Goal: Task Accomplishment & Management: Use online tool/utility

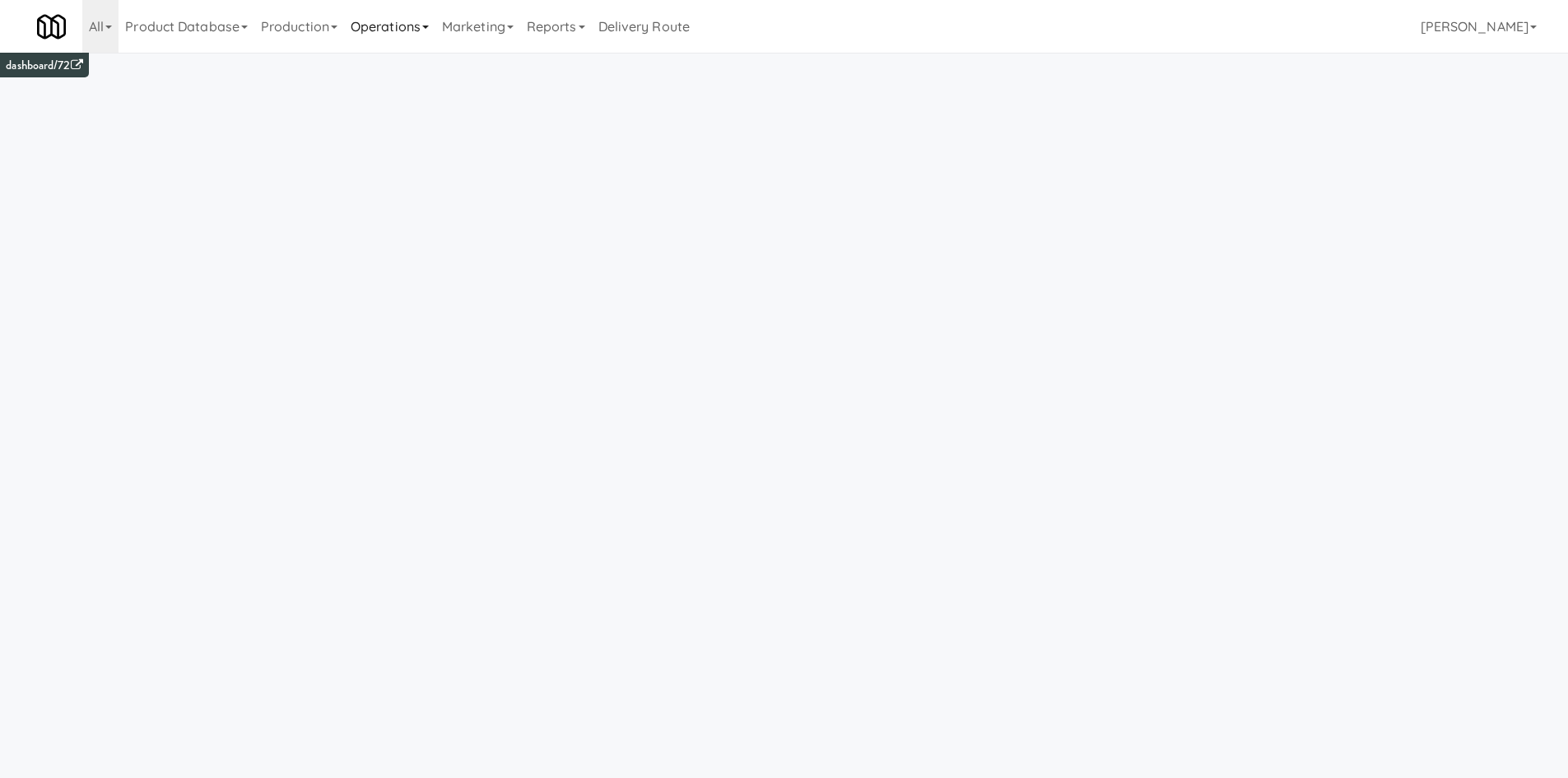
click at [358, 42] on link "Operations" at bounding box center [390, 26] width 92 height 53
click at [420, 235] on link "Cabinets" at bounding box center [410, 236] width 132 height 29
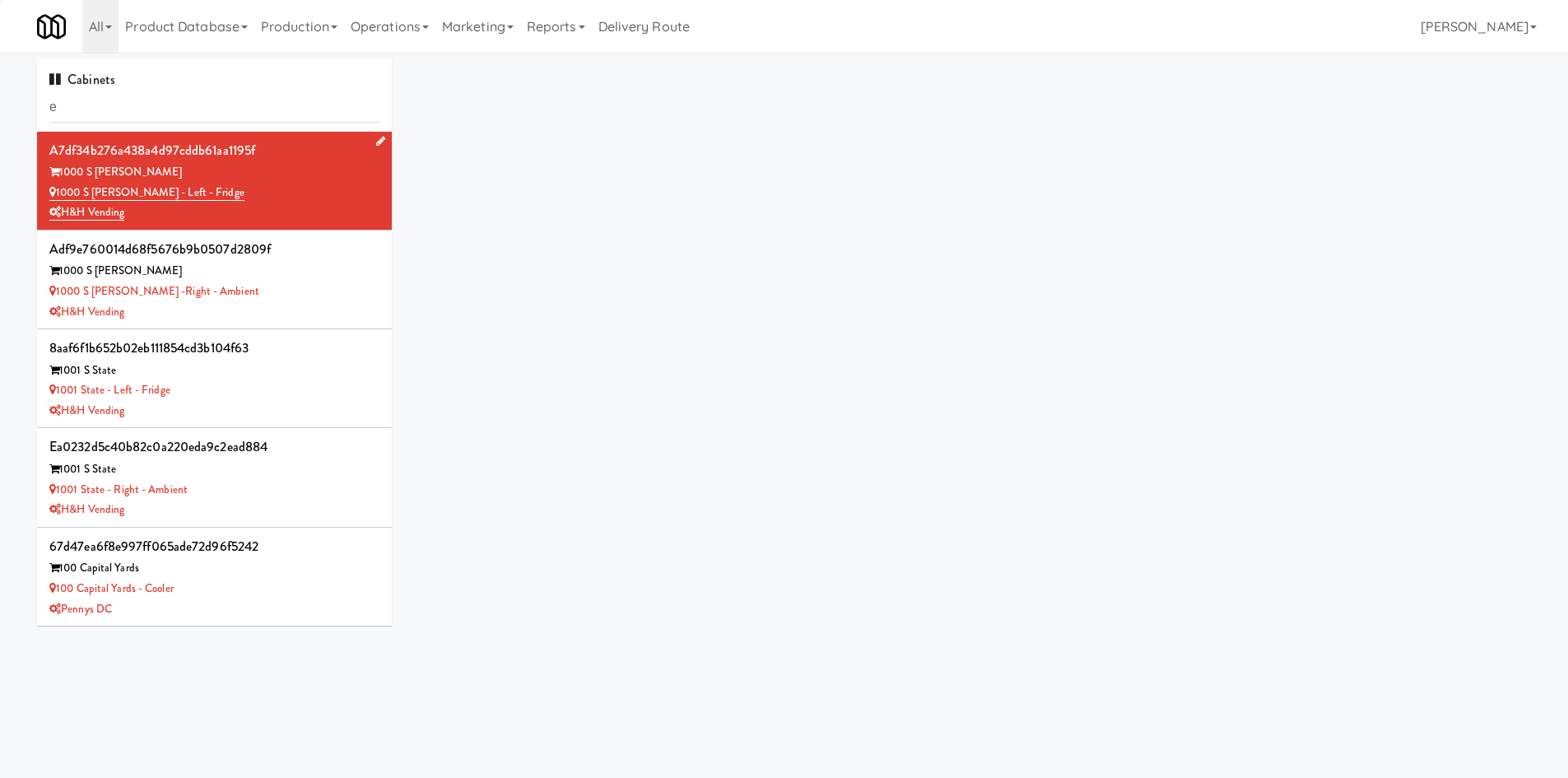
type input "es"
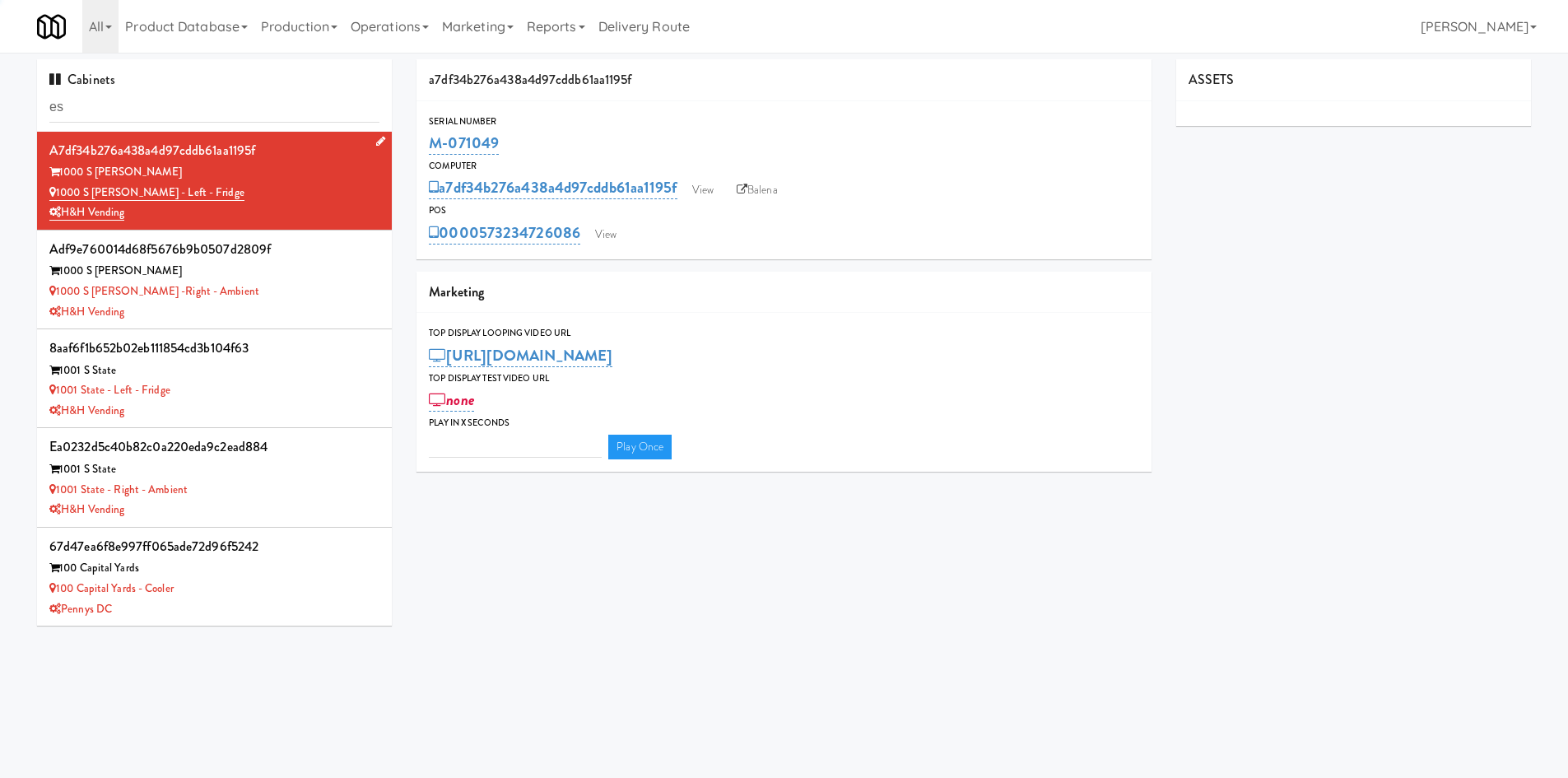
type input "3"
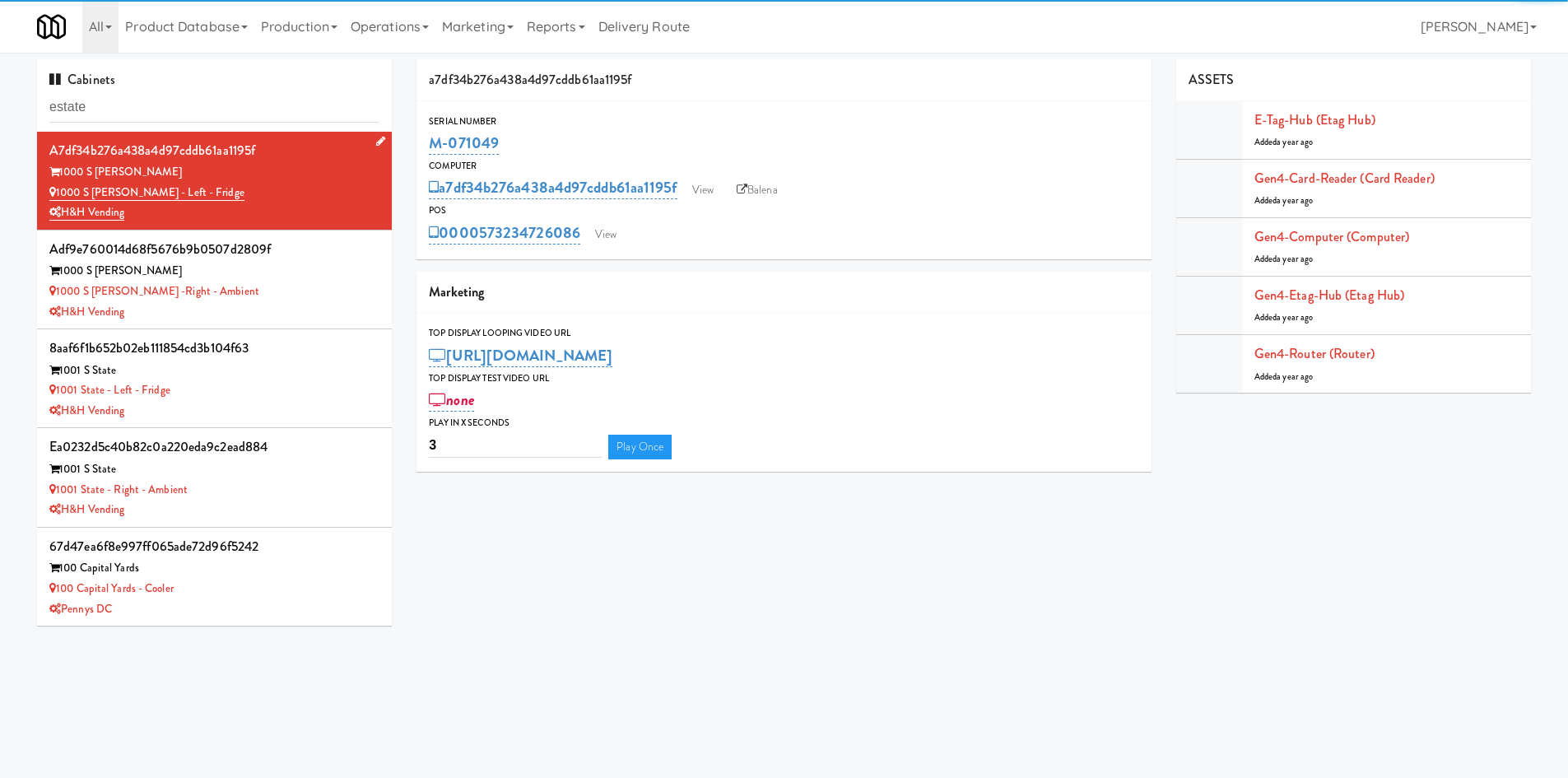
type input "estate"
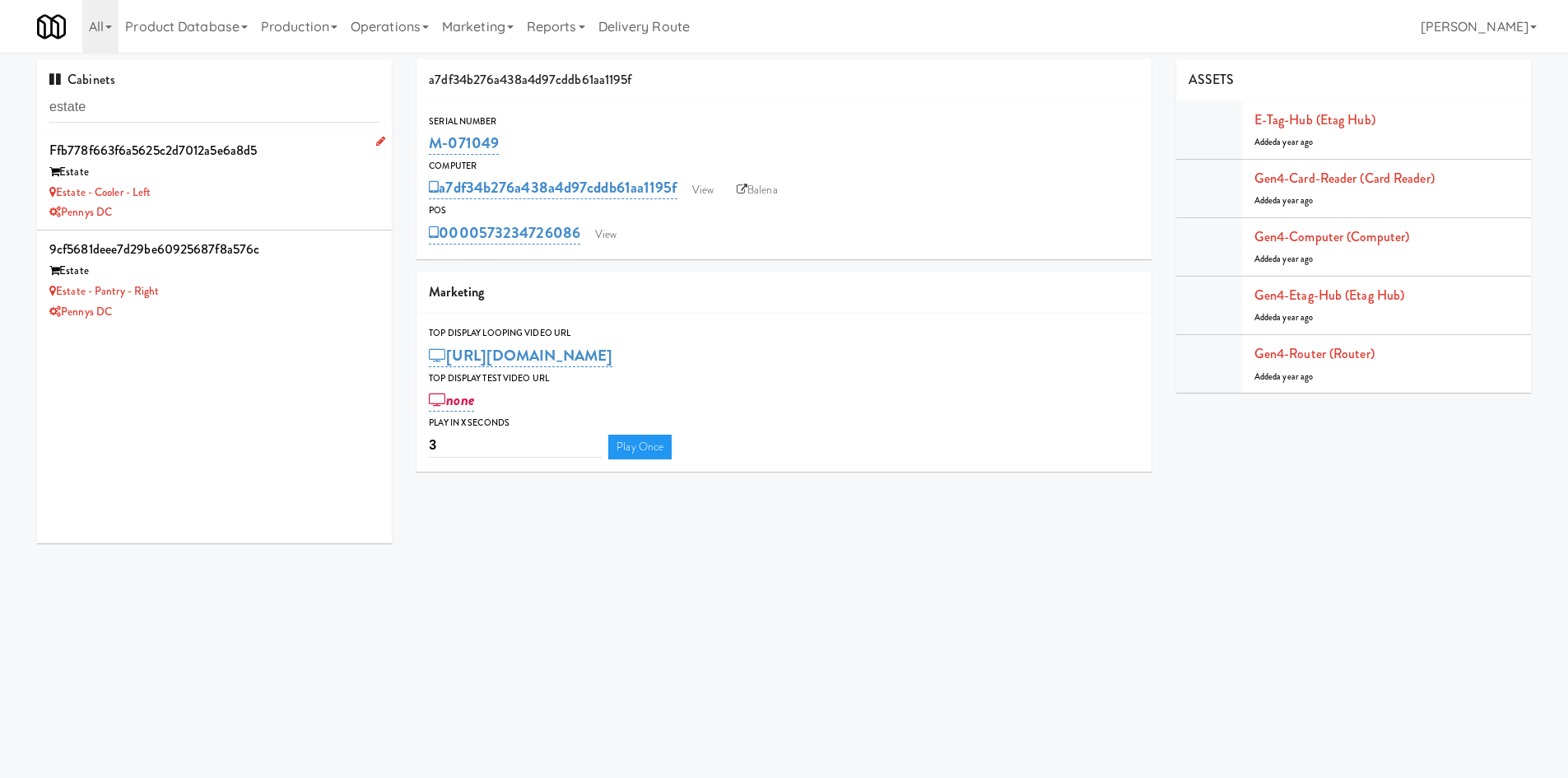
click at [251, 193] on div "Estate - Cooler - Left" at bounding box center [215, 193] width 331 height 21
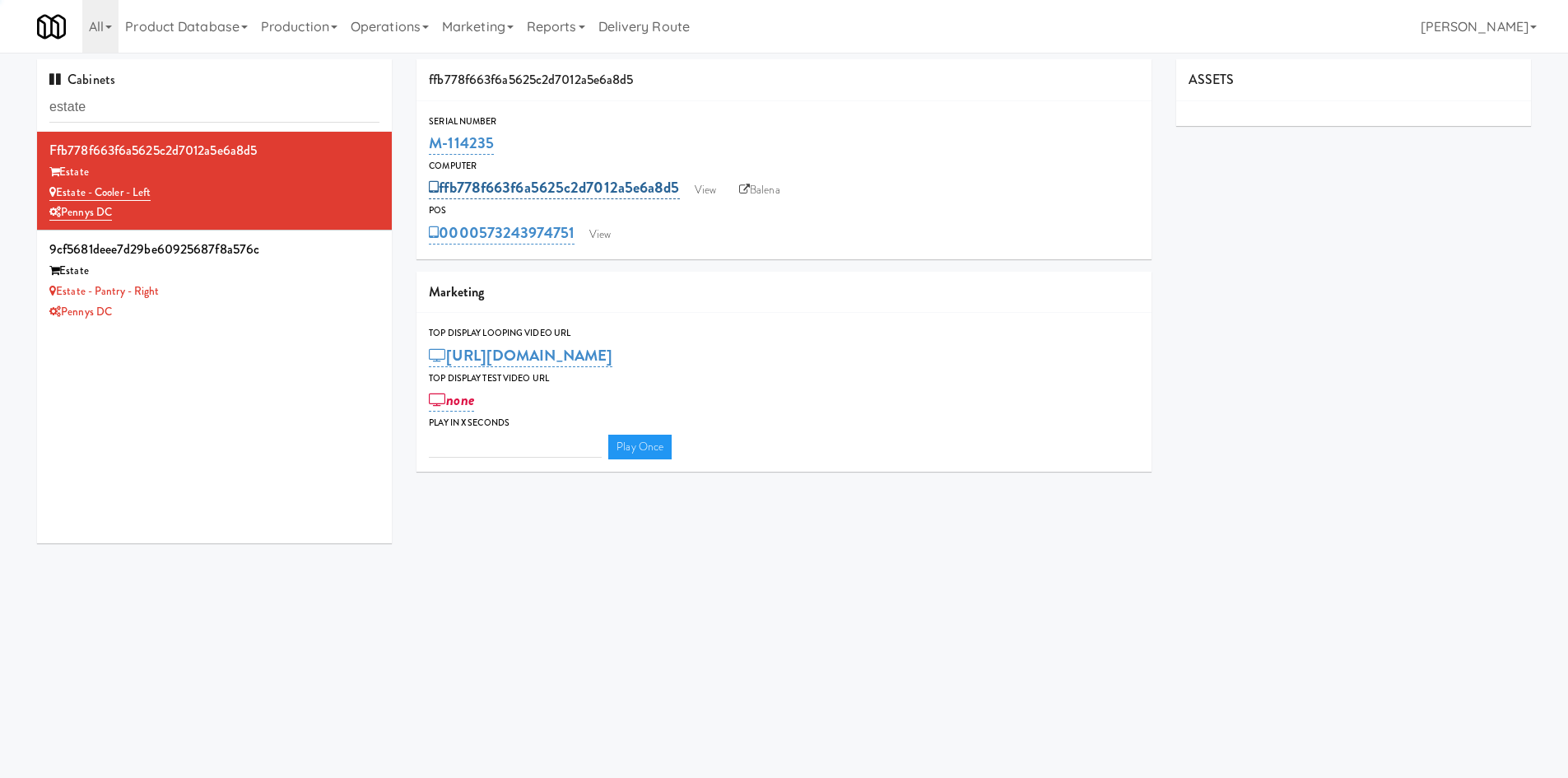
type input "3"
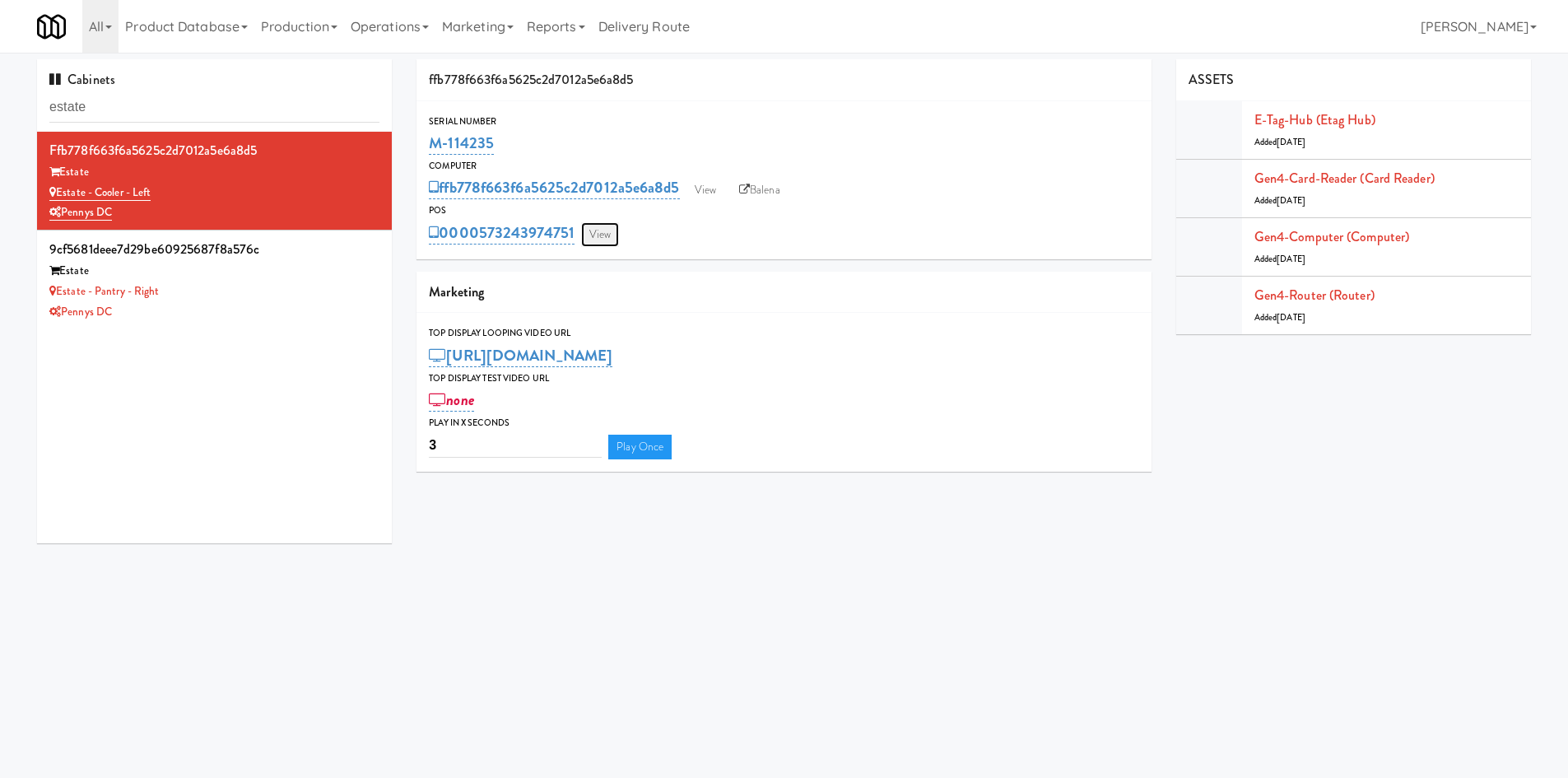
click at [591, 241] on link "View" at bounding box center [601, 235] width 38 height 25
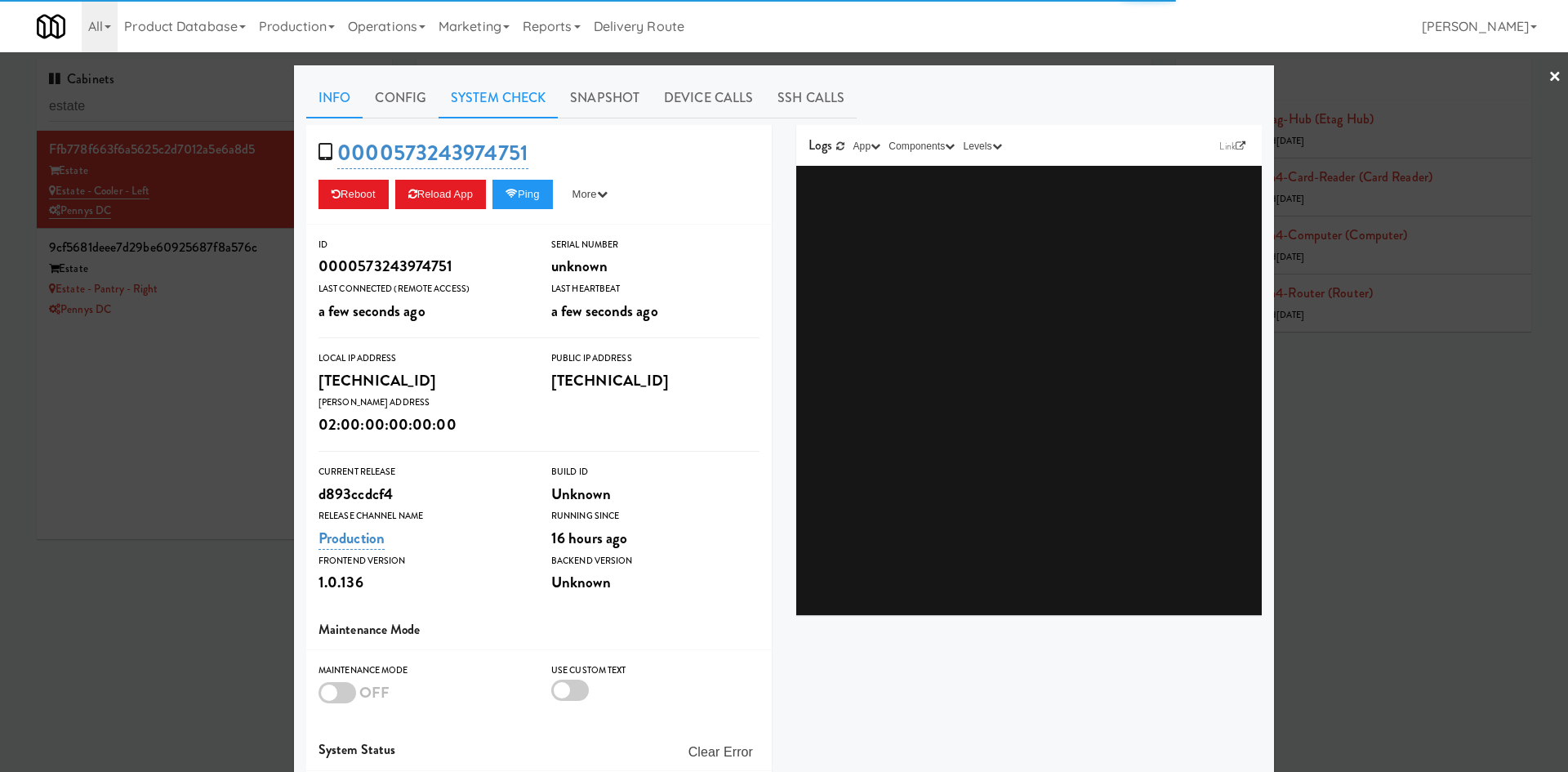
click at [478, 109] on link "System Check" at bounding box center [498, 98] width 119 height 41
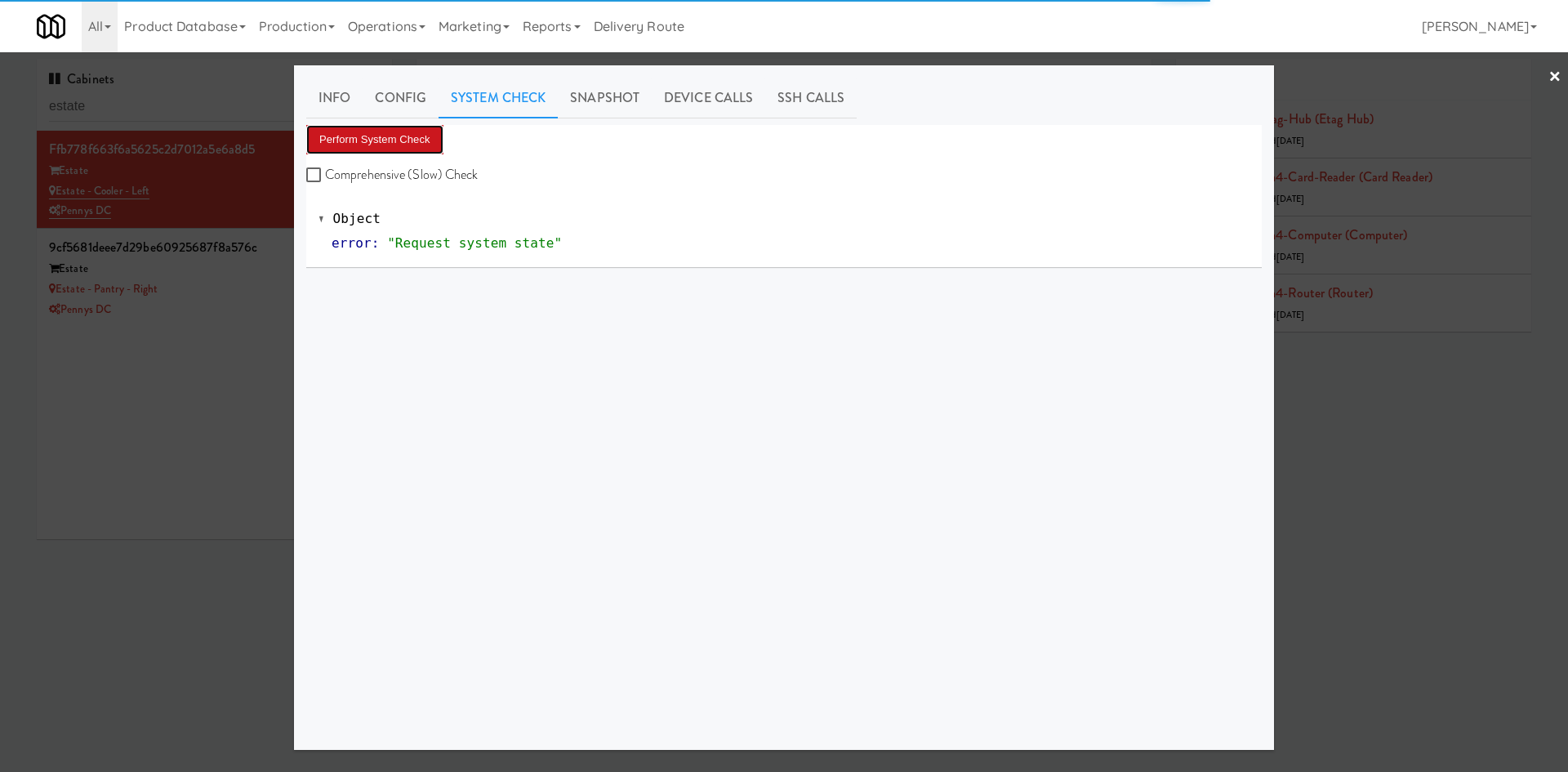
click at [432, 142] on button "Perform System Check" at bounding box center [375, 140] width 137 height 29
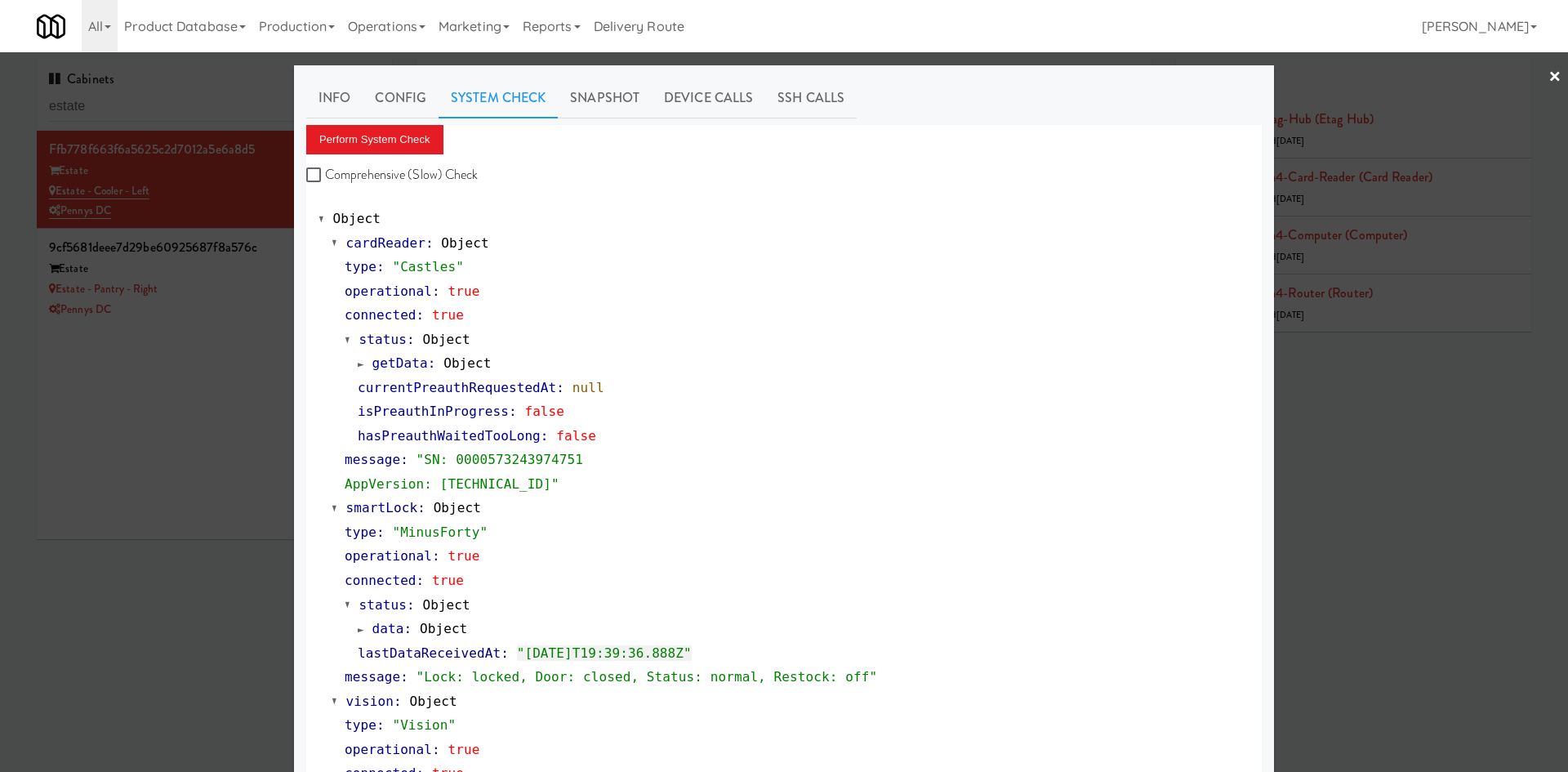
scroll to position [496, 0]
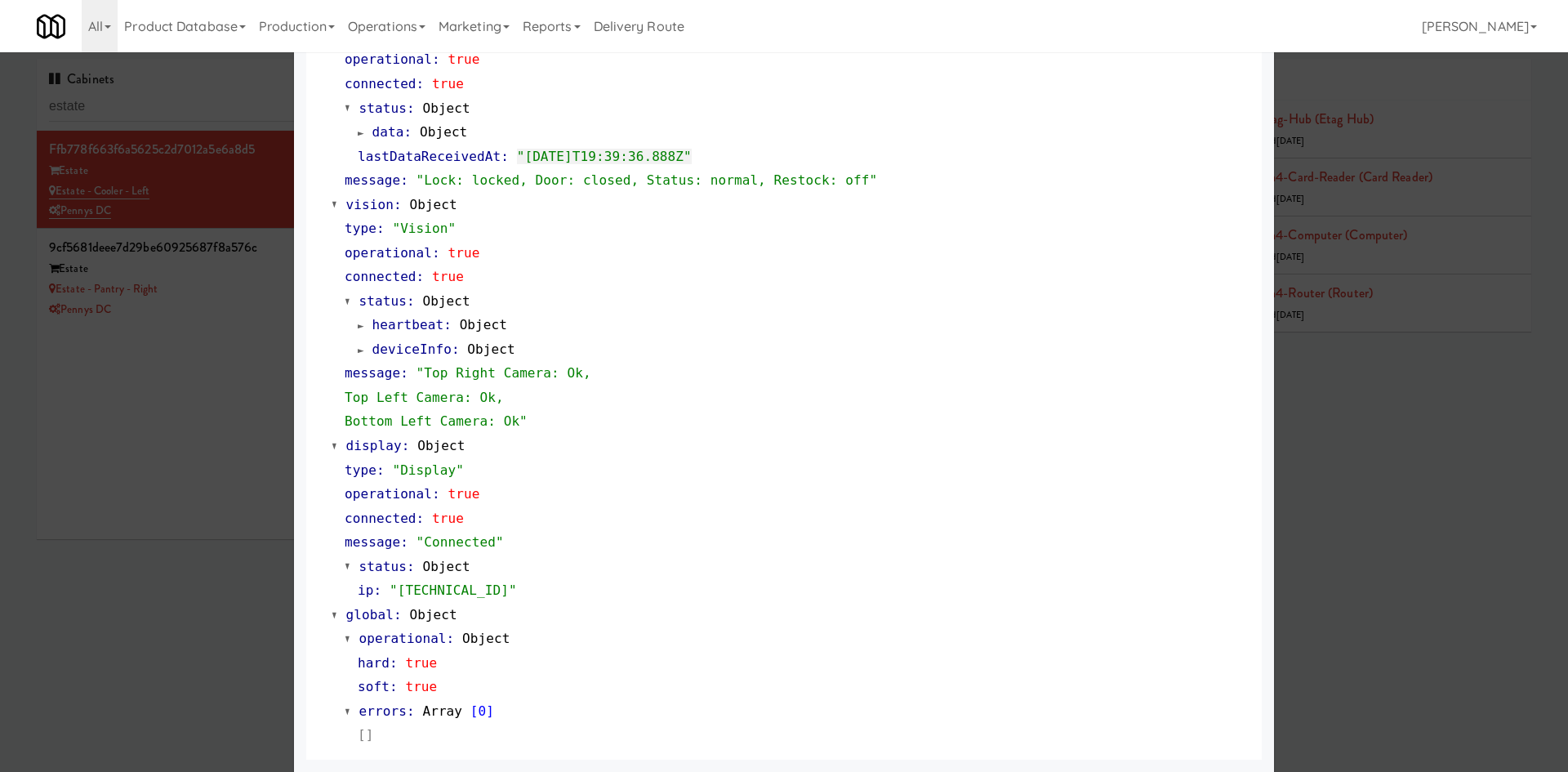
click at [253, 258] on div at bounding box center [784, 386] width 1568 height 772
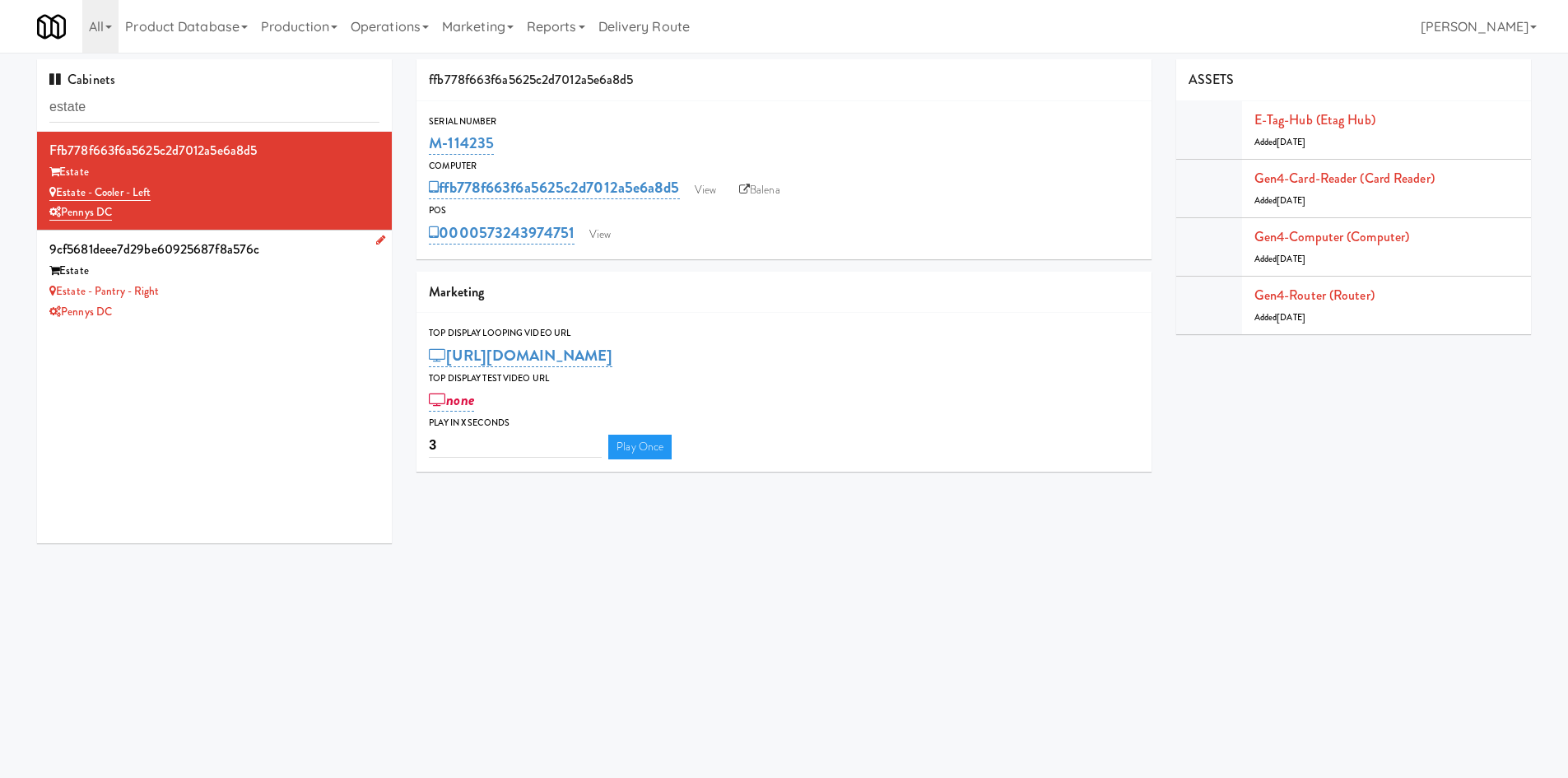
click at [243, 283] on div "Estate - Pantry - Right" at bounding box center [215, 292] width 331 height 21
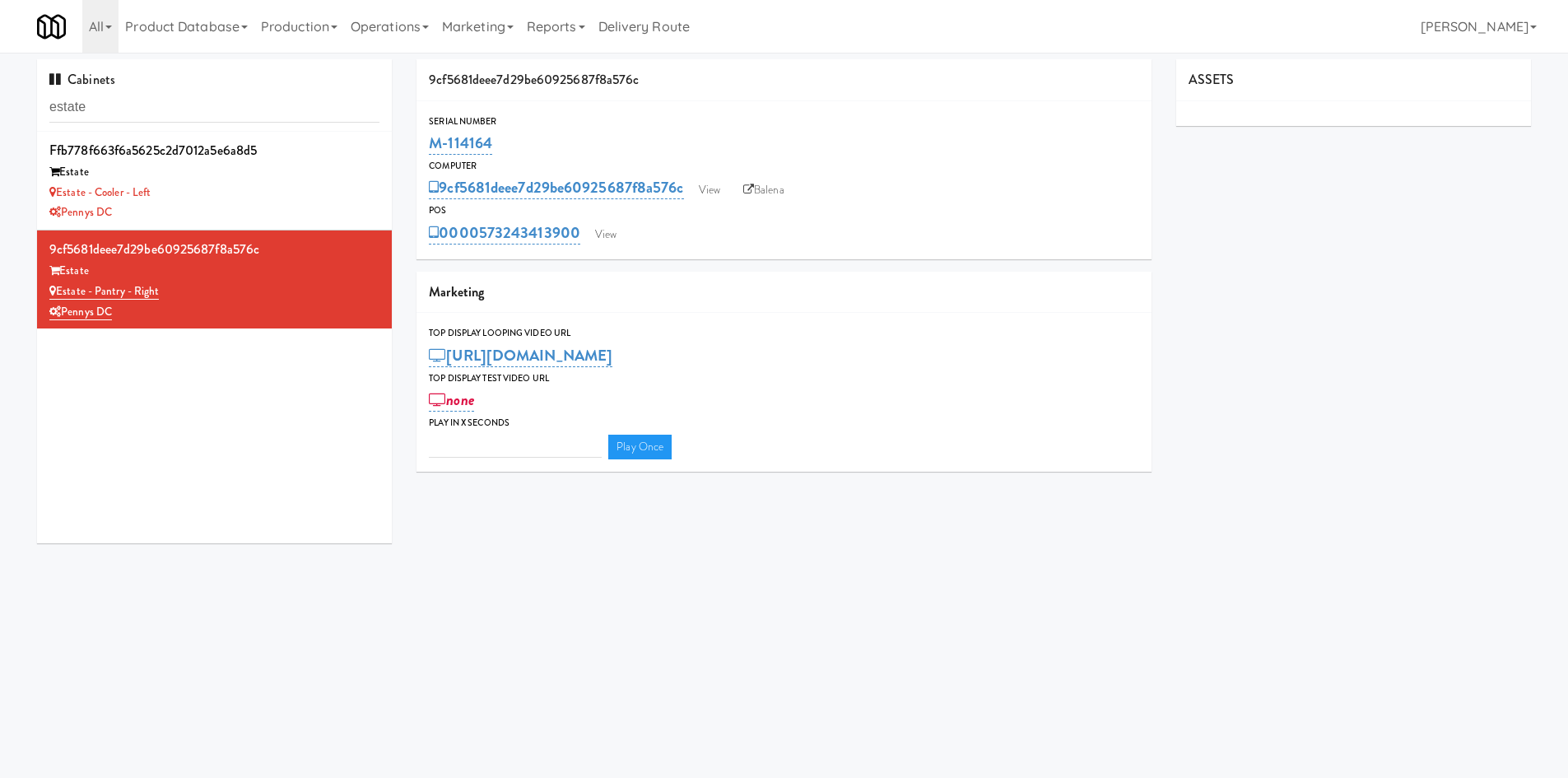
type input "3"
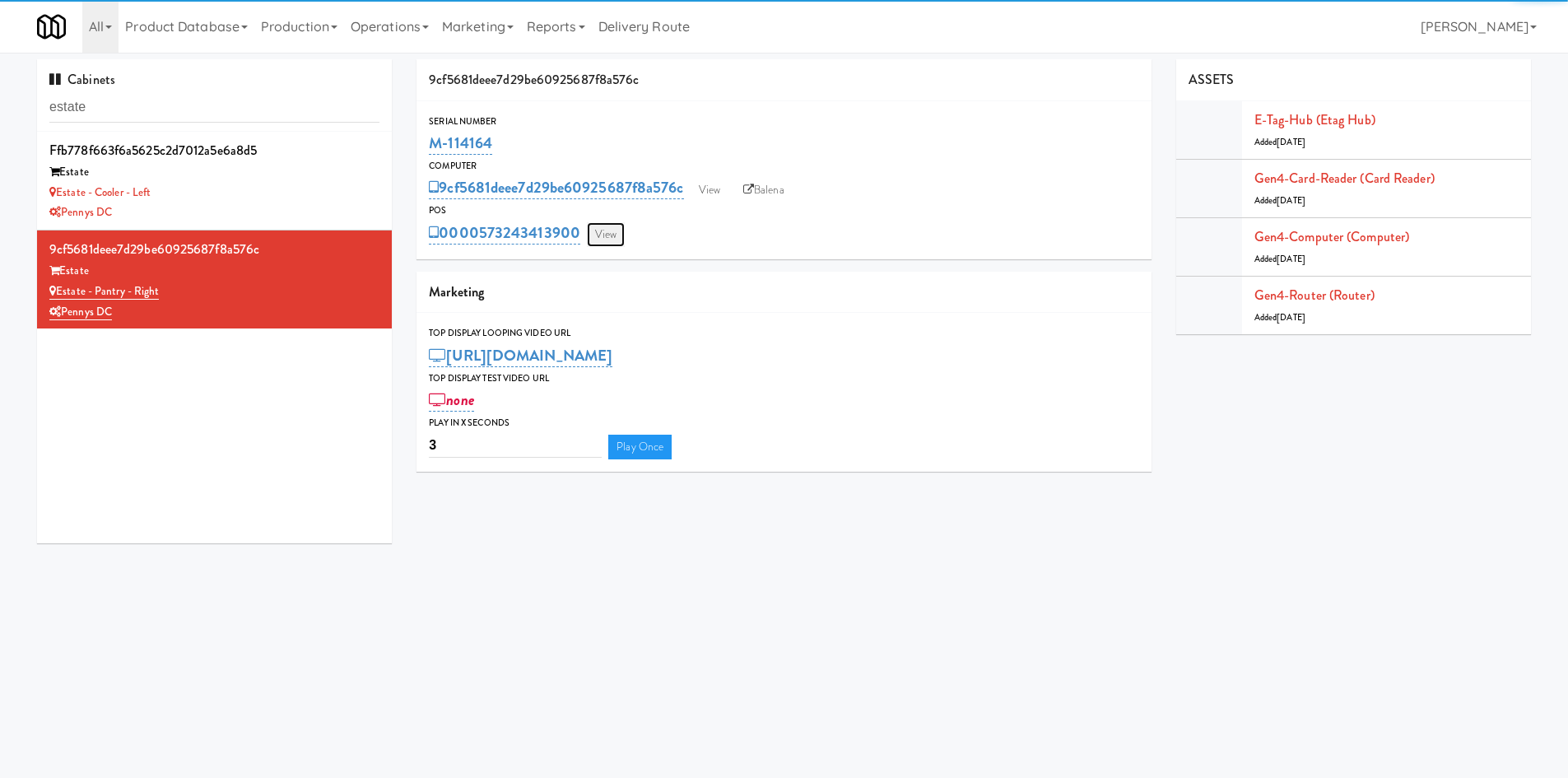
click at [611, 236] on link "View" at bounding box center [606, 235] width 38 height 25
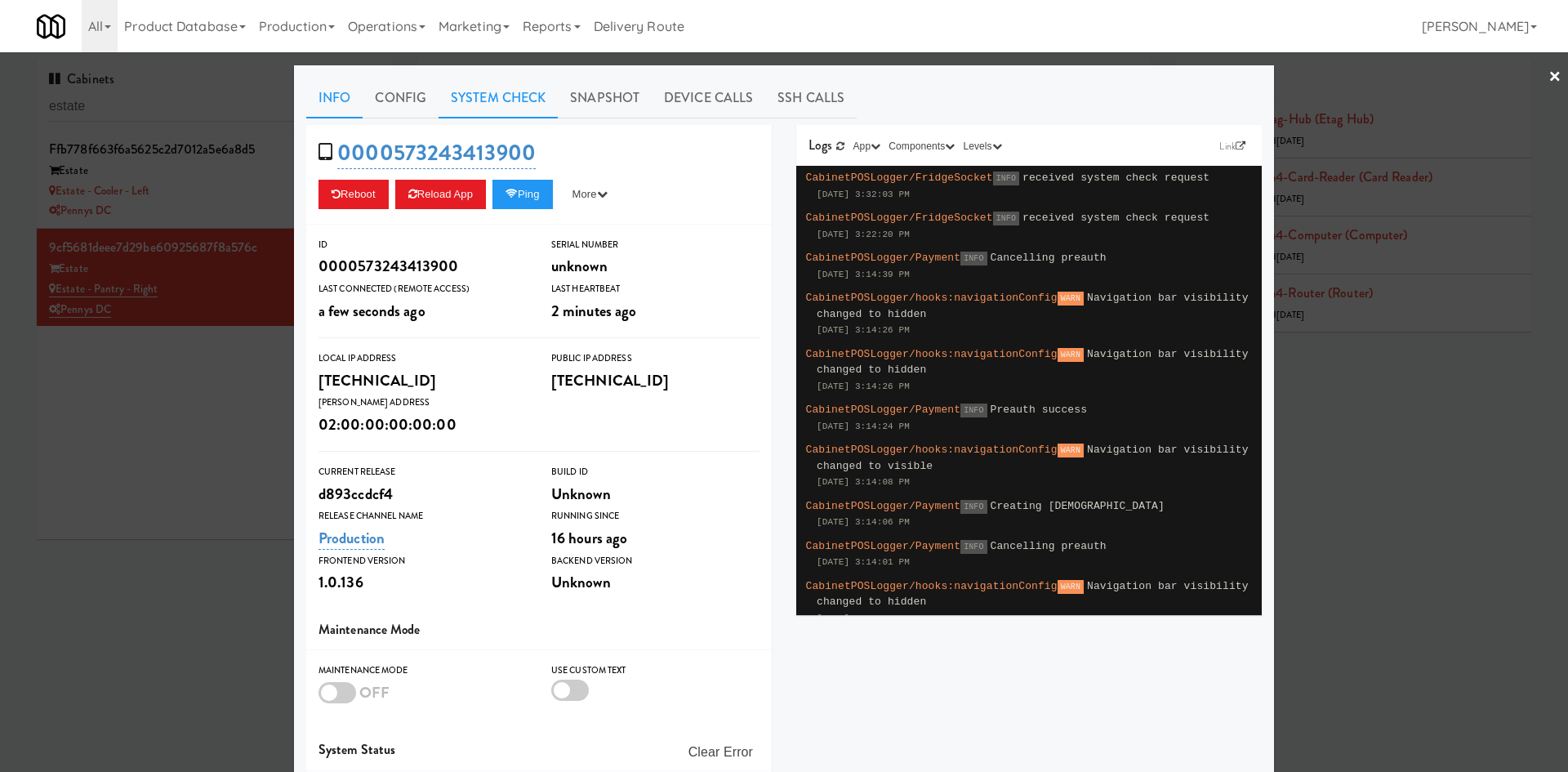
click at [451, 100] on link "System Check" at bounding box center [498, 98] width 119 height 41
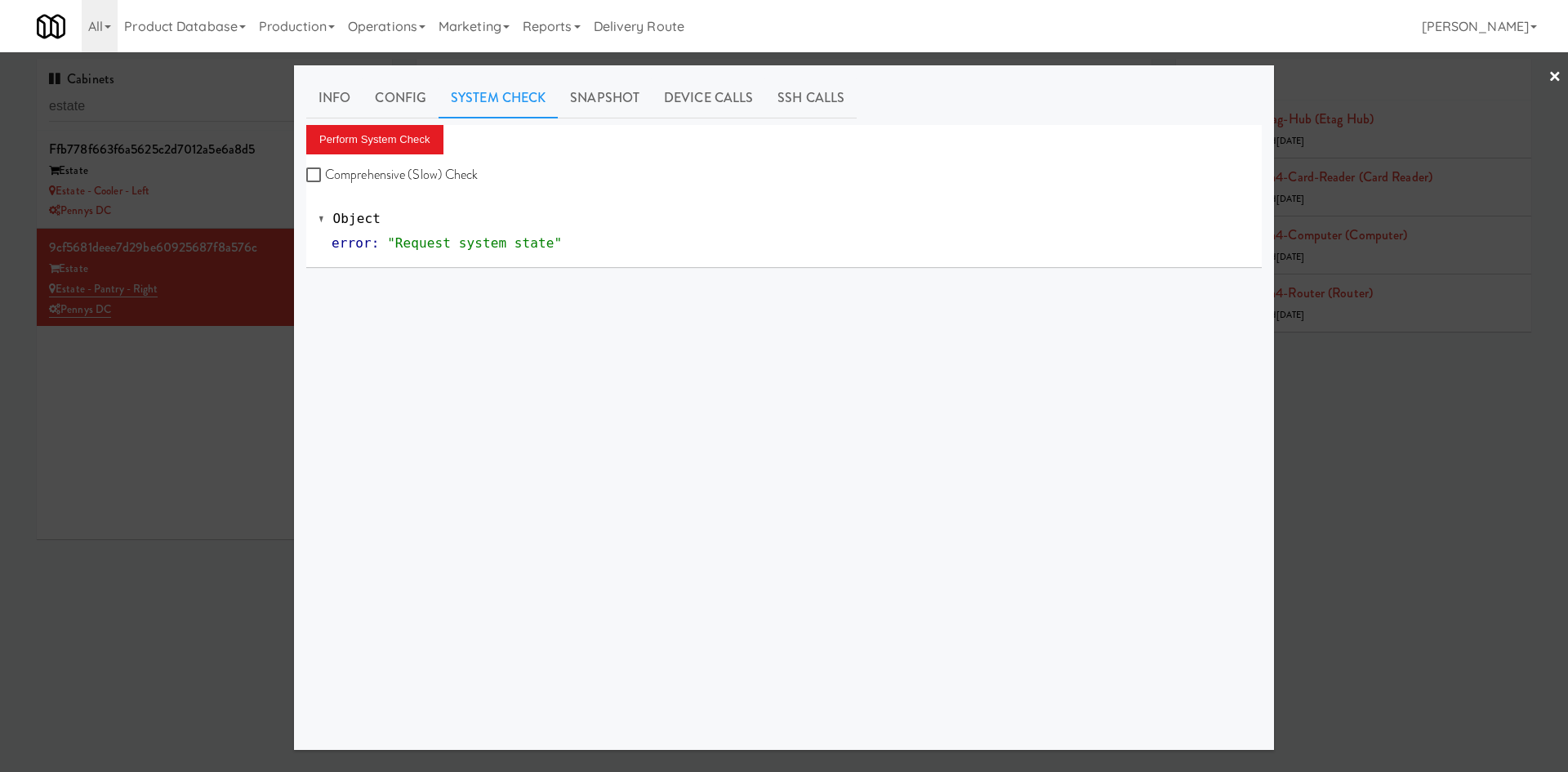
click at [395, 160] on div "Perform System Check Comprehensive (Slow) Check" at bounding box center [784, 156] width 955 height 62
click at [403, 146] on button "Perform System Check" at bounding box center [375, 140] width 137 height 29
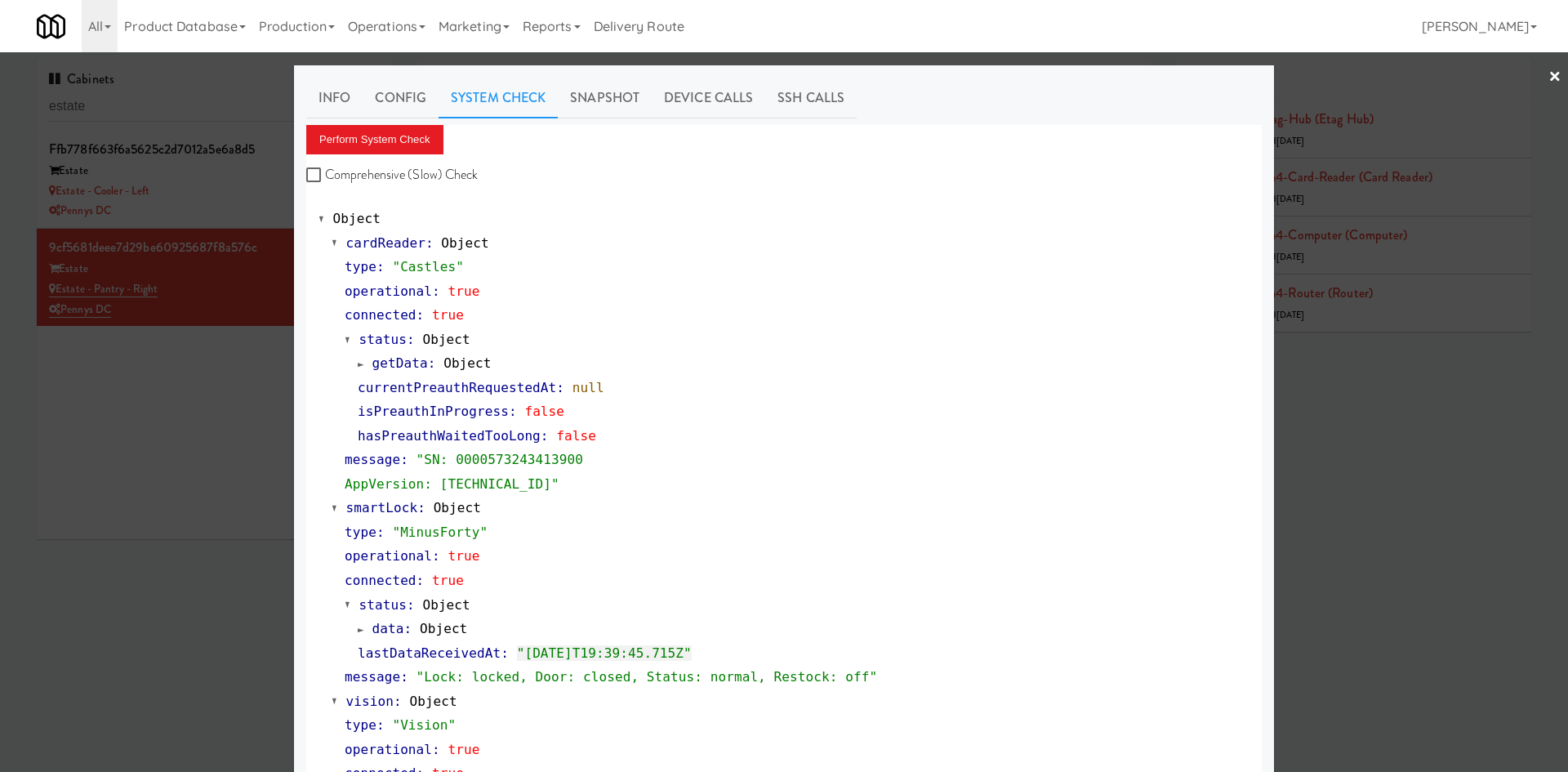
click at [224, 422] on div at bounding box center [784, 386] width 1568 height 772
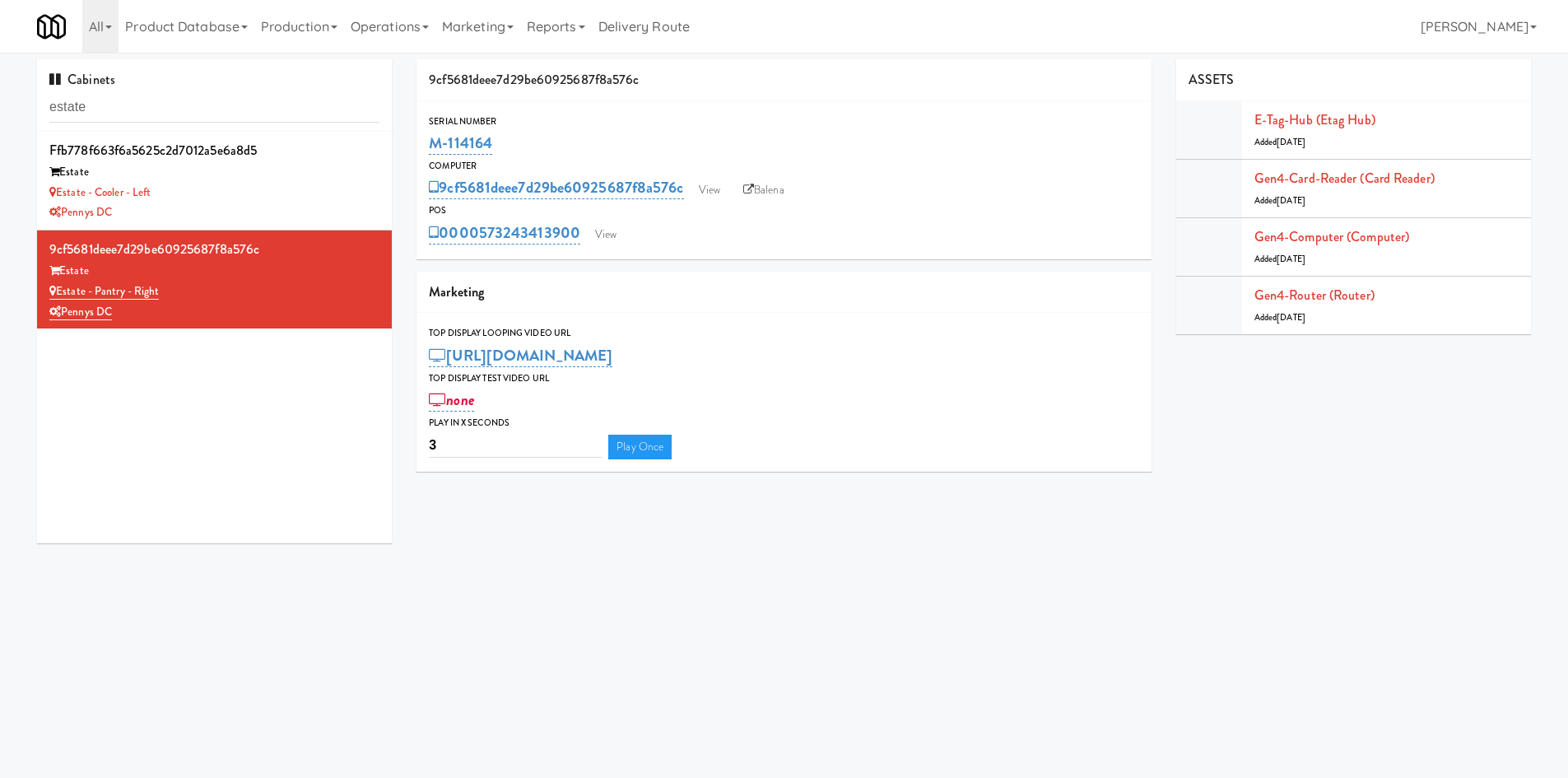
drag, startPoint x: 165, startPoint y: 677, endPoint x: 201, endPoint y: 527, distance: 154.3
click at [165, 677] on body "Okay Okay Select date: previous 2025-Sep next Su Mo Tu We Th Fr Sa 31 1 2 3 4 5…" at bounding box center [784, 441] width 1568 height 778
click at [247, 691] on body "Okay Okay Select date: previous 2025-Sep next Su Mo Tu We Th Fr Sa 31 1 2 3 4 5…" at bounding box center [784, 441] width 1568 height 778
click at [364, 12] on link "Operations" at bounding box center [390, 26] width 92 height 53
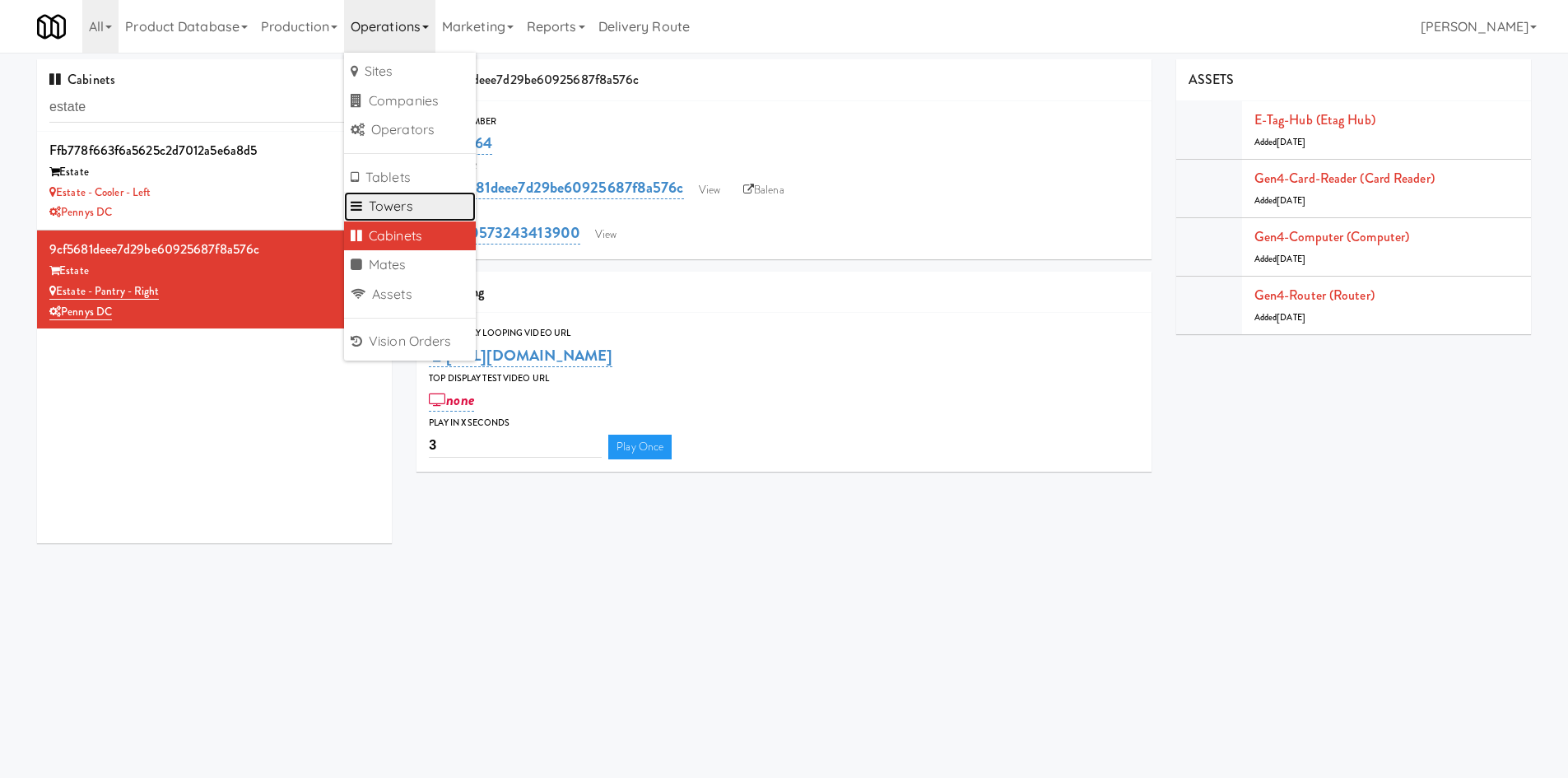
click at [421, 207] on link "Towers" at bounding box center [410, 207] width 132 height 29
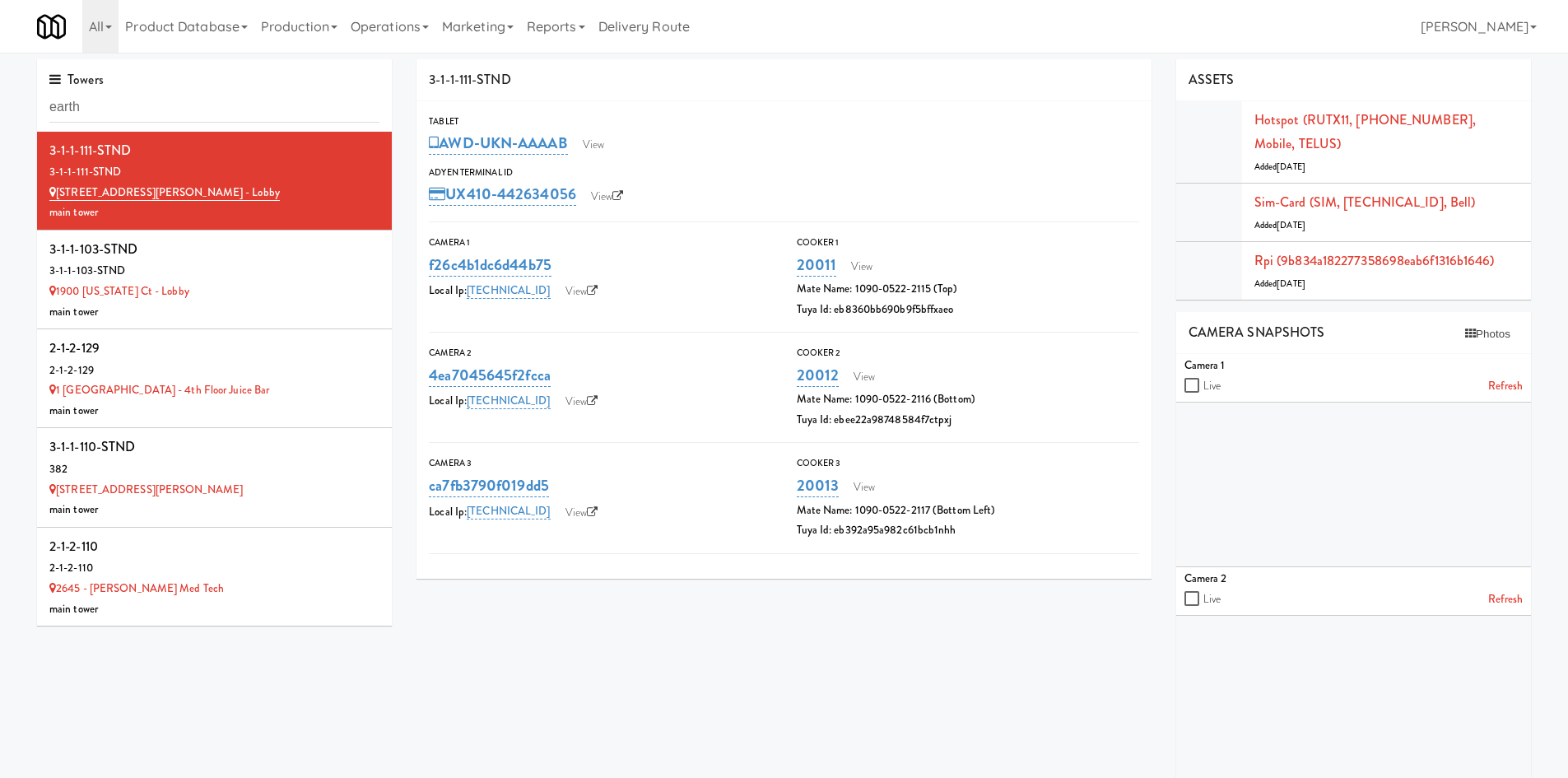
type input "earth"
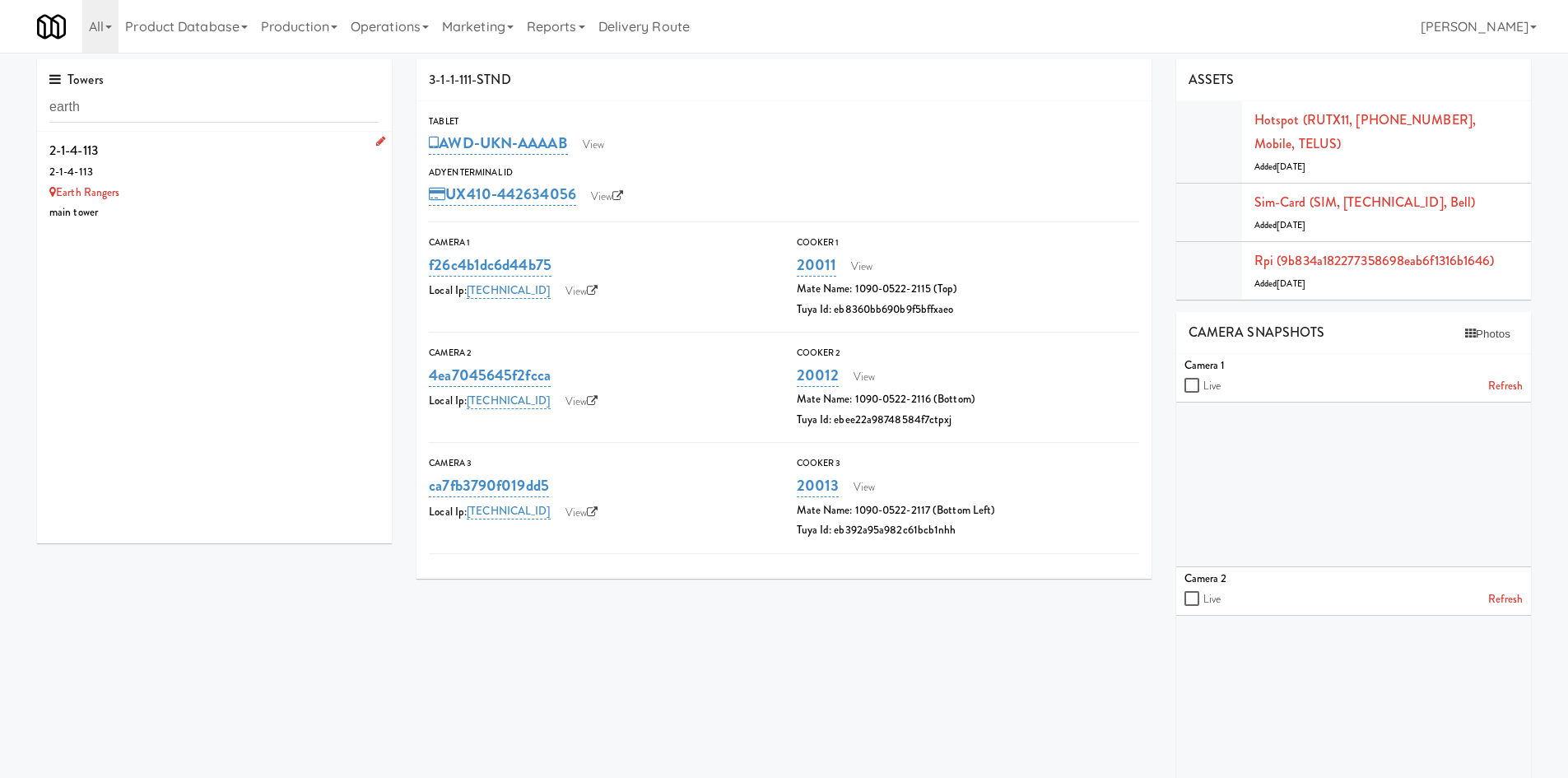
click at [233, 196] on div "Earth Rangers" at bounding box center [215, 193] width 331 height 21
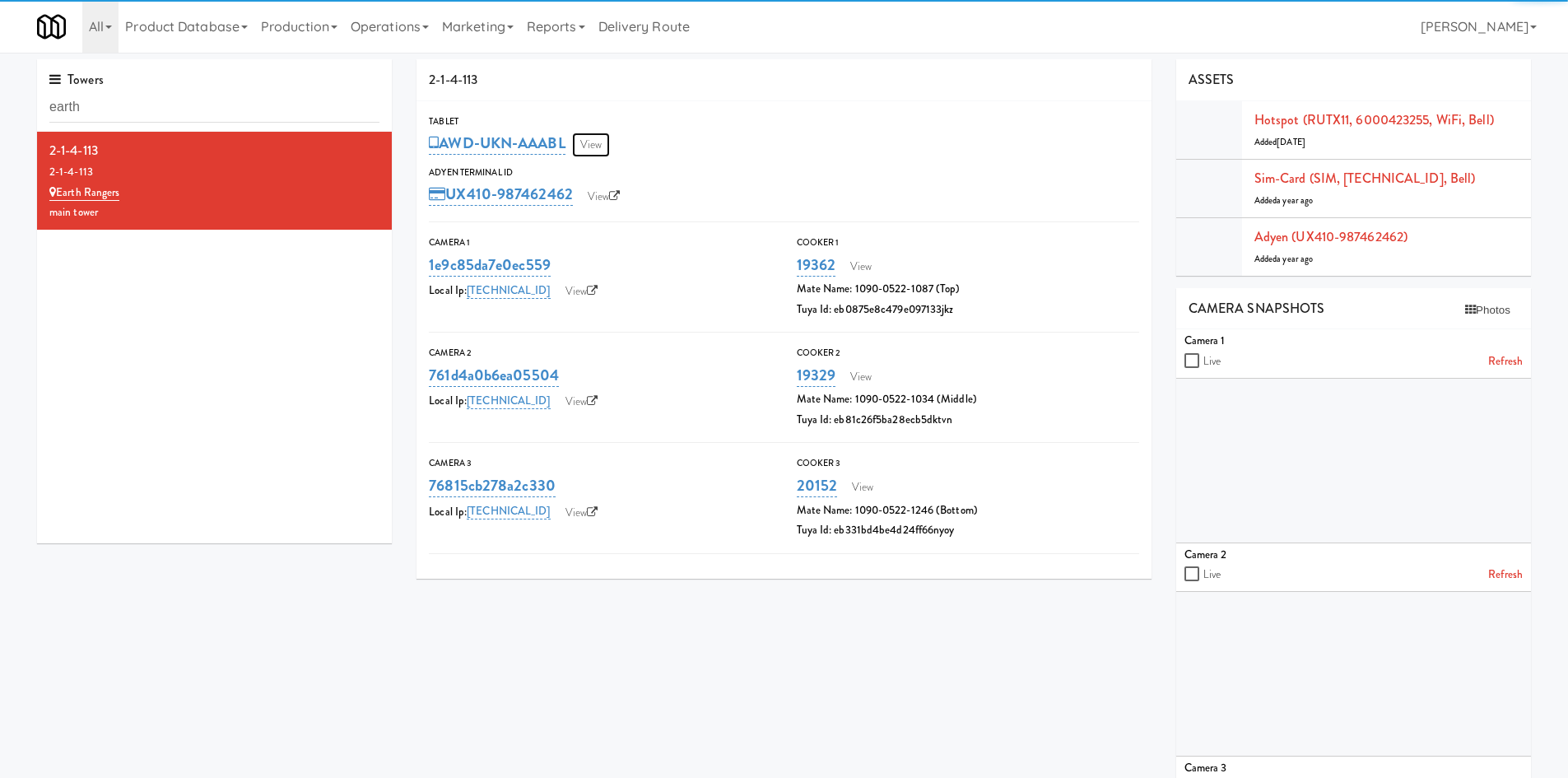
drag, startPoint x: 585, startPoint y: 136, endPoint x: 597, endPoint y: 138, distance: 12.2
click at [585, 135] on link "View" at bounding box center [591, 145] width 38 height 25
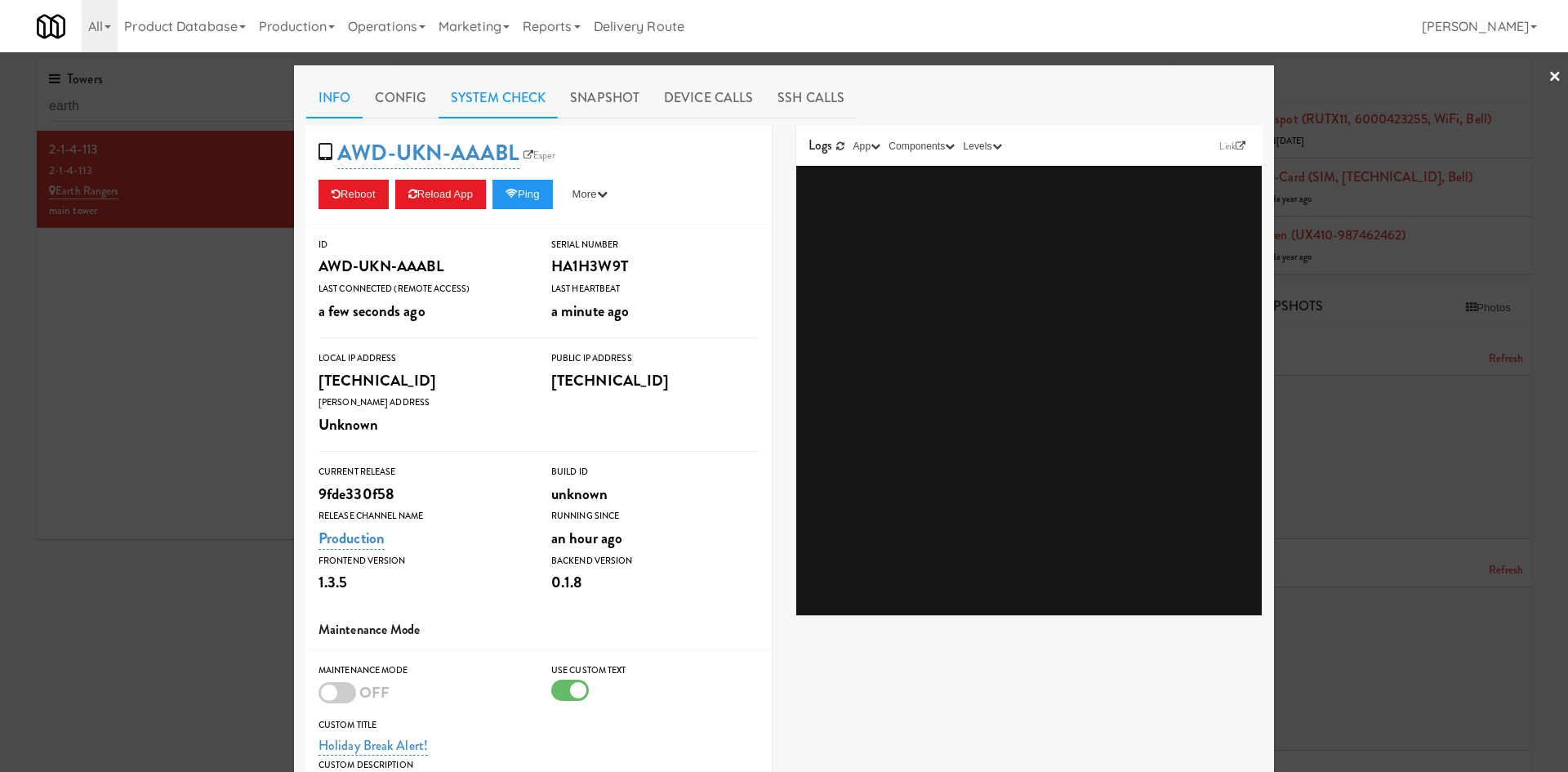
click at [527, 110] on link "System Check" at bounding box center [498, 98] width 119 height 41
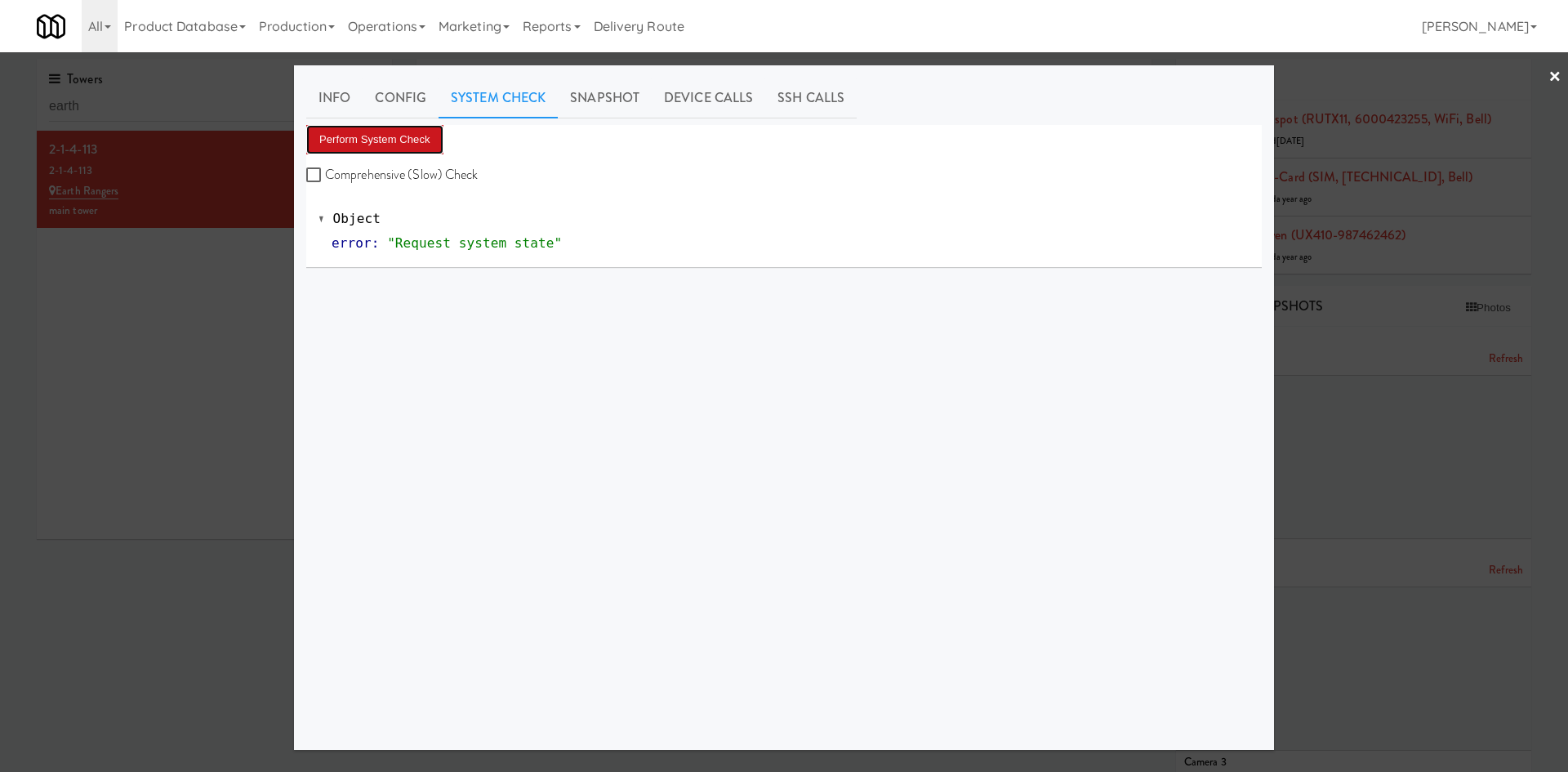
click at [393, 131] on button "Perform System Check" at bounding box center [375, 140] width 137 height 29
click at [94, 340] on div at bounding box center [784, 386] width 1568 height 772
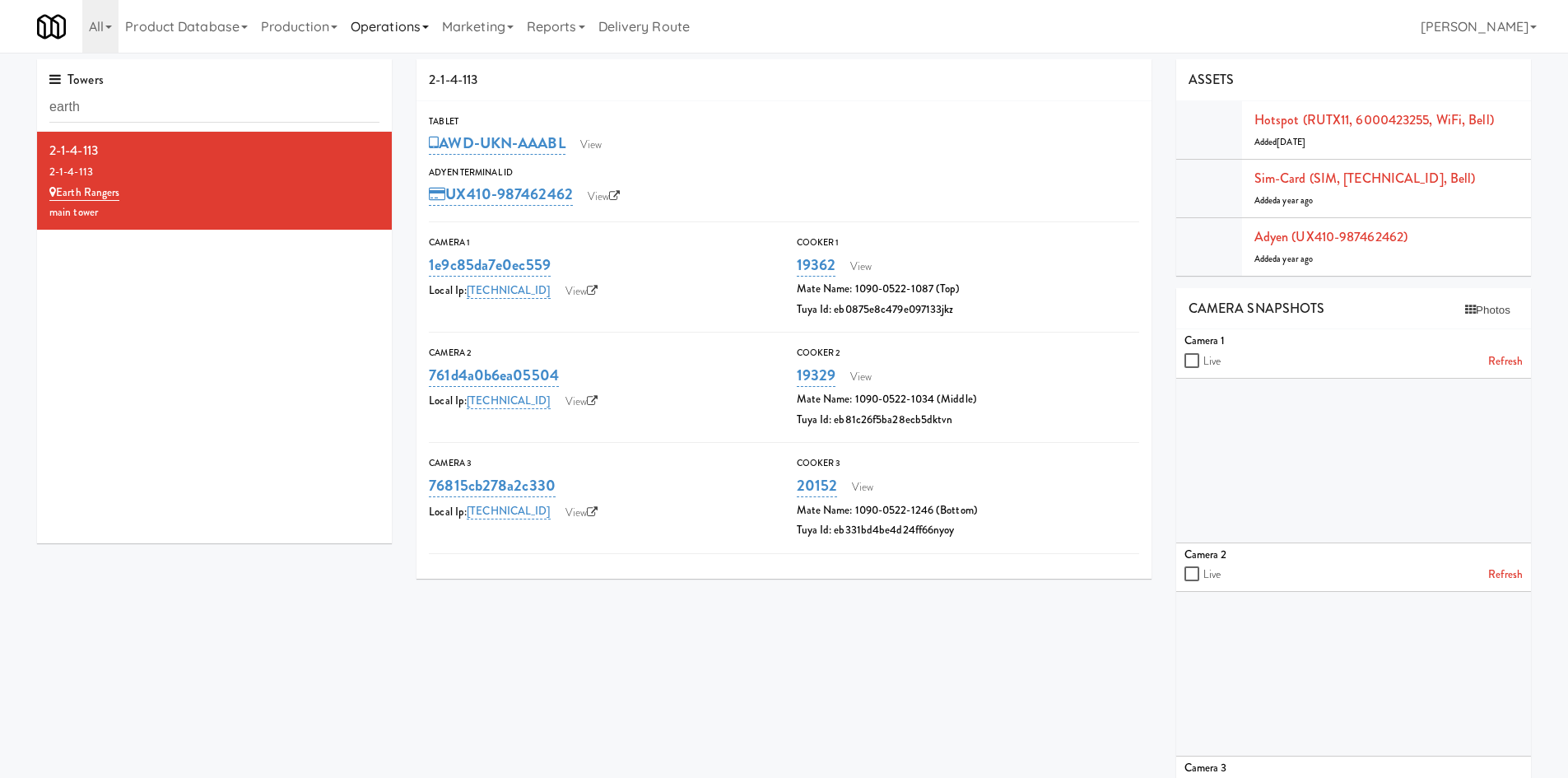
click at [401, 45] on link "Operations" at bounding box center [390, 26] width 92 height 53
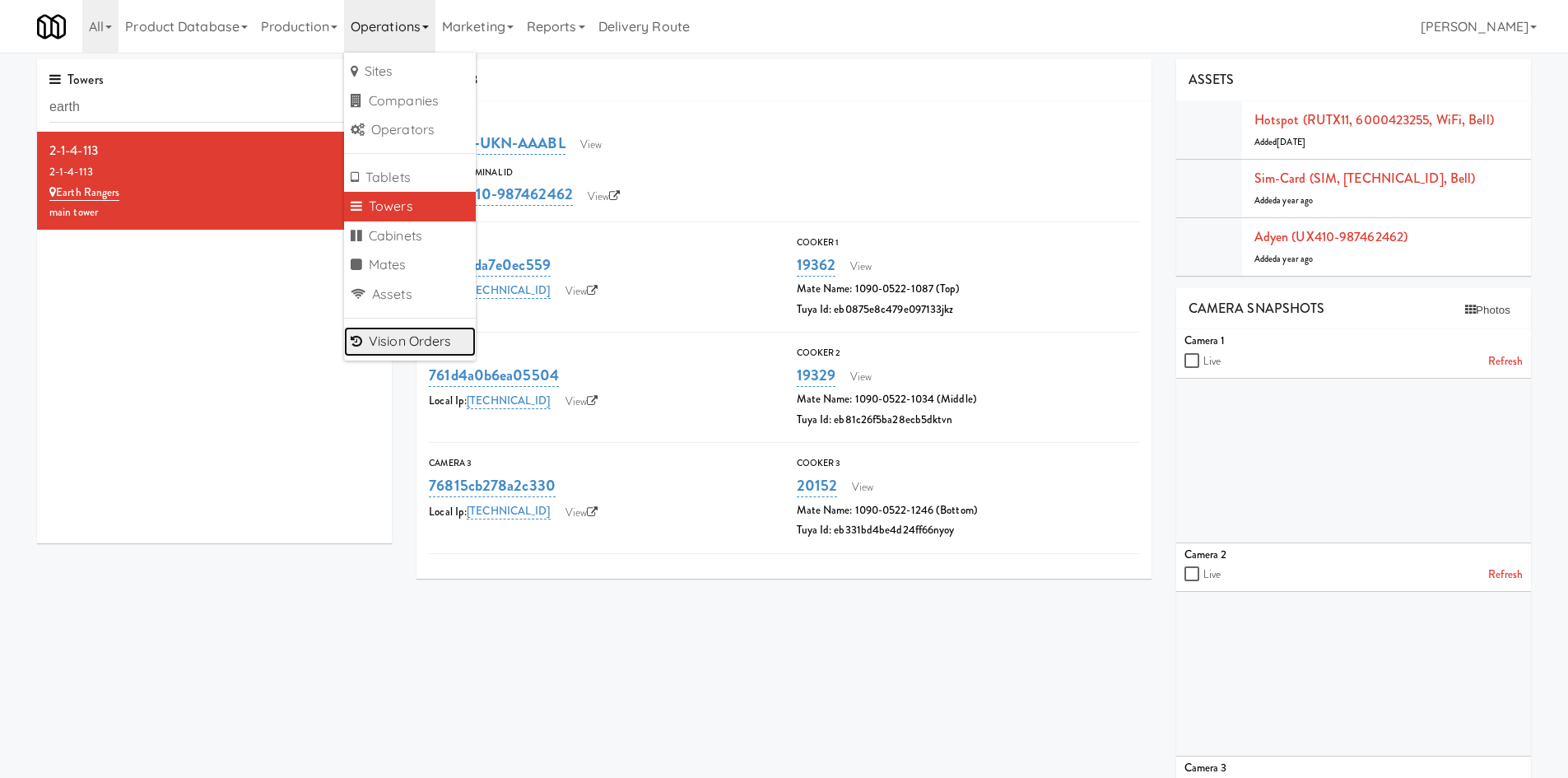
click at [419, 337] on link "Vision Orders" at bounding box center [410, 342] width 132 height 29
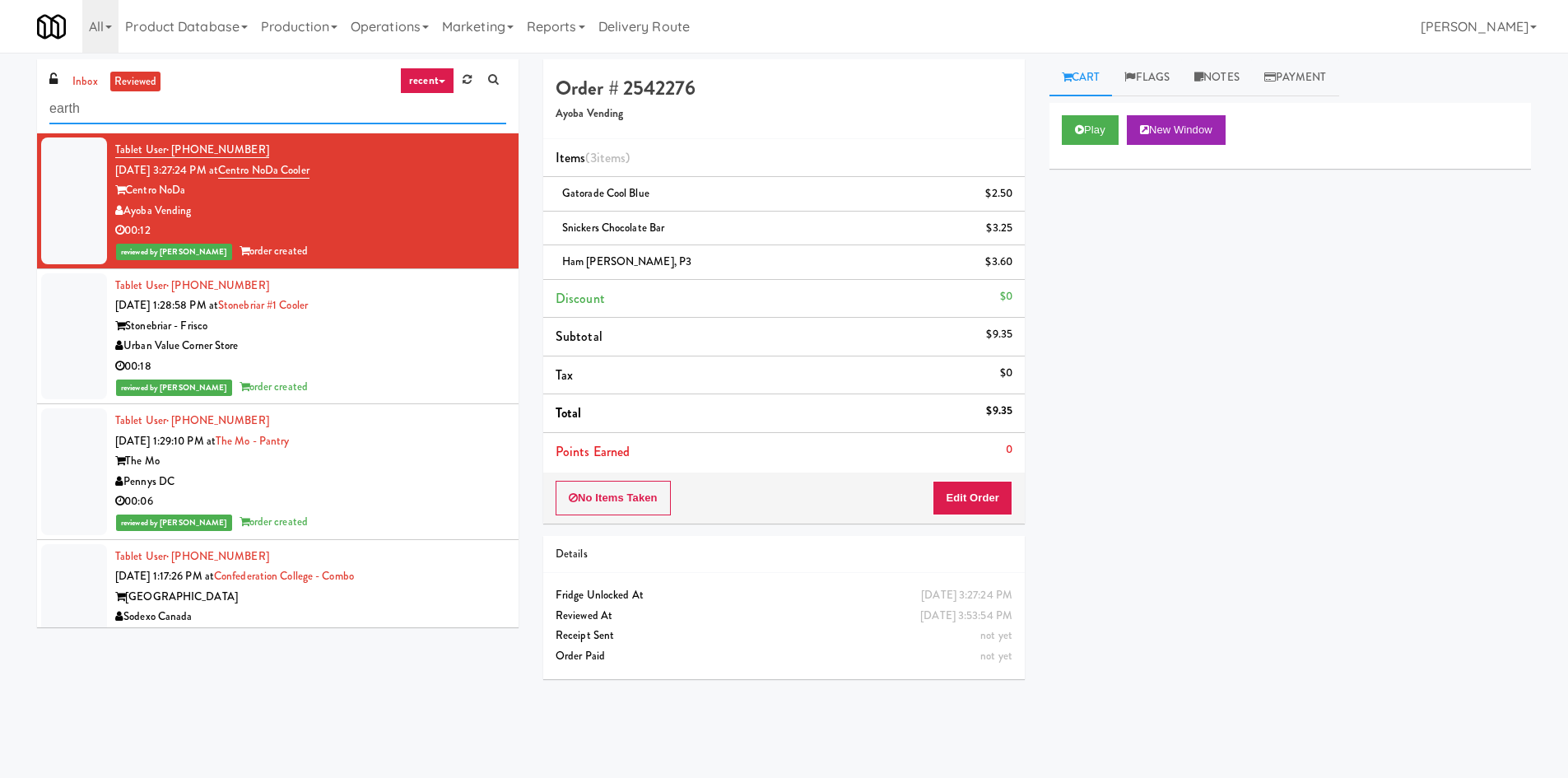
type input "earth"
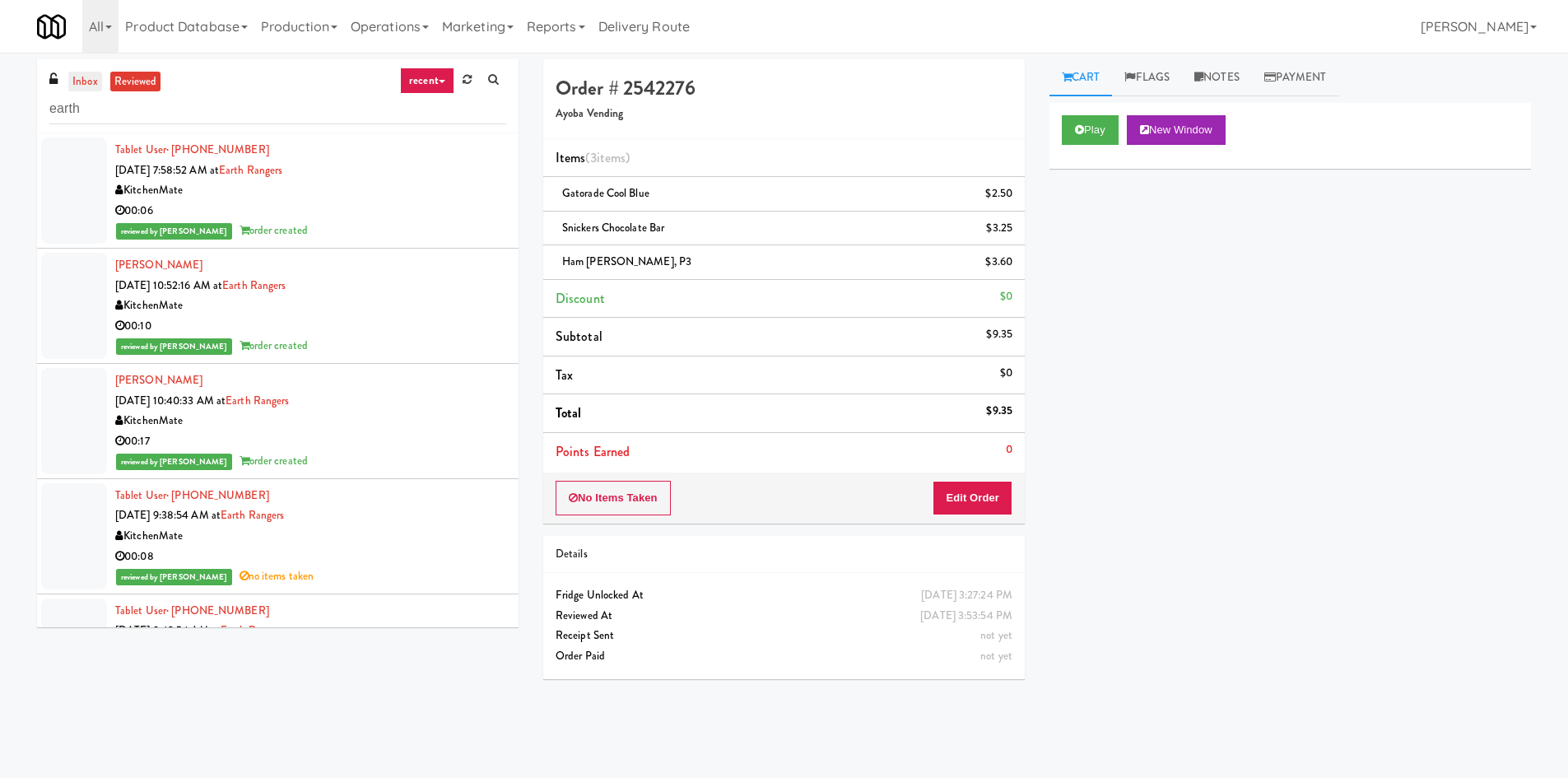
click at [88, 88] on link "inbox" at bounding box center [85, 82] width 34 height 21
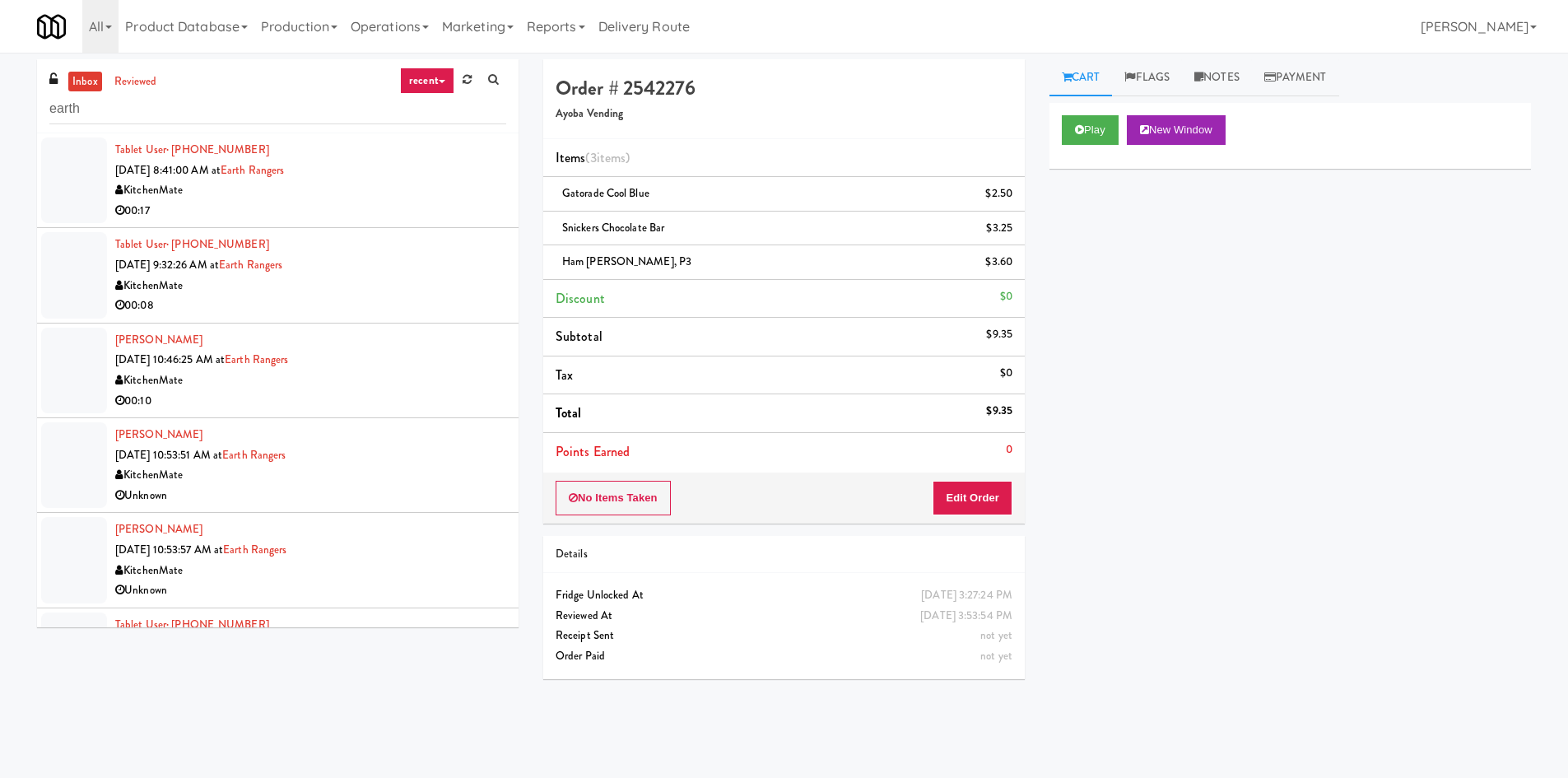
click at [351, 191] on div "KitchenMate" at bounding box center [311, 190] width 391 height 21
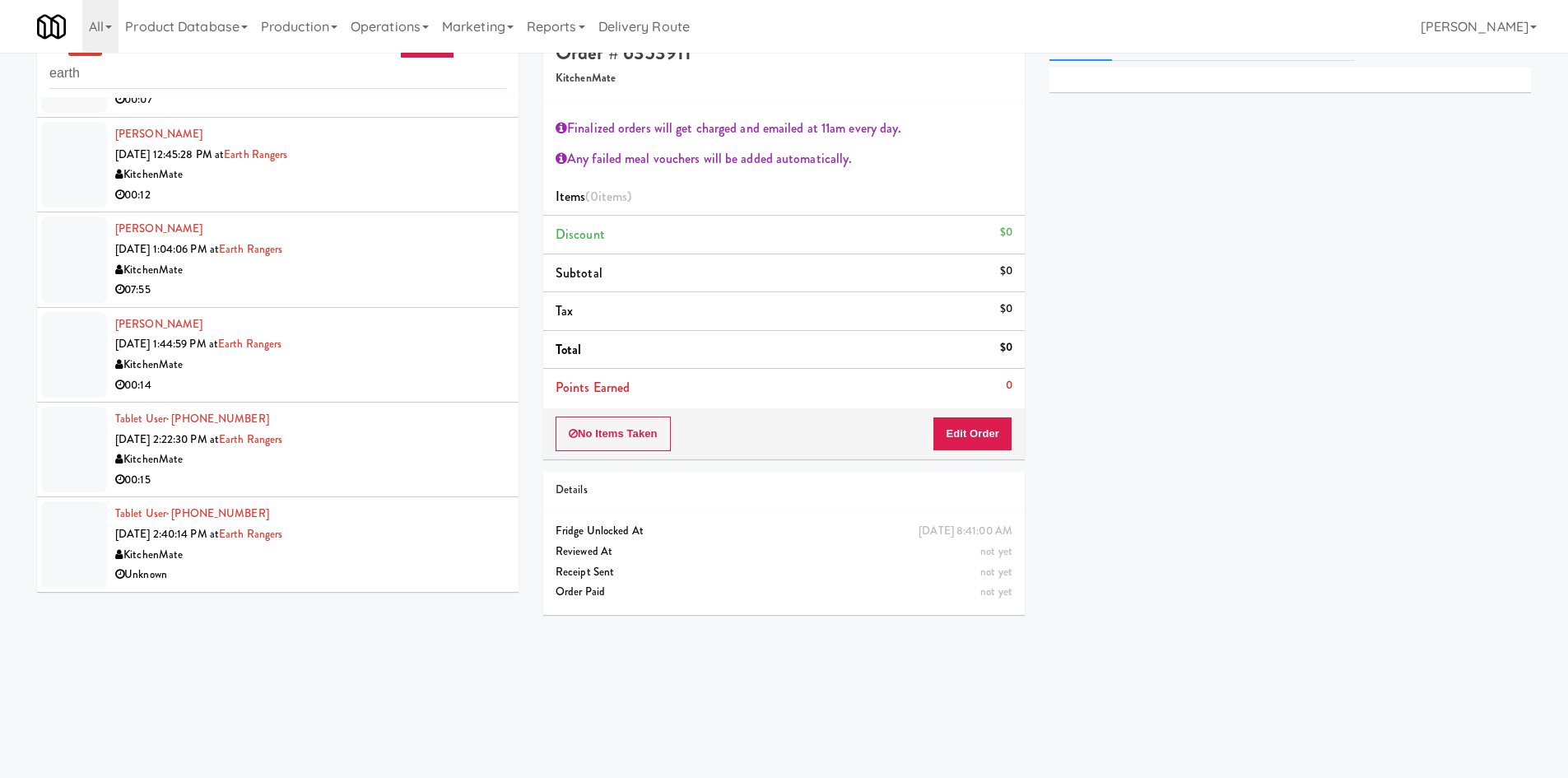
scroll to position [53, 0]
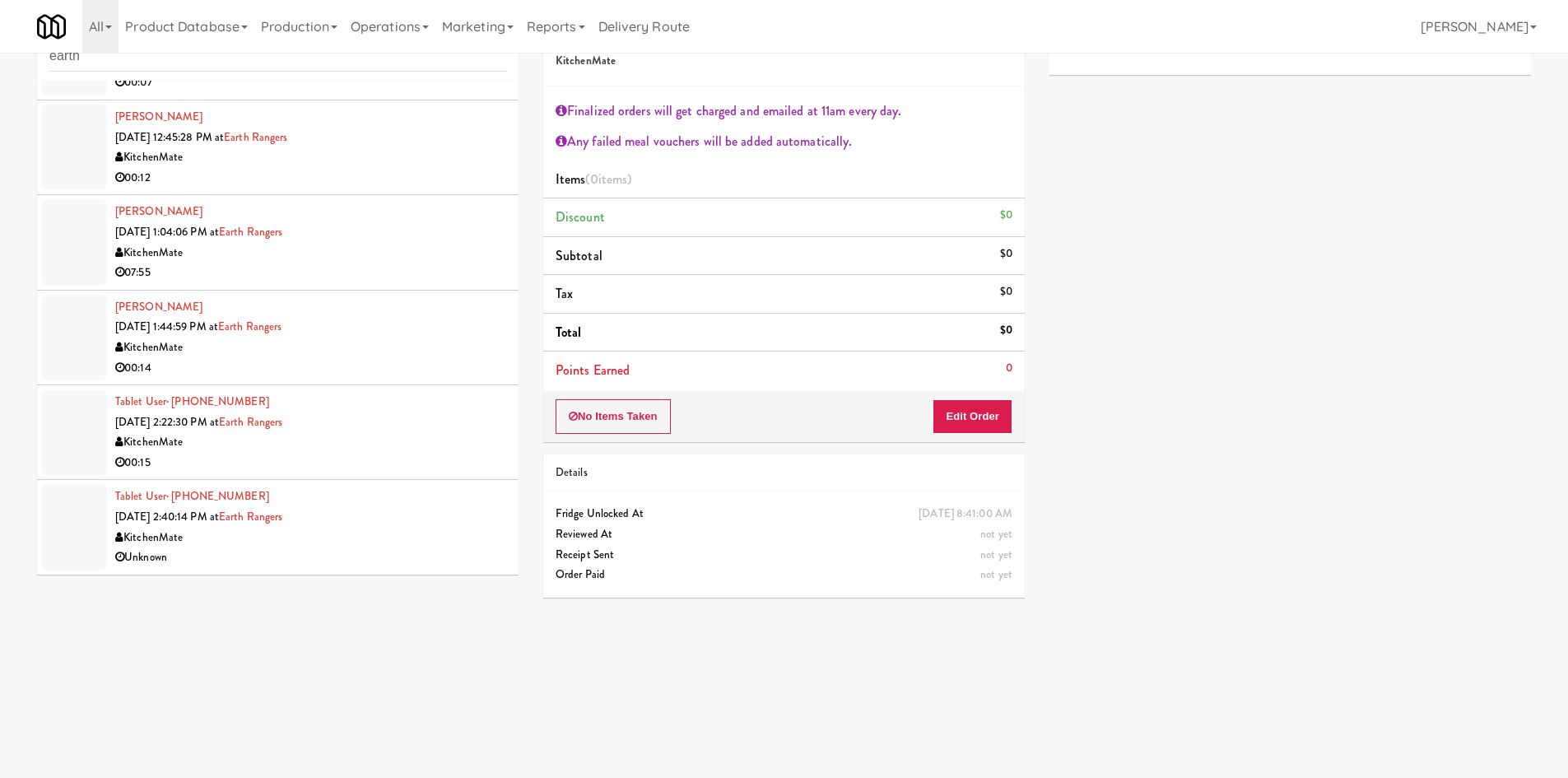
click at [382, 556] on div "Unknown" at bounding box center [311, 558] width 391 height 21
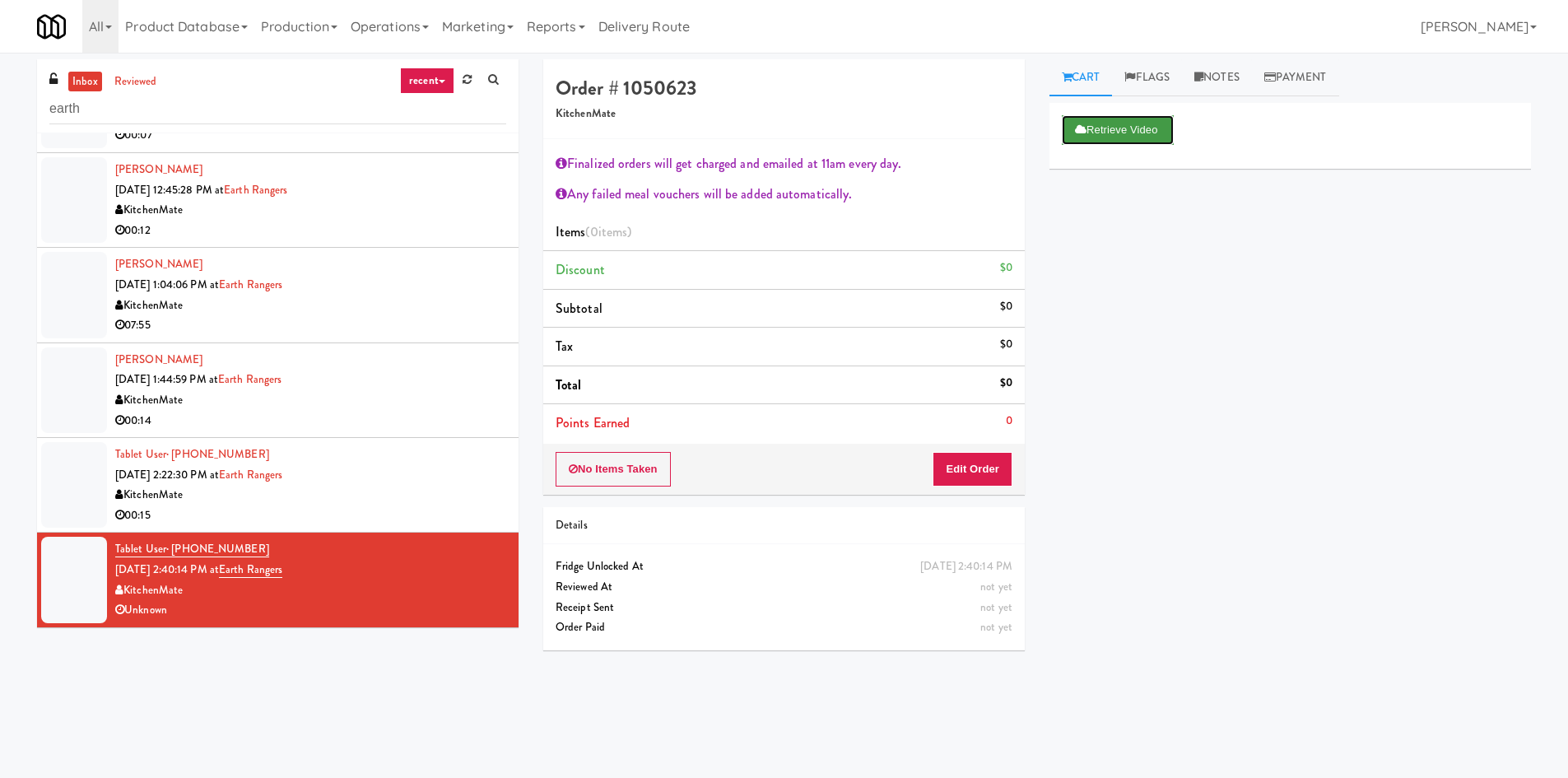
click at [1167, 123] on button "Retrieve Video" at bounding box center [1117, 130] width 112 height 29
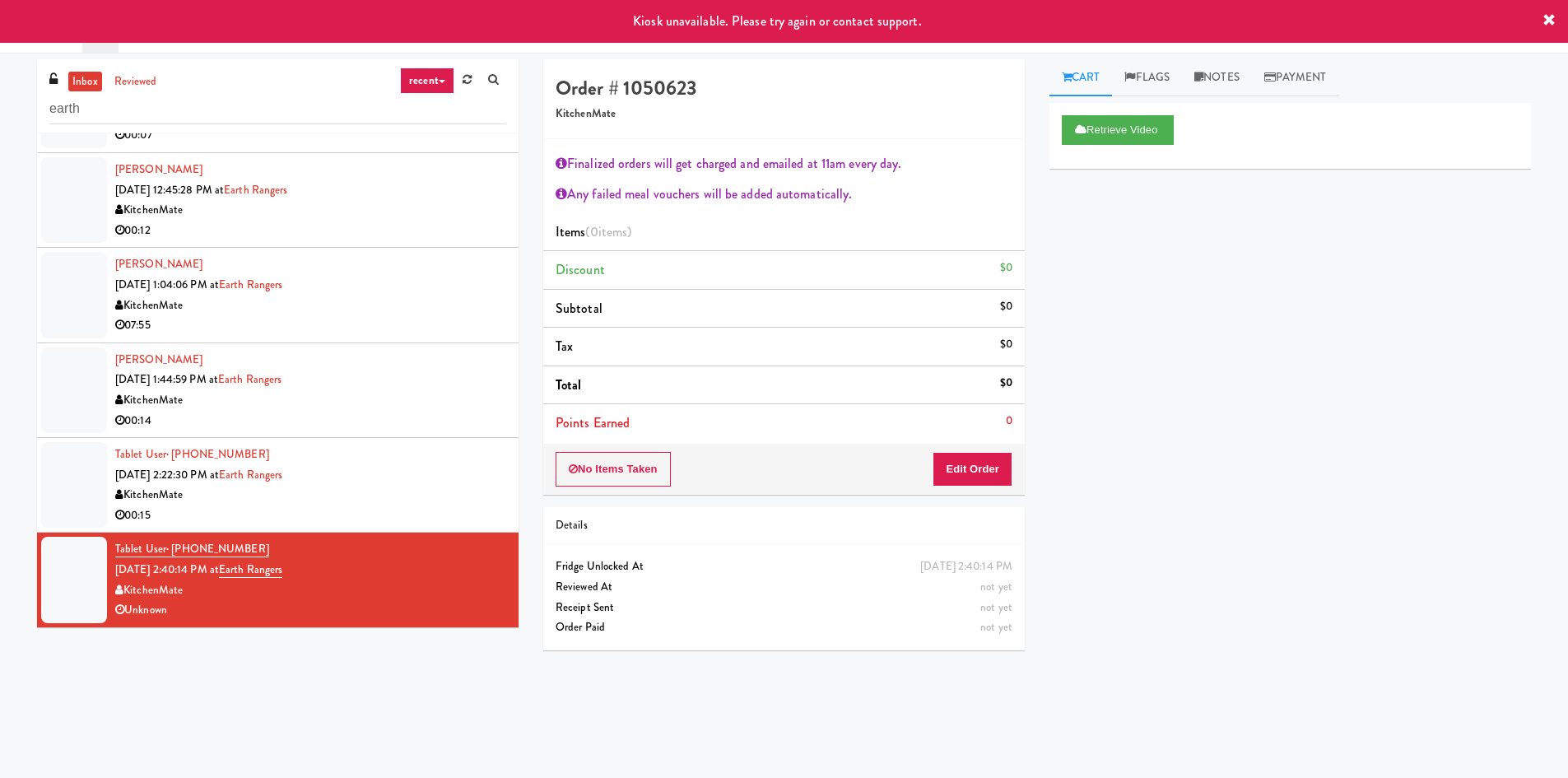
click at [423, 489] on div "KitchenMate" at bounding box center [311, 495] width 391 height 21
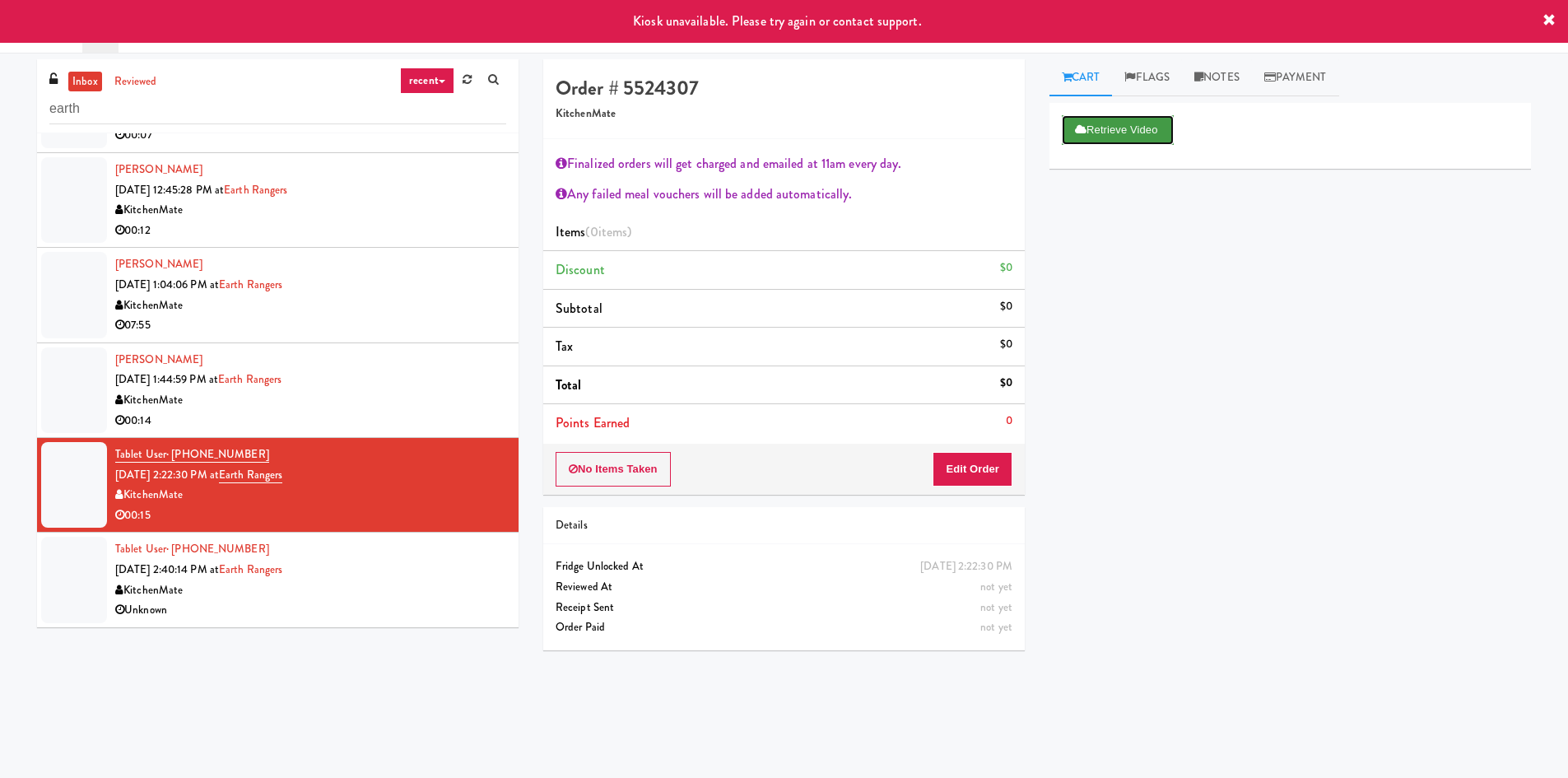
click at [1117, 120] on button "Retrieve Video" at bounding box center [1117, 130] width 112 height 29
click at [434, 582] on div "KitchenMate" at bounding box center [311, 591] width 391 height 21
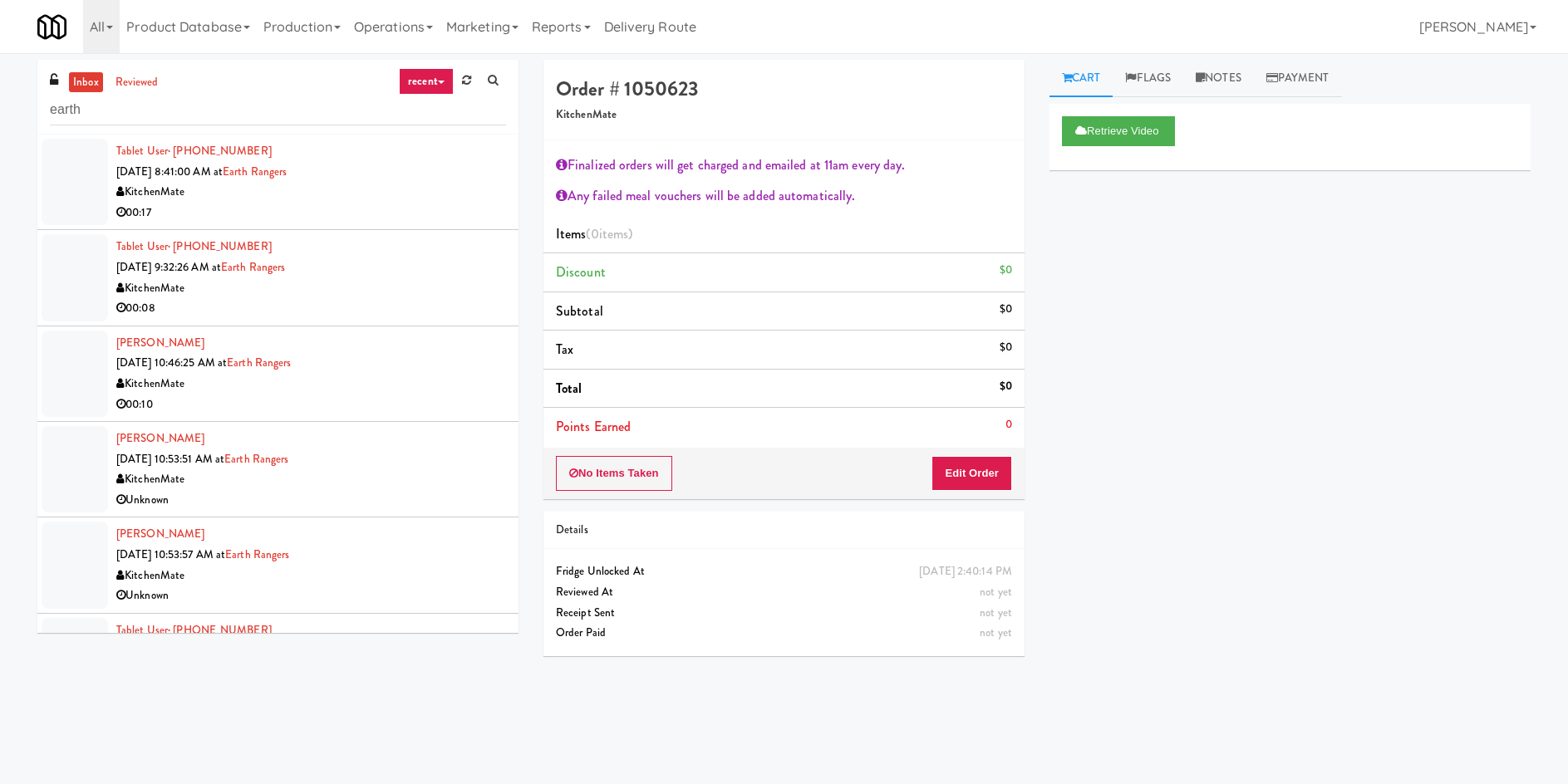
click at [409, 189] on div "KitchenMate" at bounding box center [311, 192] width 390 height 21
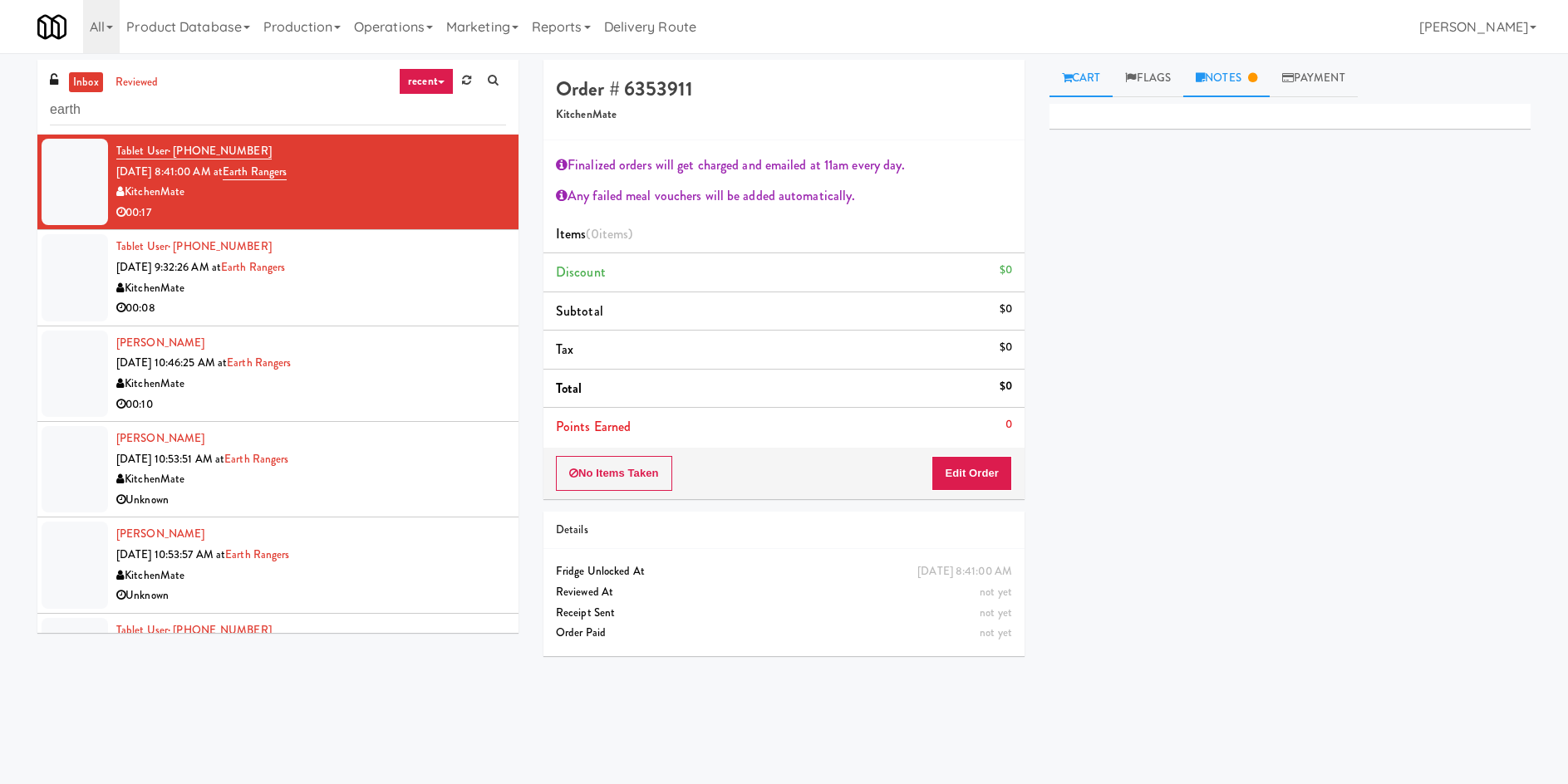
click at [1232, 92] on link "Notes" at bounding box center [1226, 79] width 86 height 38
click at [327, 299] on div "00:08" at bounding box center [311, 309] width 390 height 21
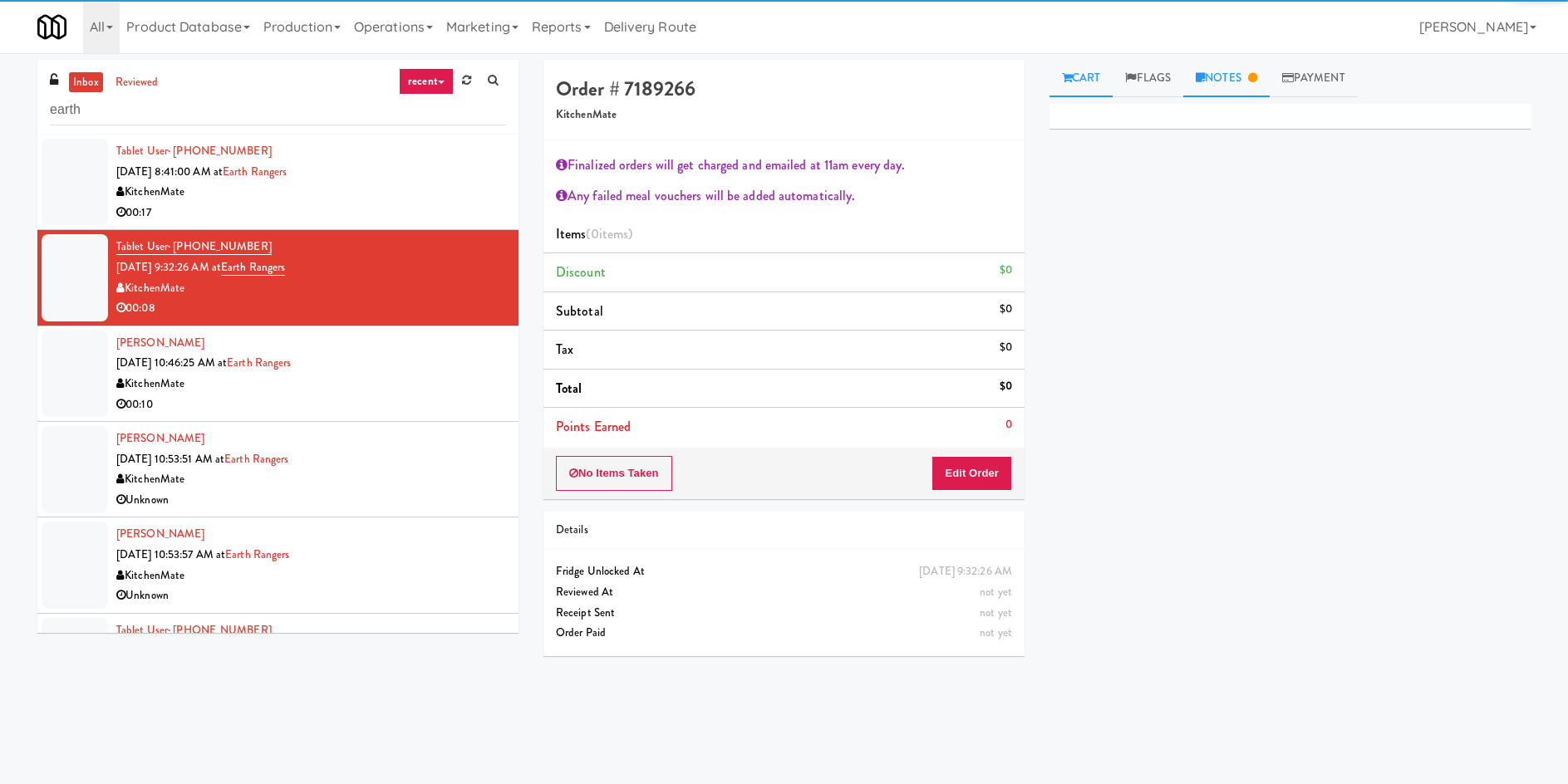
click at [1226, 73] on link "Notes" at bounding box center [1226, 79] width 86 height 38
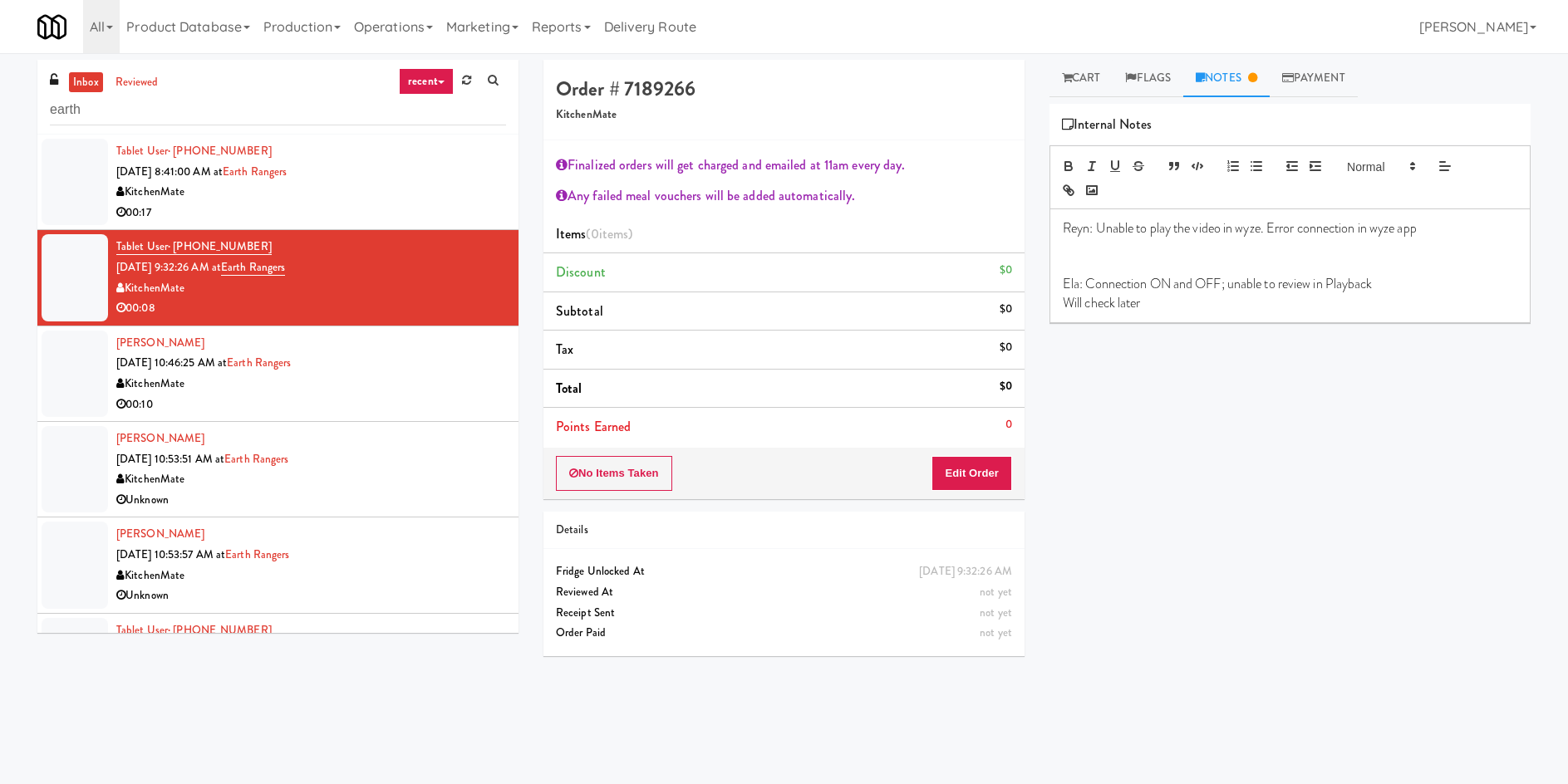
drag, startPoint x: 1226, startPoint y: 244, endPoint x: 1192, endPoint y: 245, distance: 34.0
click at [1226, 244] on p at bounding box center [1290, 247] width 454 height 18
drag, startPoint x: 1138, startPoint y: 245, endPoint x: 1280, endPoint y: 320, distance: 160.6
click at [1280, 320] on div "Reyn: Unable to play the video in wyze. Error connection in wyze app Ela: Conne…" at bounding box center [1290, 265] width 480 height 113
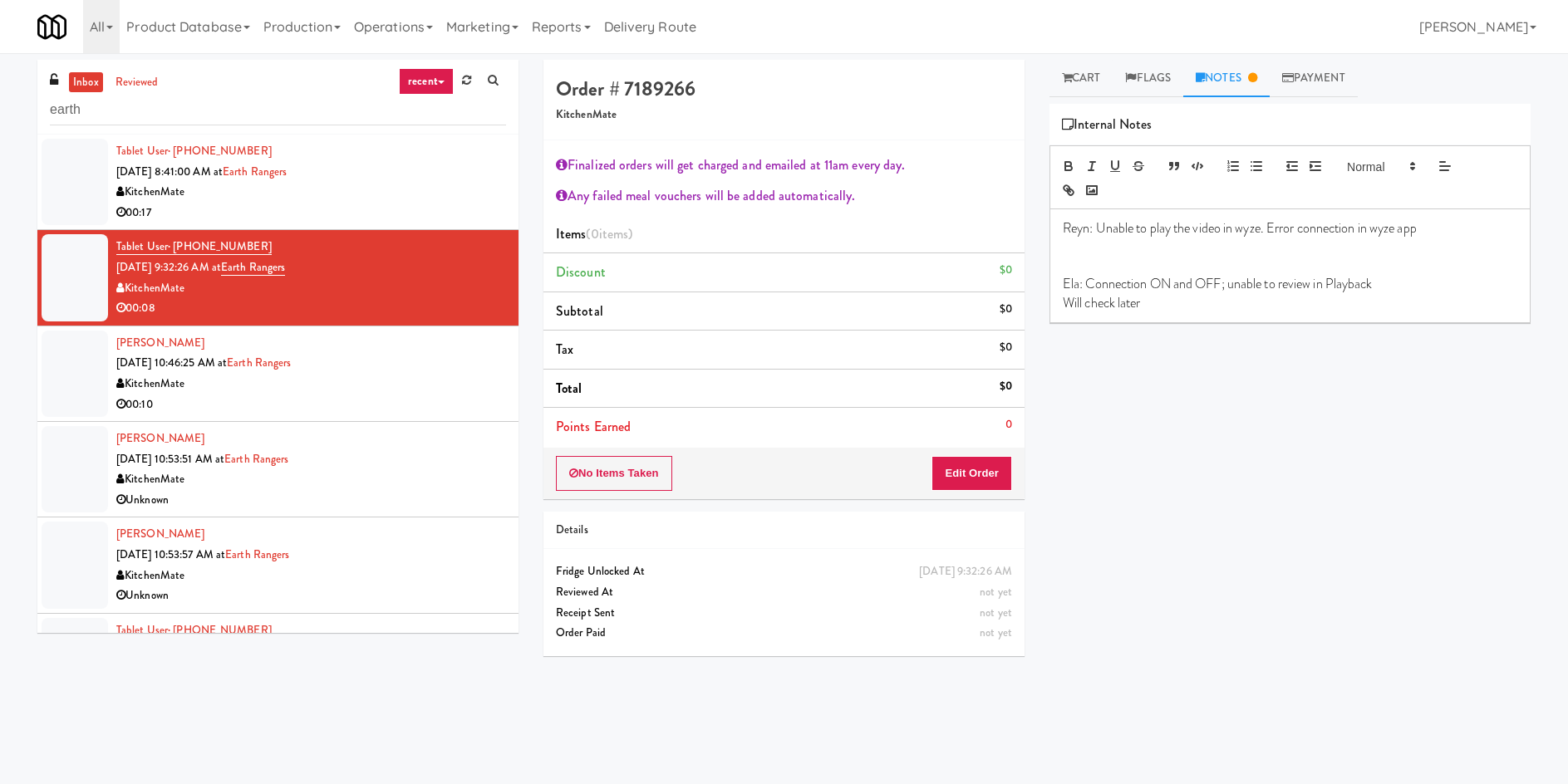
click at [350, 382] on div "KitchenMate" at bounding box center [311, 384] width 390 height 21
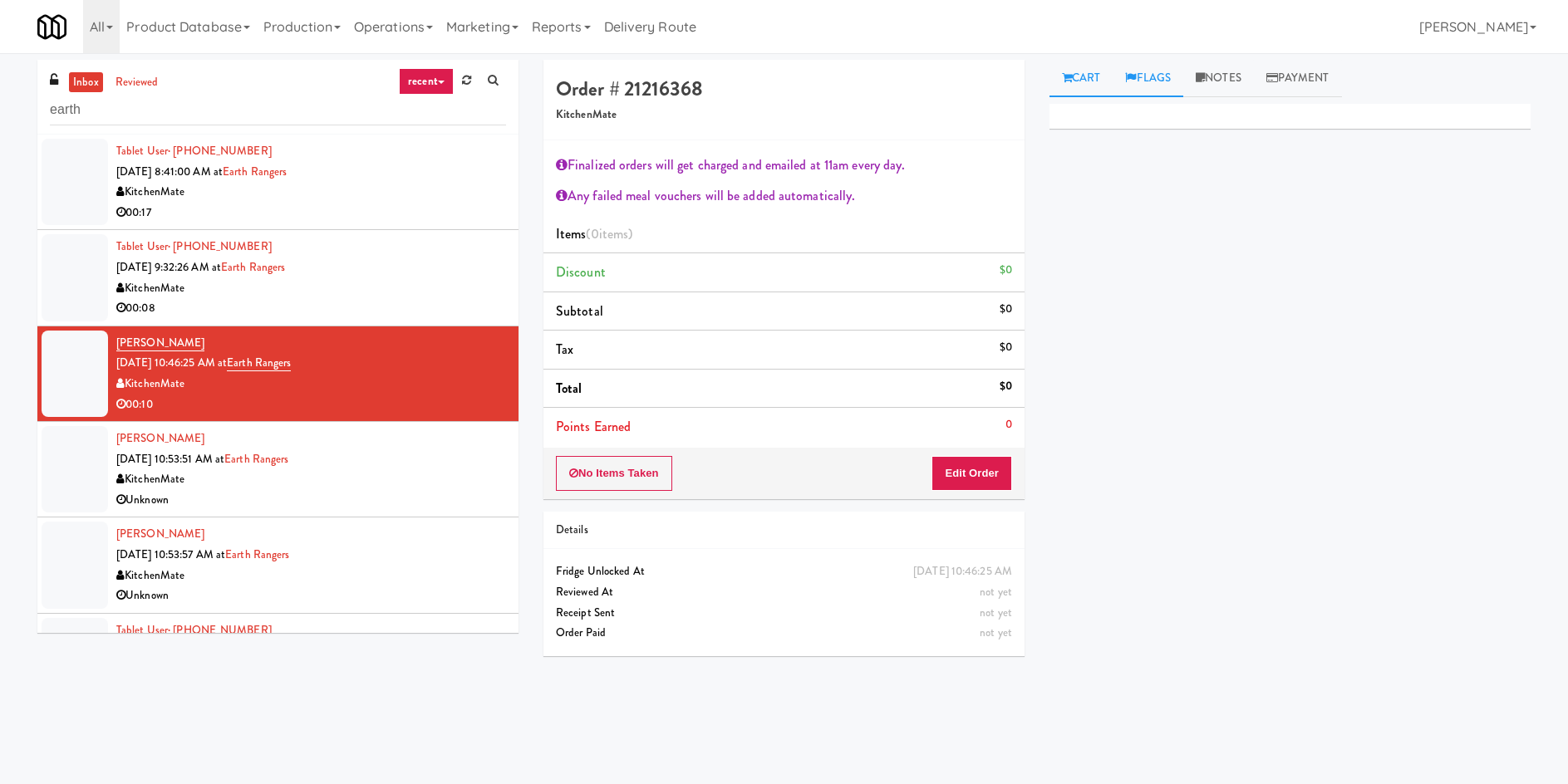
click at [1144, 71] on link "Flags" at bounding box center [1148, 79] width 71 height 38
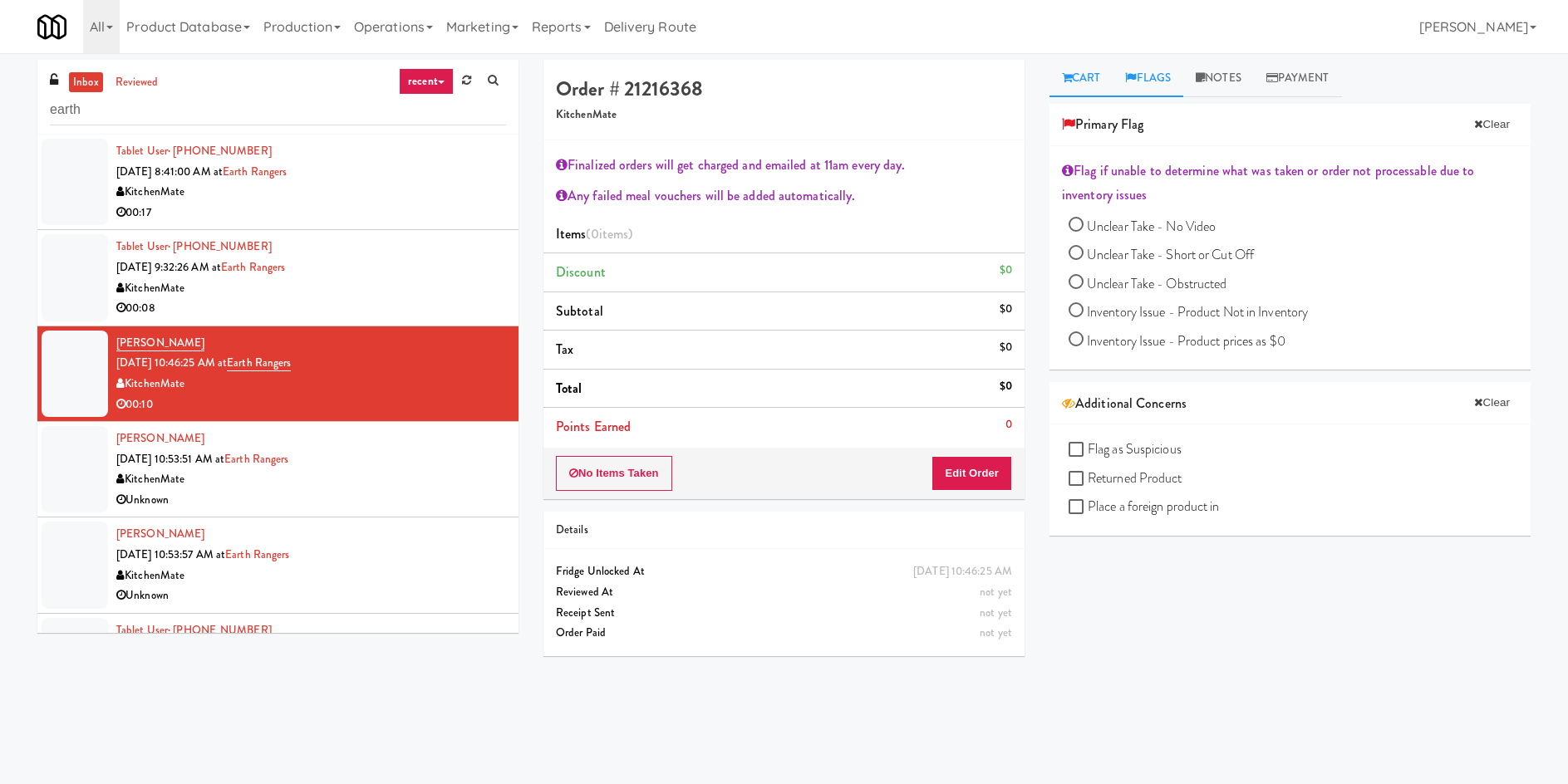
click at [1102, 79] on link "Cart" at bounding box center [1081, 79] width 64 height 38
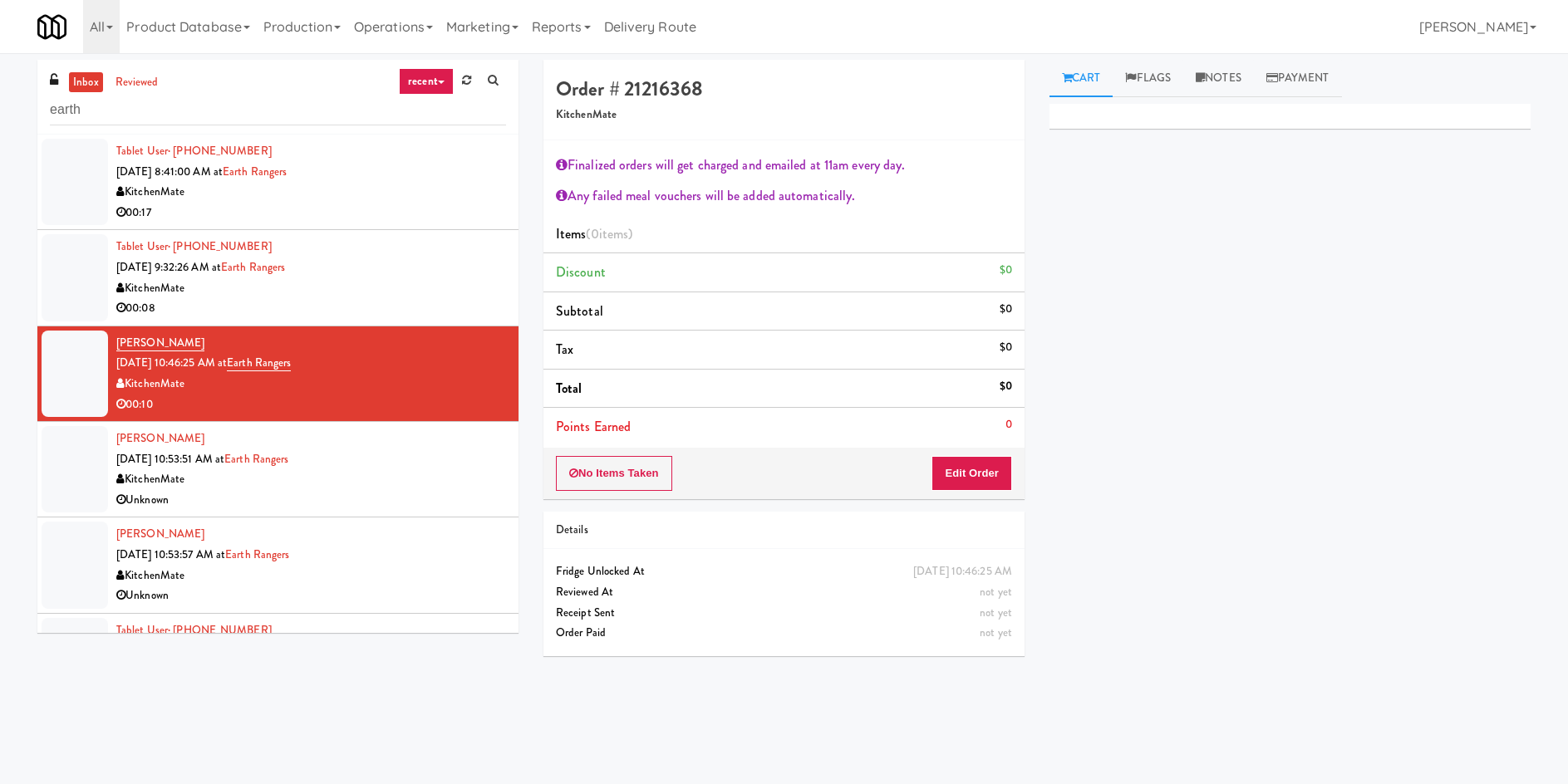
click at [355, 505] on div "Unknown" at bounding box center [311, 500] width 390 height 21
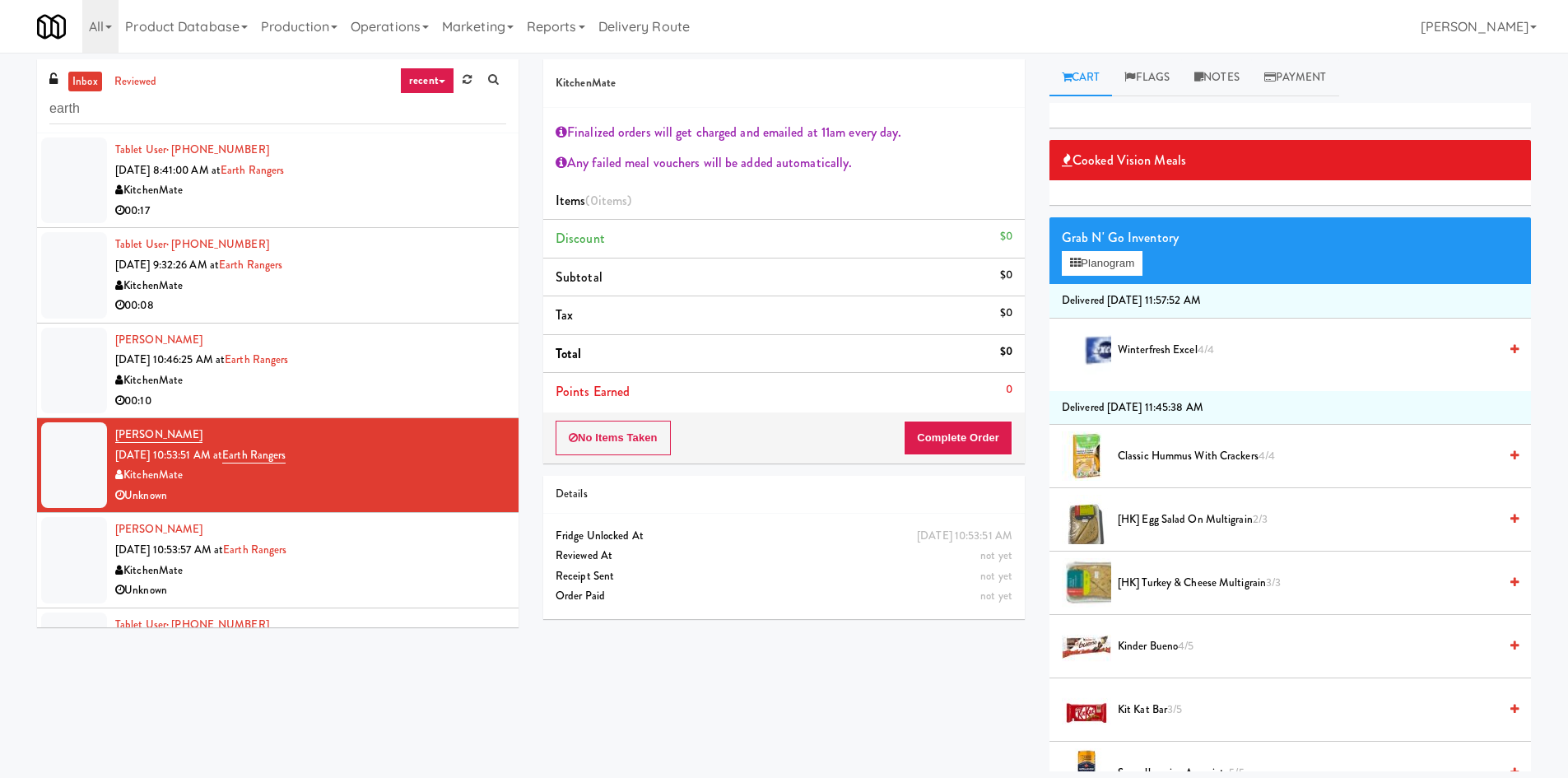
click at [103, 680] on div "inbox reviewed recent all unclear take inventory issue suspicious failed recent…" at bounding box center [784, 415] width 1519 height 712
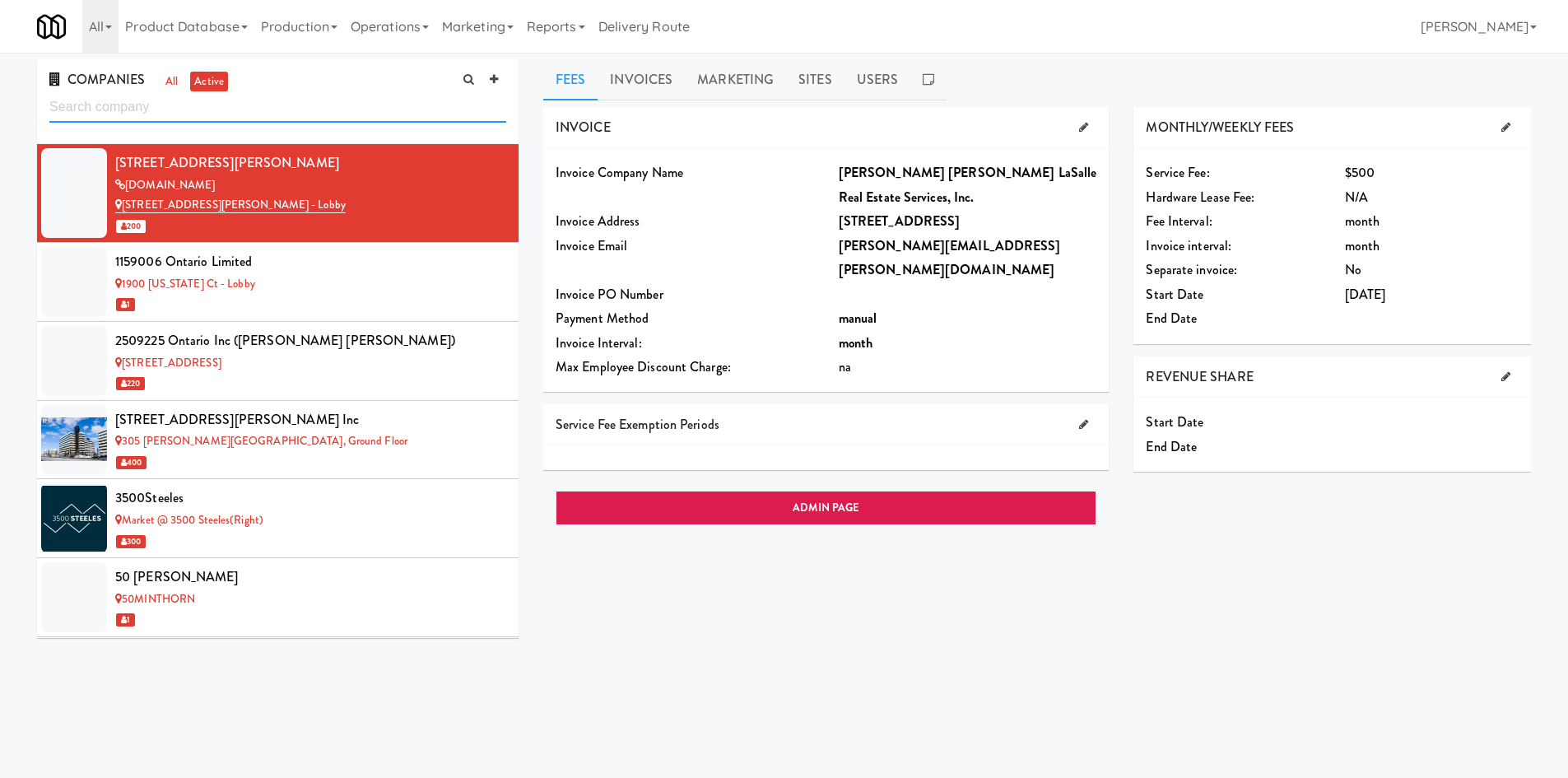
click at [350, 117] on input "text" at bounding box center [278, 107] width 457 height 30
type input "desj"
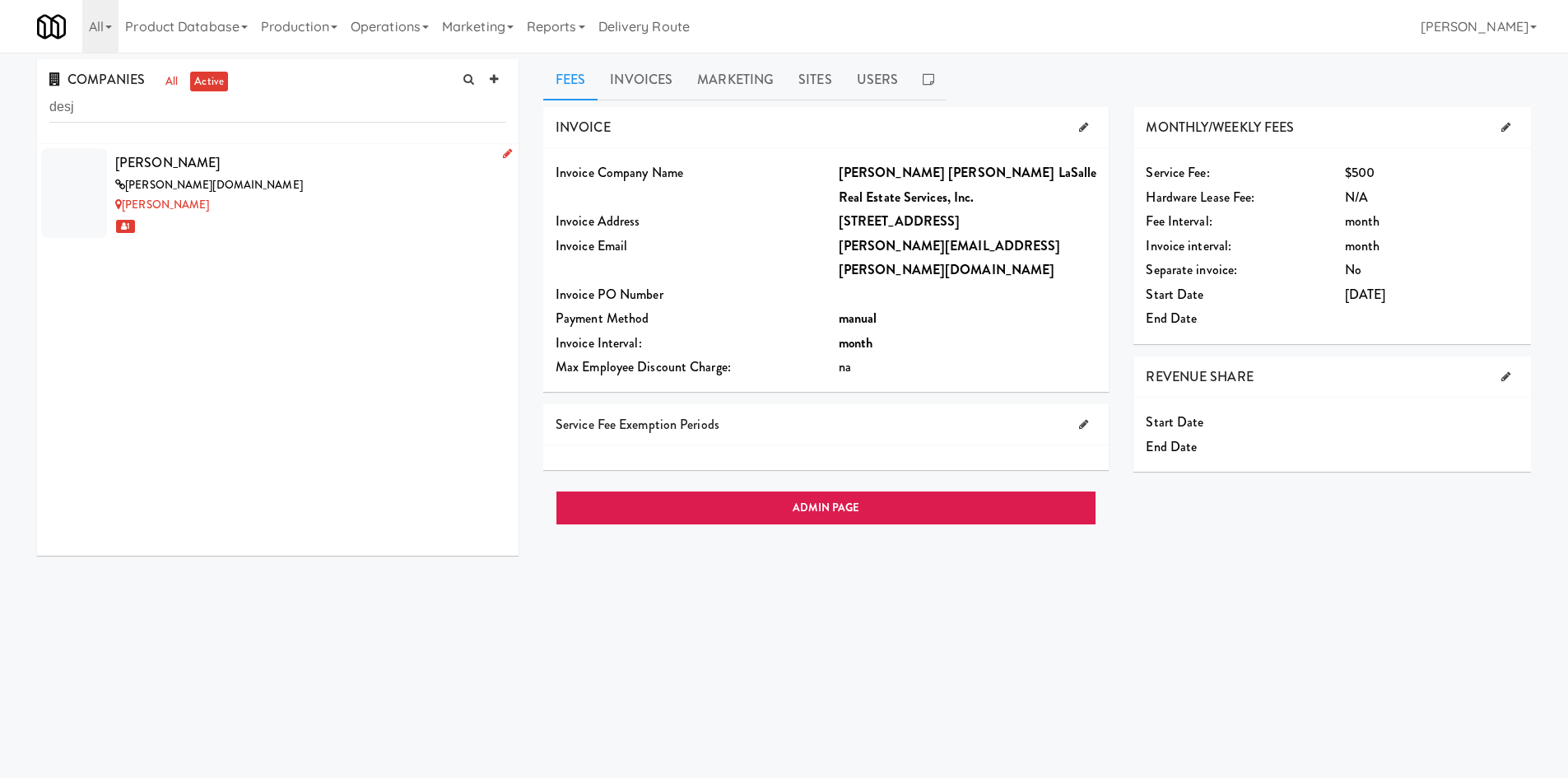
click at [345, 181] on div "desjardins.com" at bounding box center [311, 186] width 391 height 21
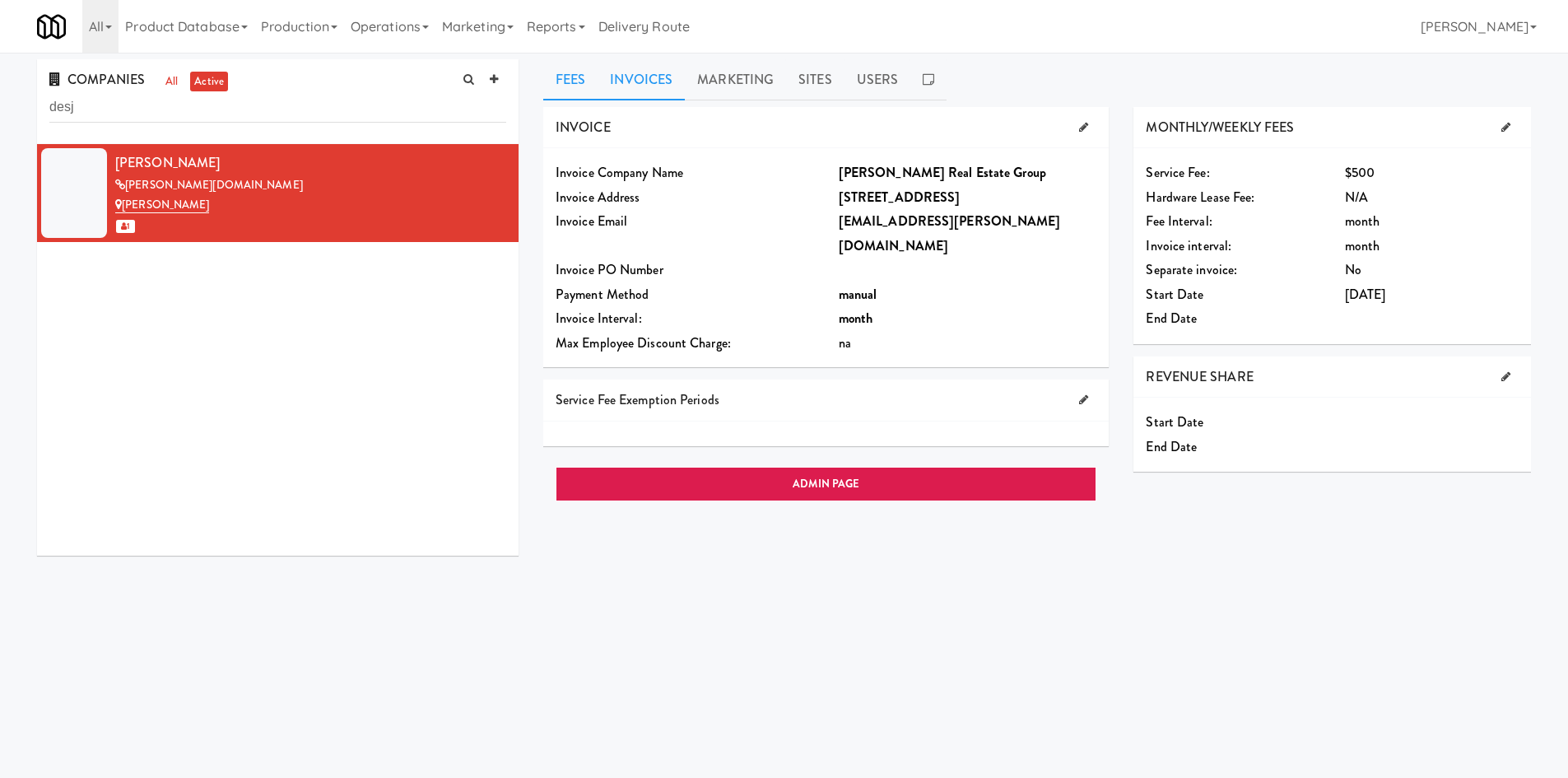
click at [663, 68] on link "Invoices" at bounding box center [641, 80] width 87 height 42
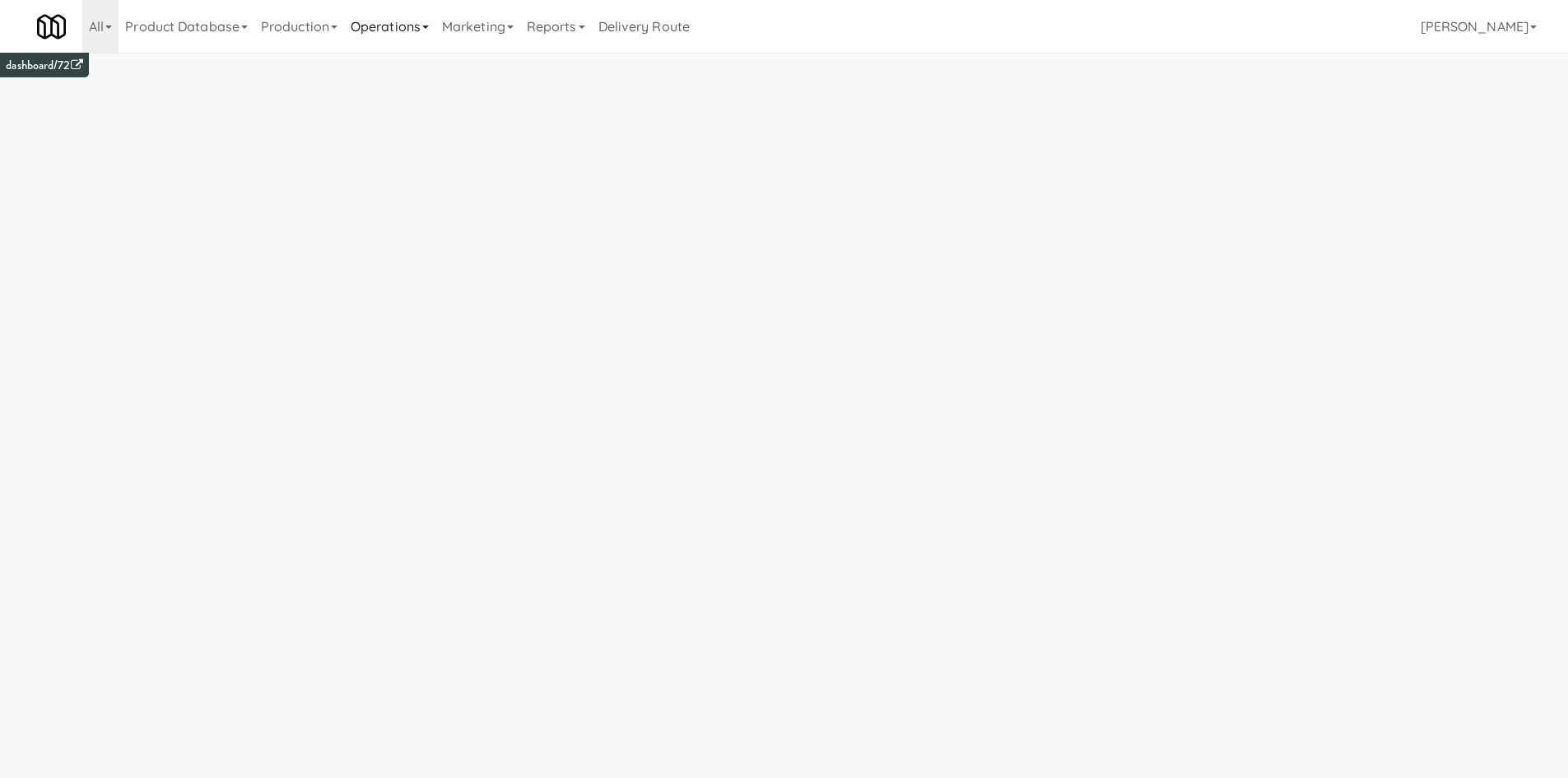
click at [381, 27] on link "Operations" at bounding box center [390, 26] width 92 height 53
click at [436, 80] on link "Sites" at bounding box center [410, 72] width 132 height 29
type input "home depot"
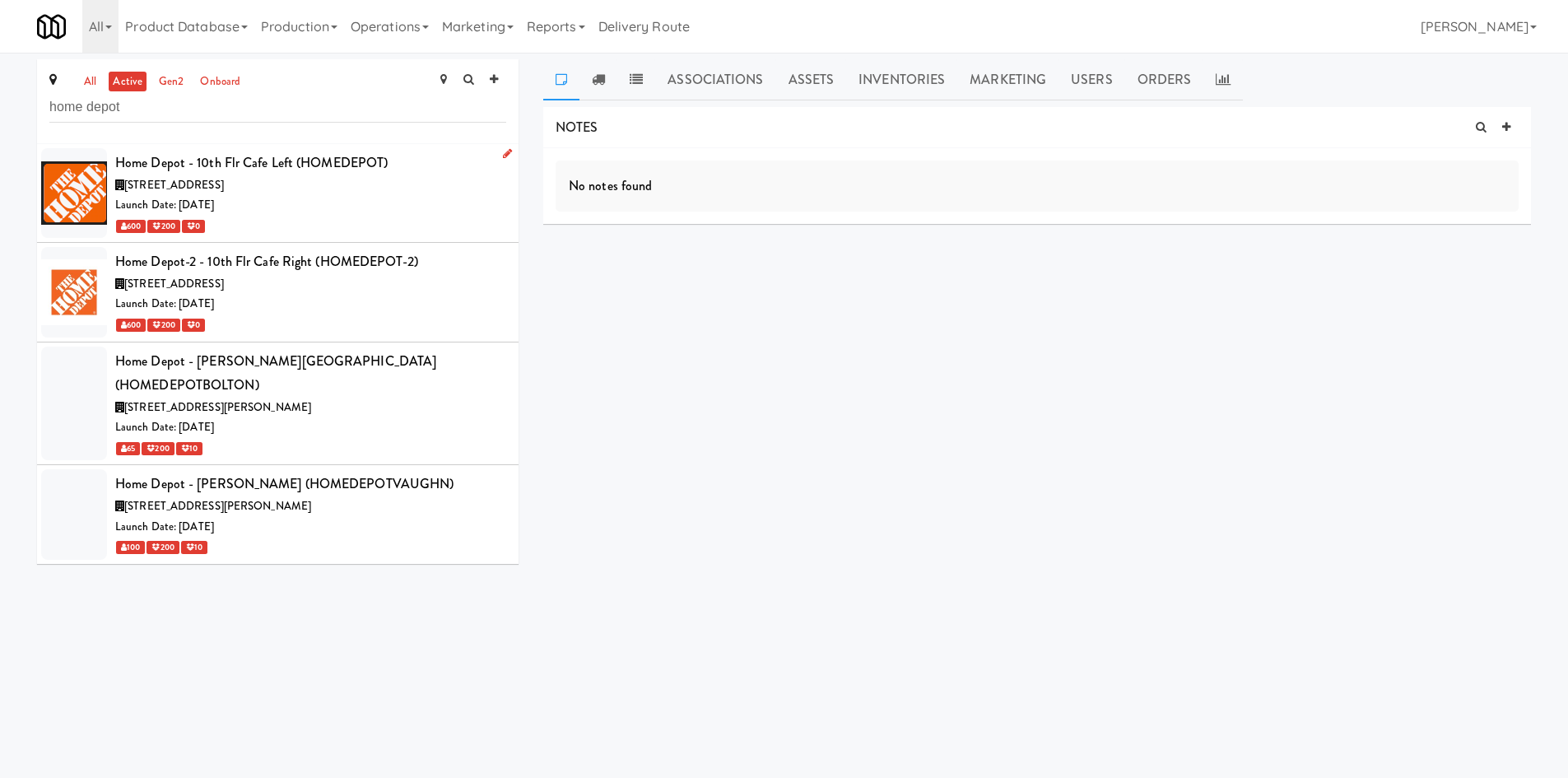
click at [350, 203] on div "Launch Date: Aug 19, 2024" at bounding box center [311, 205] width 391 height 21
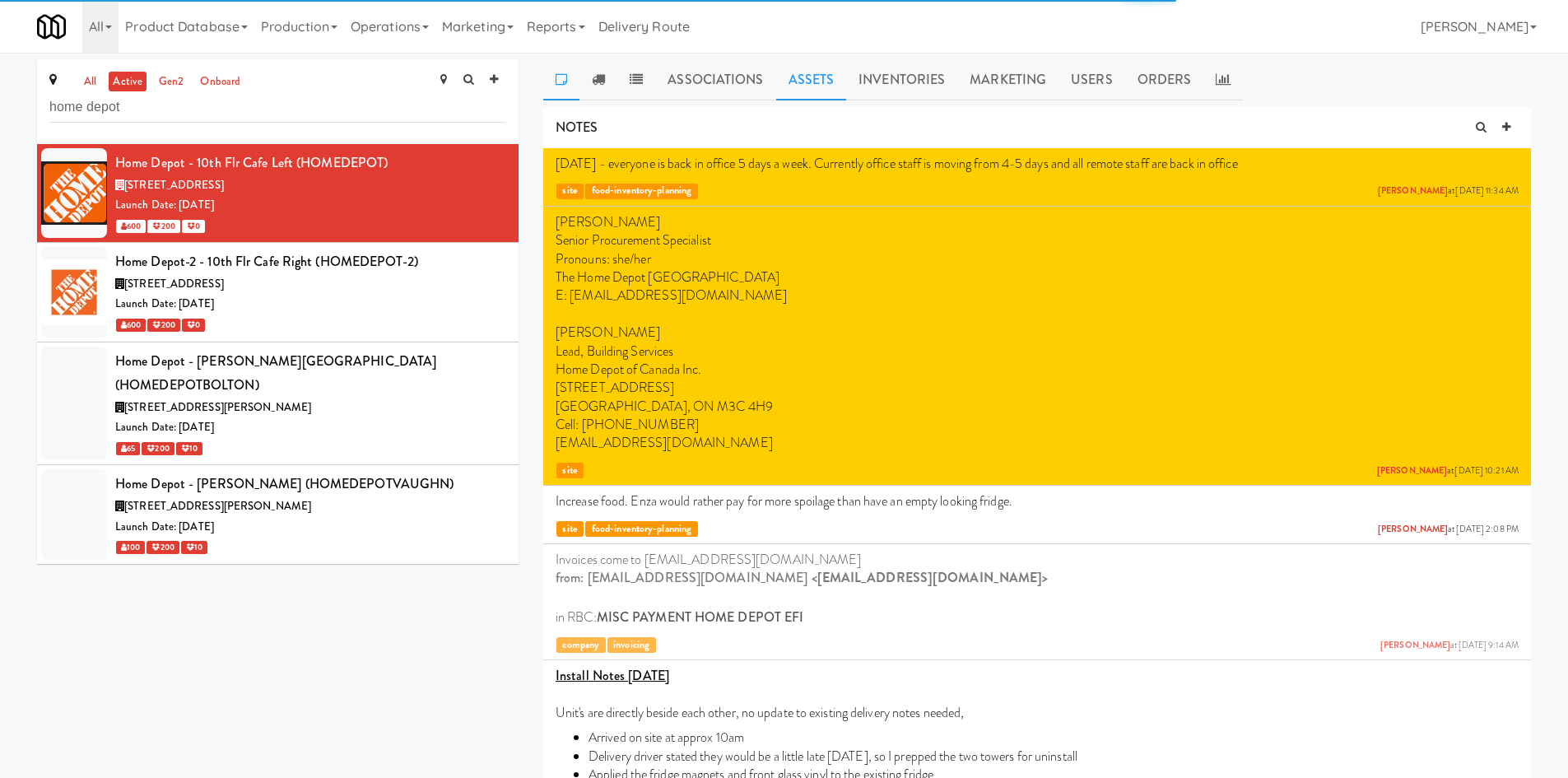
click at [804, 77] on link "Assets" at bounding box center [812, 80] width 71 height 42
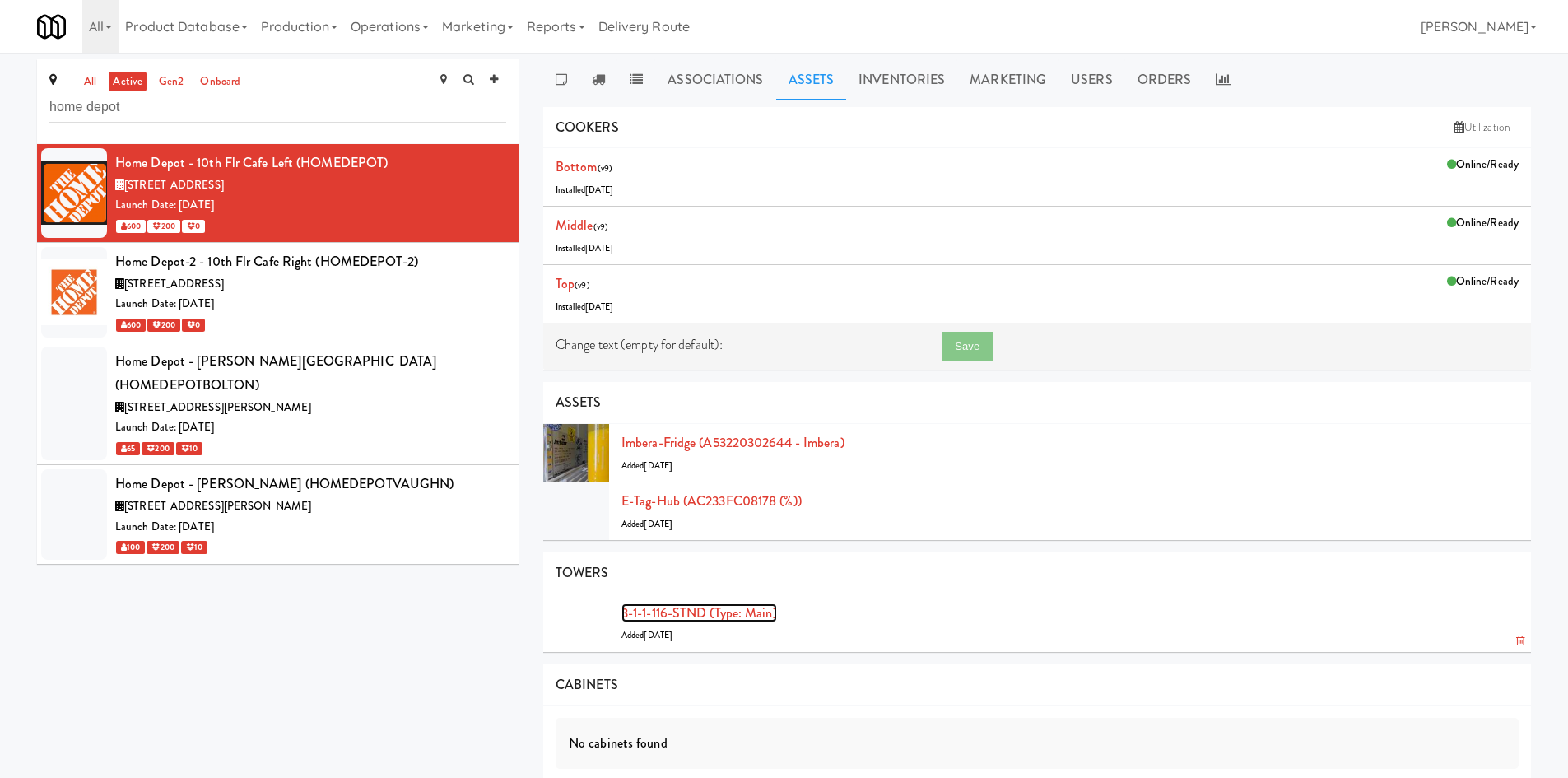
click at [723, 618] on link "3-1-1-116-STND (type: main)" at bounding box center [699, 613] width 156 height 19
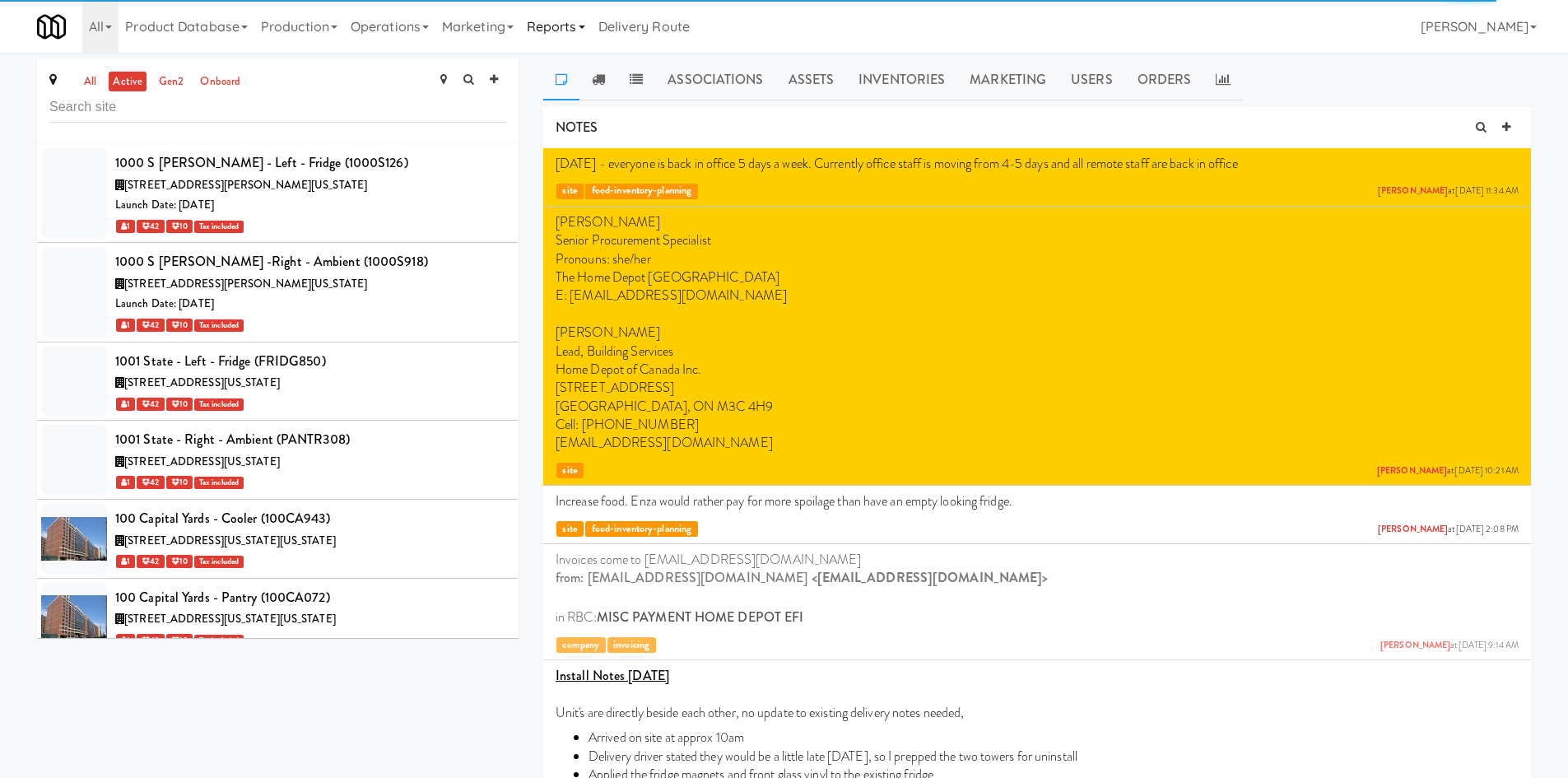
scroll to position [33753, 0]
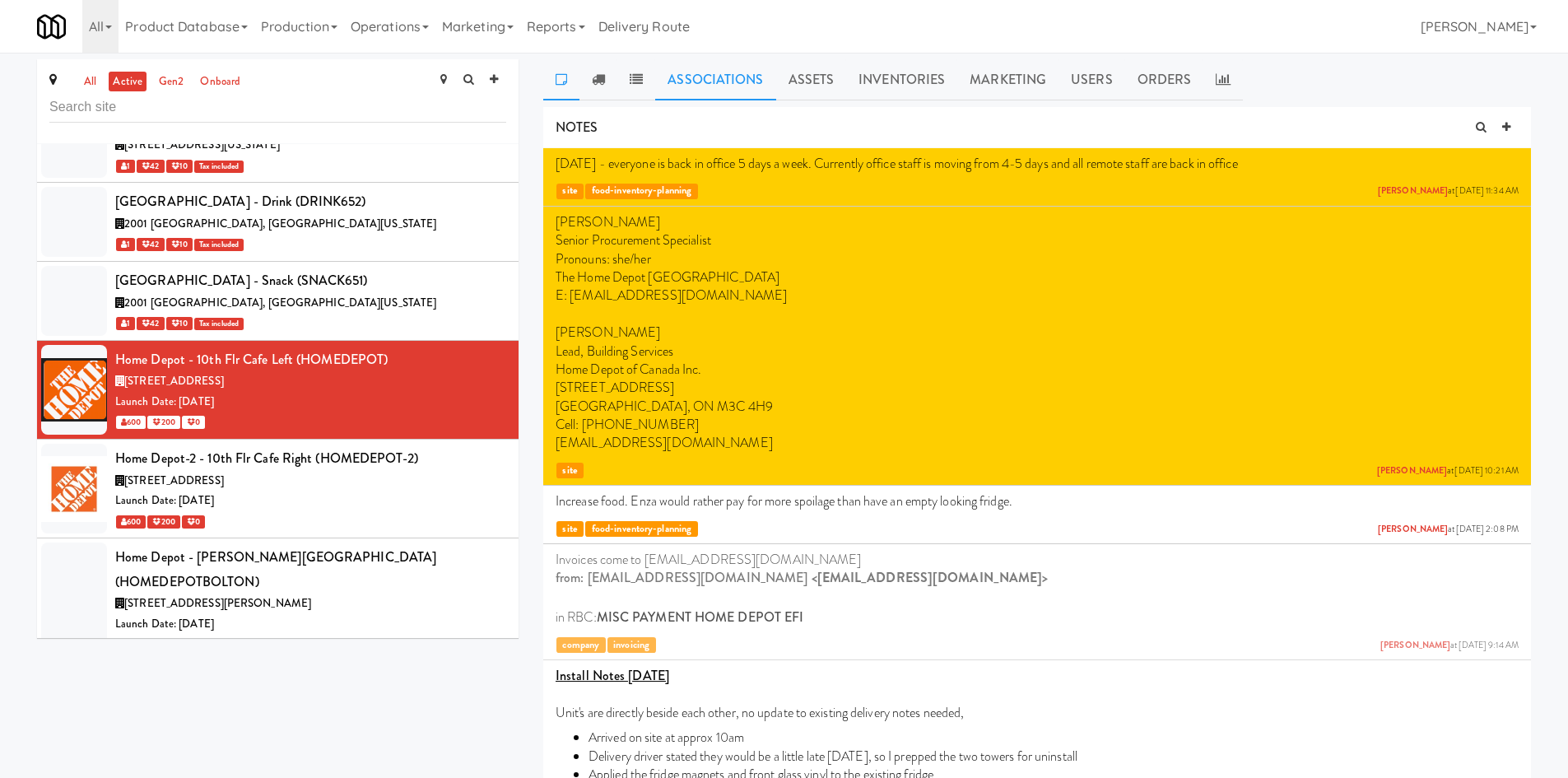
click at [697, 77] on link "Associations" at bounding box center [715, 80] width 120 height 42
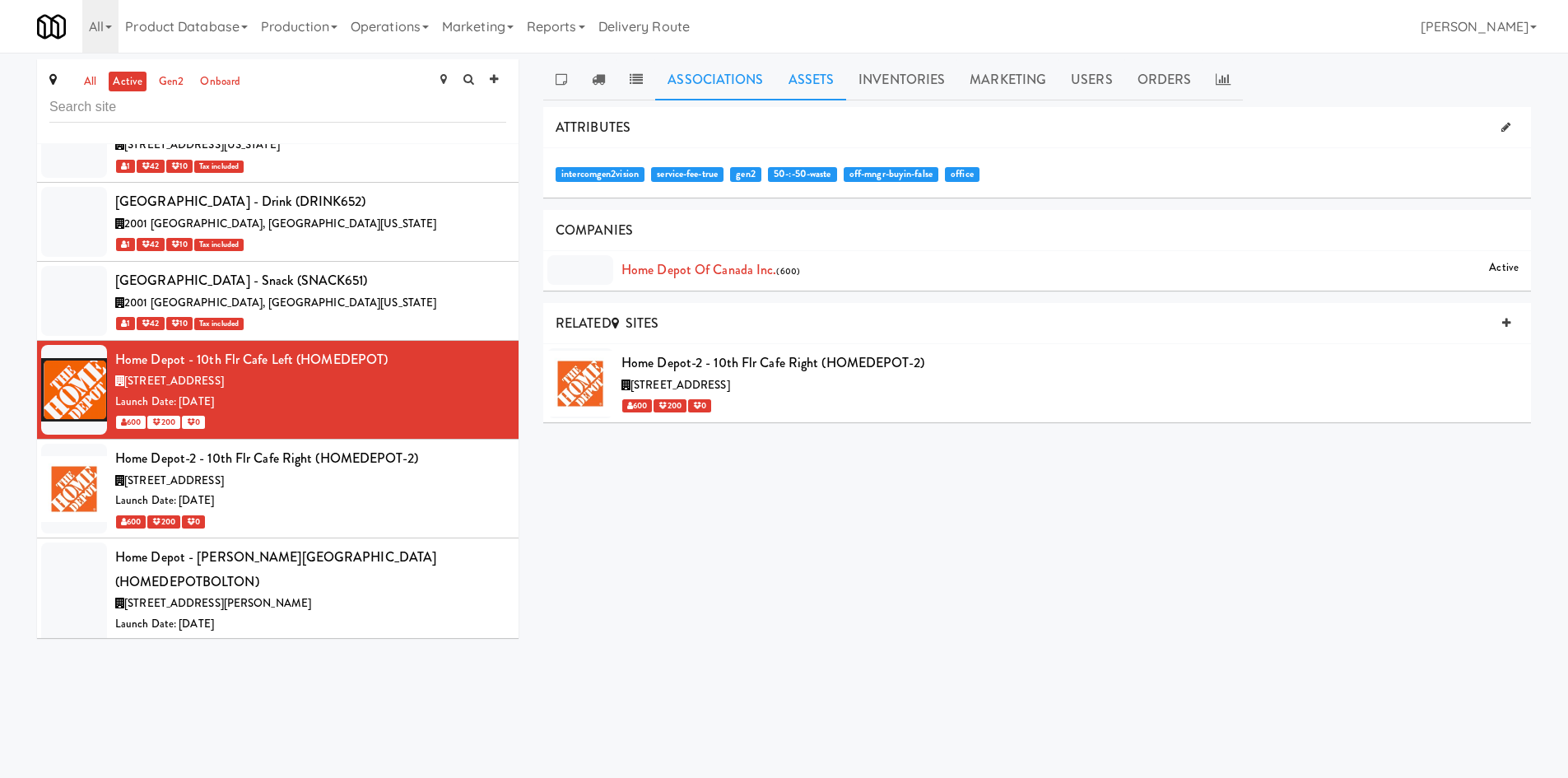
click at [808, 74] on link "Assets" at bounding box center [812, 80] width 71 height 42
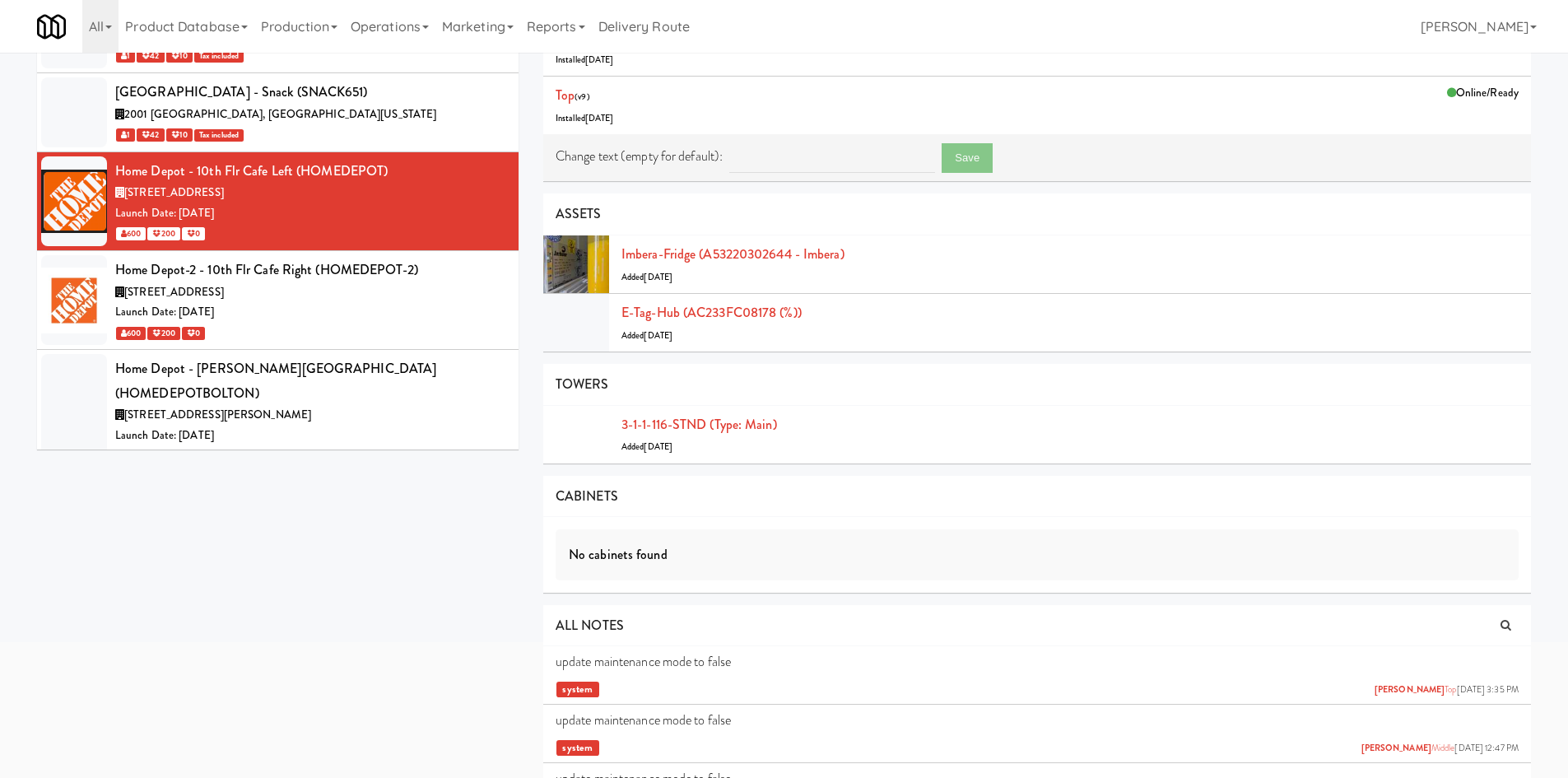
scroll to position [192, 0]
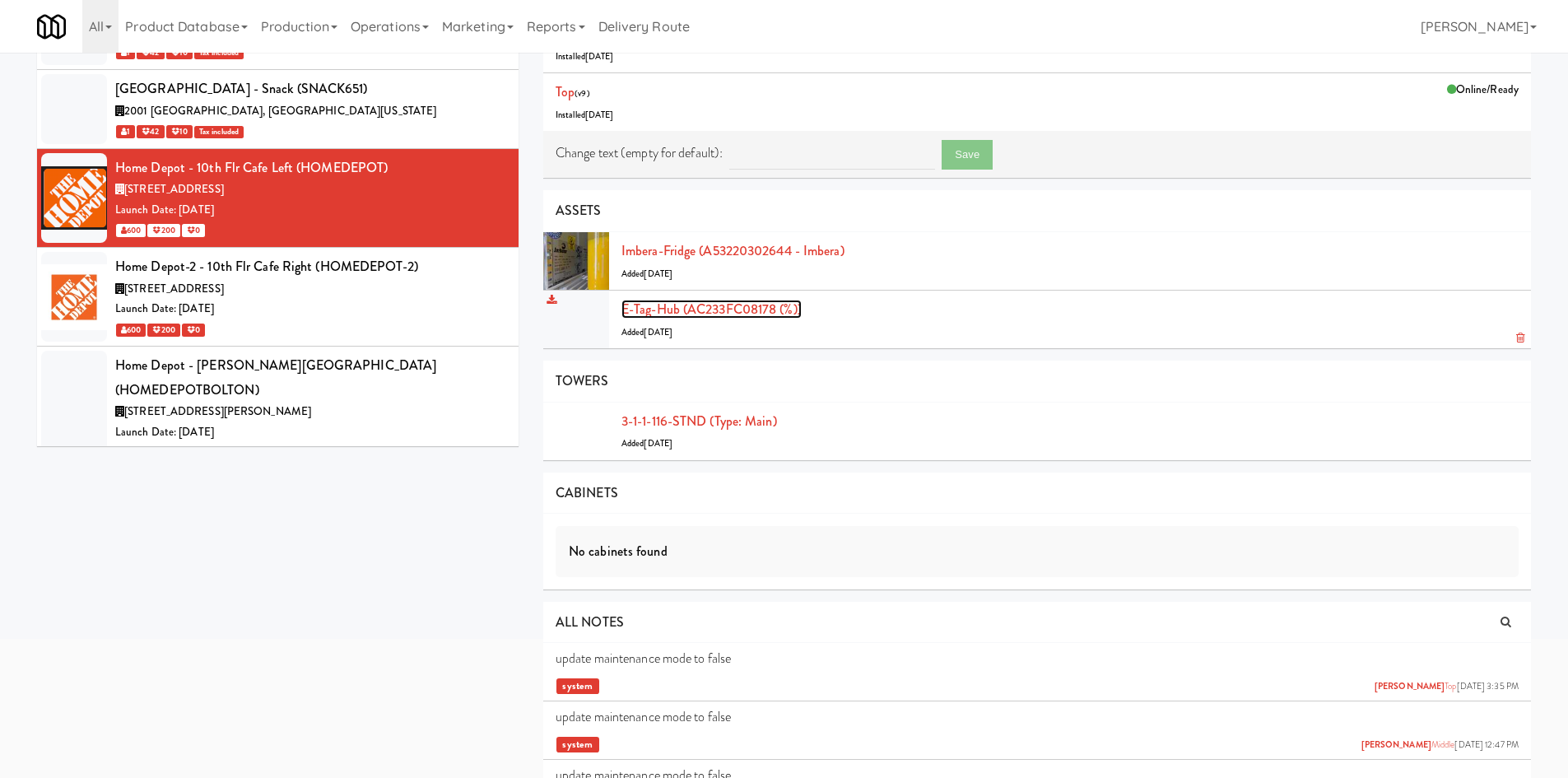
click at [724, 309] on link "E-tag-hub (AC233FC08178 (%))" at bounding box center [711, 309] width 180 height 19
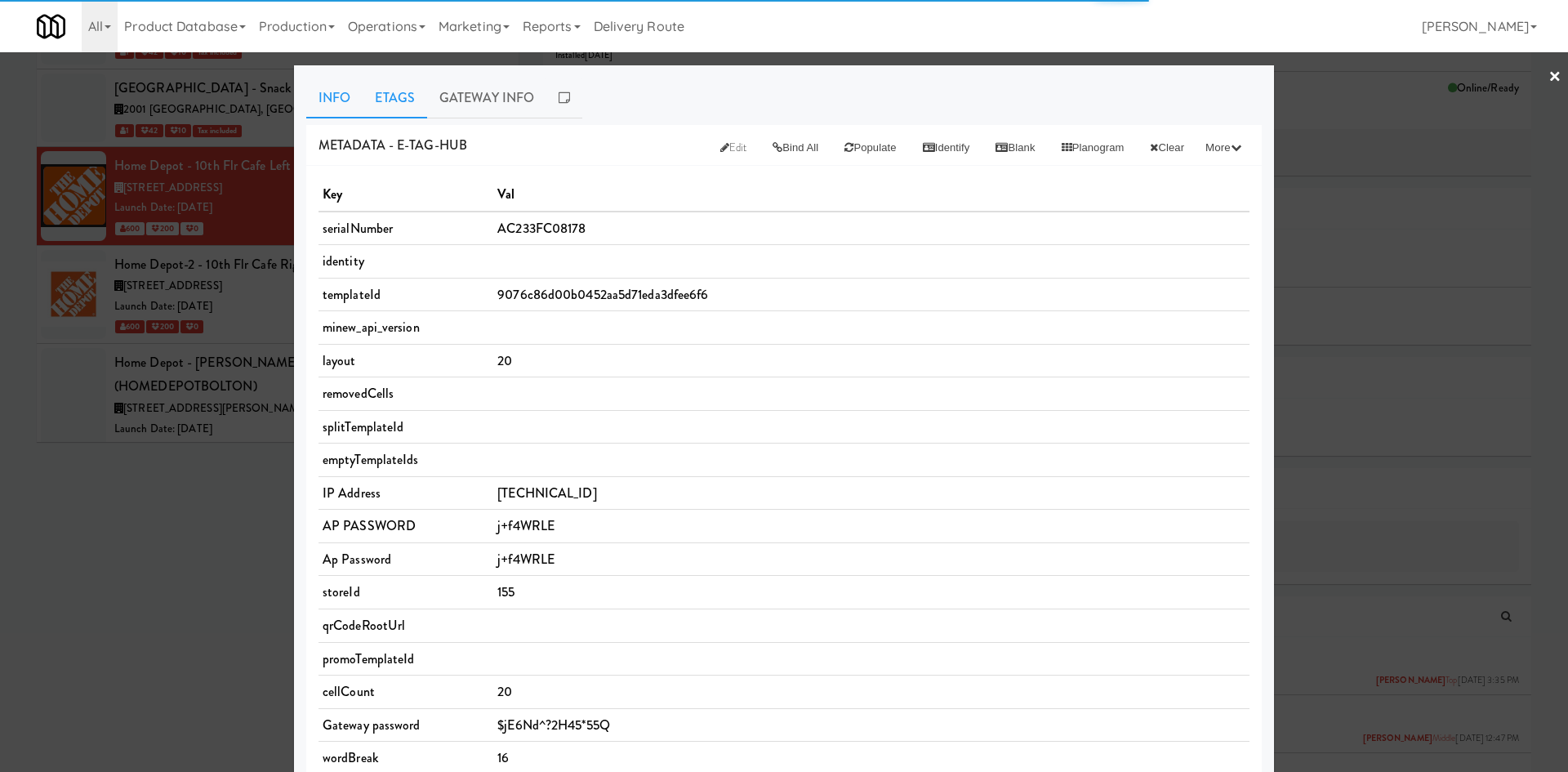
click at [381, 88] on link "Etags" at bounding box center [394, 98] width 64 height 41
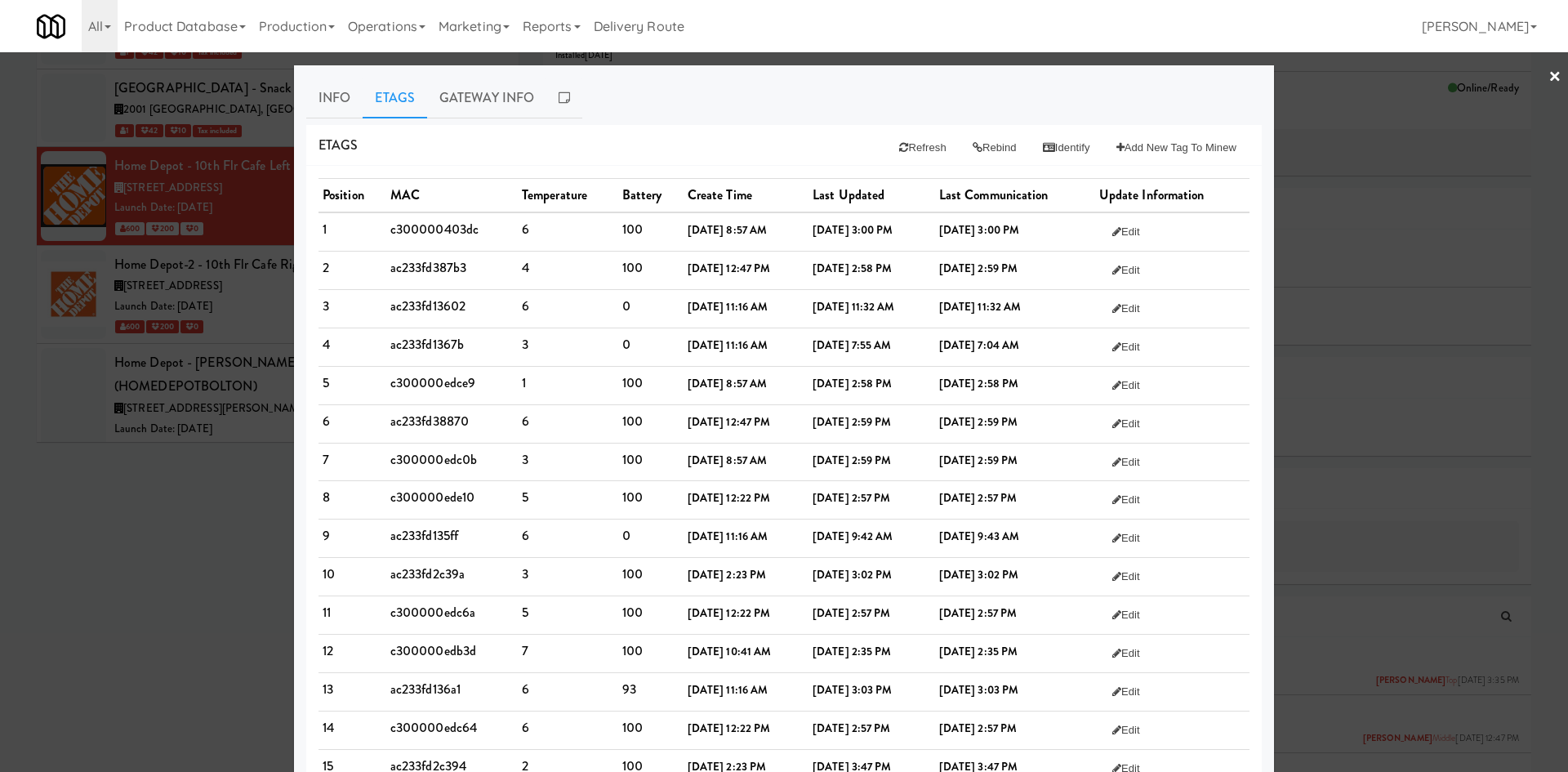
scroll to position [251, 0]
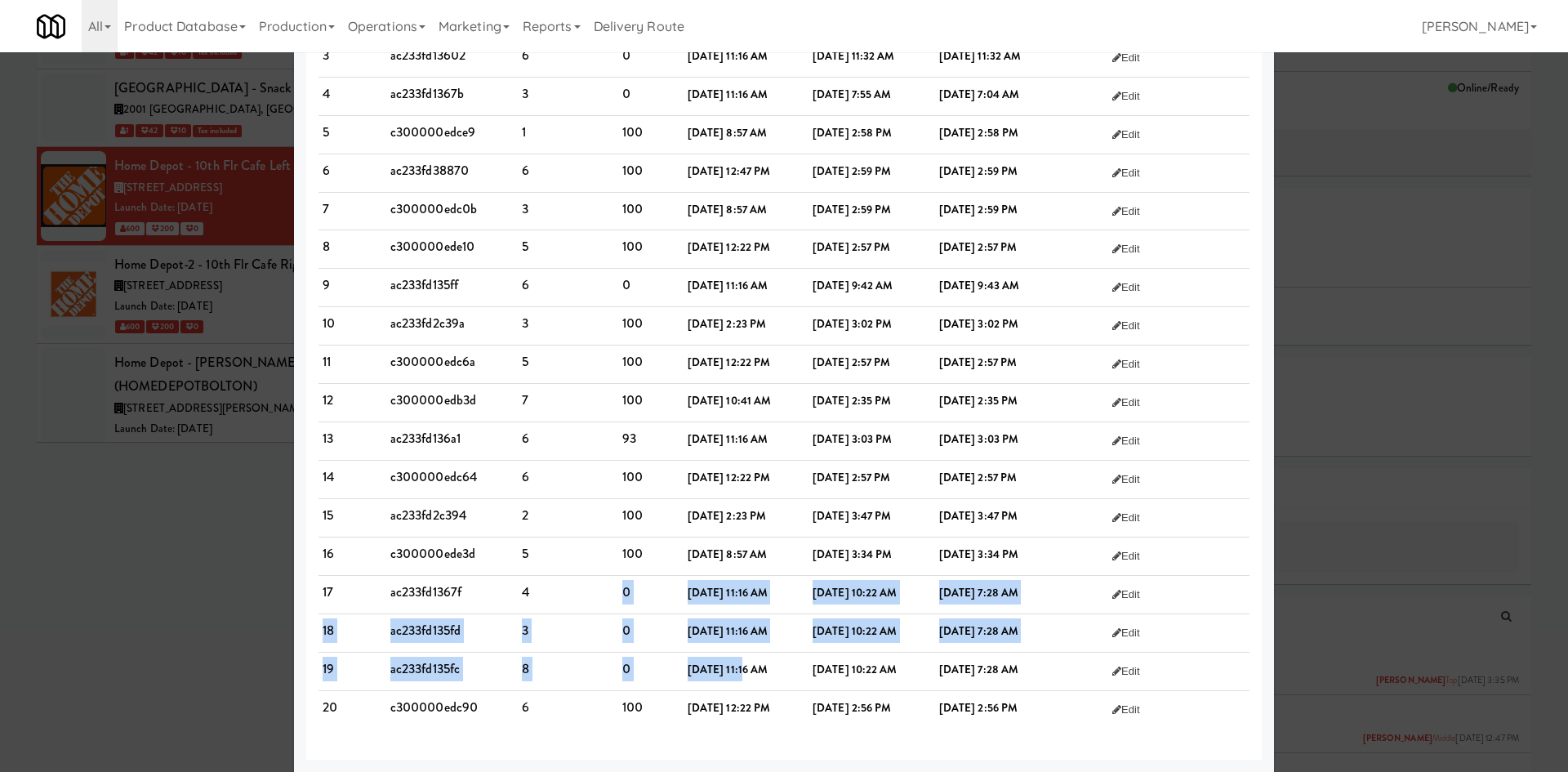
drag, startPoint x: 542, startPoint y: 590, endPoint x: 712, endPoint y: 669, distance: 187.5
click at [712, 669] on tbody "1 c300000403dc 6 100 Apr 24, 2024, 8:57 AM Sep 04, 2025, 3:00 PM Sep 04, 2025, …" at bounding box center [784, 345] width 931 height 768
click at [712, 669] on b "Apr 05, 2022, 11:16 AM" at bounding box center [728, 670] width 81 height 15
drag, startPoint x: 712, startPoint y: 669, endPoint x: 526, endPoint y: 573, distance: 209.3
click at [526, 573] on tbody "1 c300000403dc 6 100 Apr 24, 2024, 8:57 AM Sep 04, 2025, 3:00 PM Sep 04, 2025, …" at bounding box center [784, 345] width 931 height 768
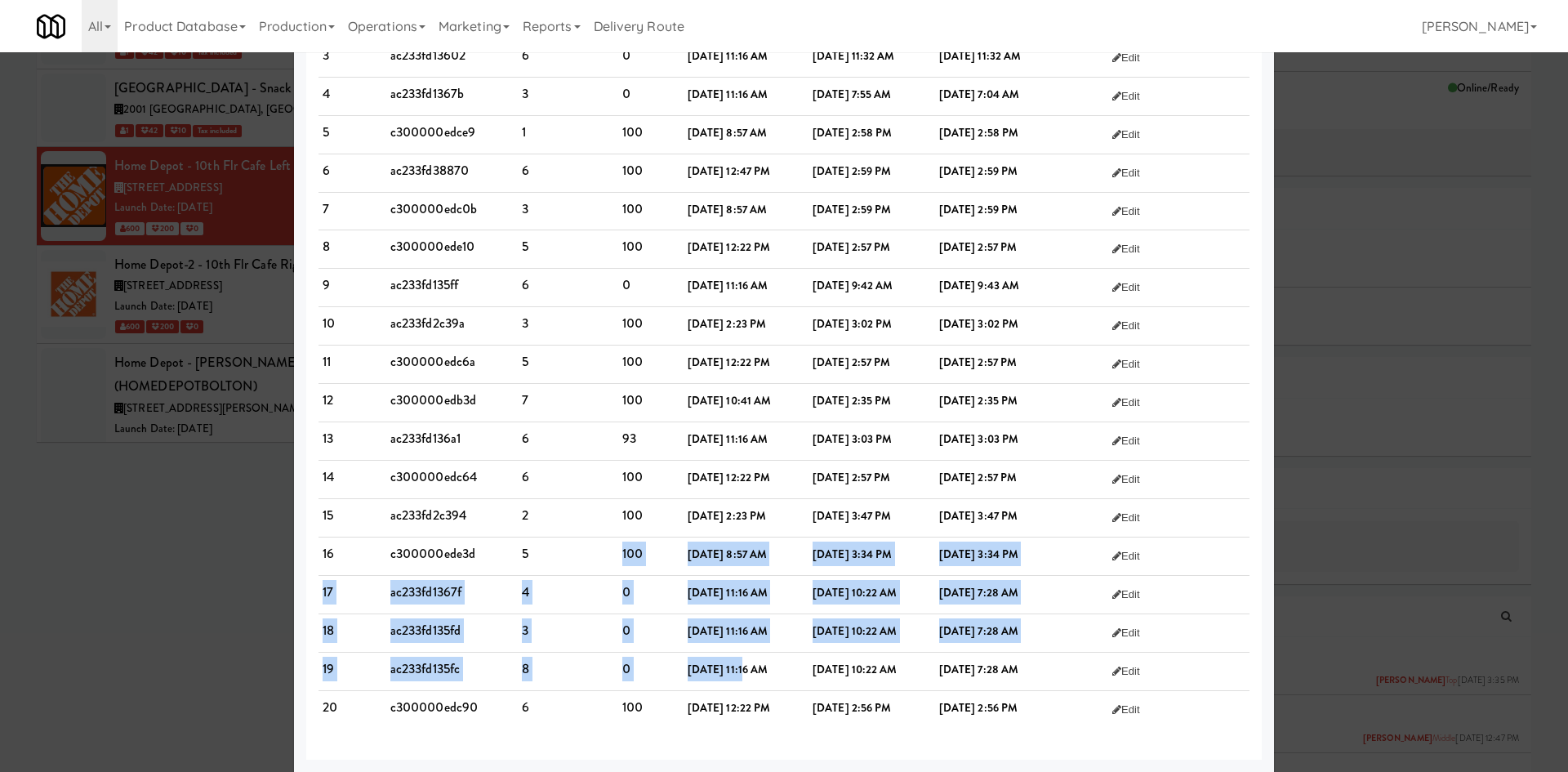
click at [526, 573] on td "5" at bounding box center [567, 556] width 100 height 39
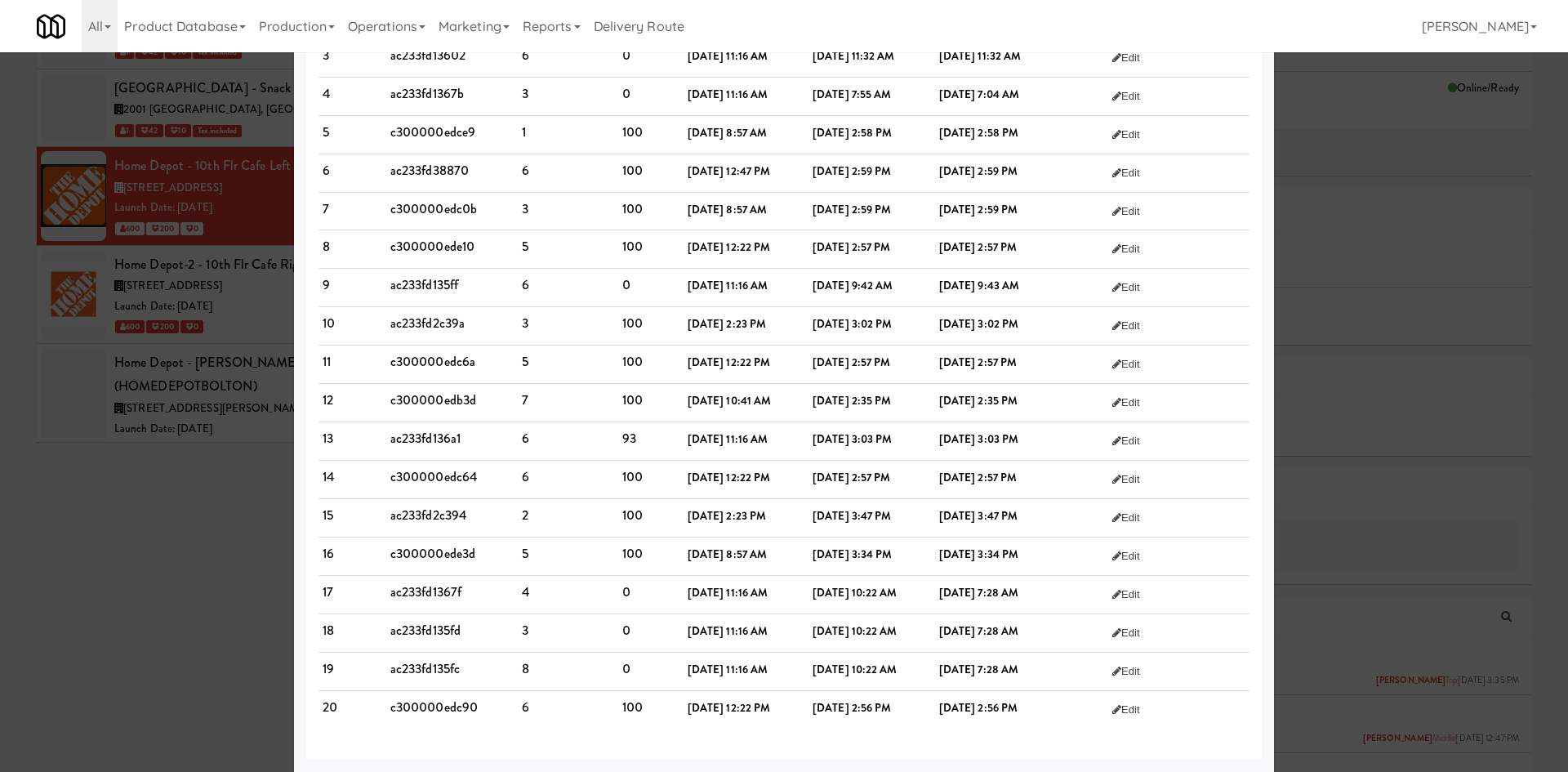
drag, startPoint x: 590, startPoint y: 597, endPoint x: 758, endPoint y: 681, distance: 187.8
click at [758, 681] on tbody "1 c300000403dc 6 100 Apr 24, 2024, 8:57 AM Sep 04, 2025, 3:00 PM Sep 04, 2025, …" at bounding box center [784, 345] width 931 height 768
click at [758, 681] on td "Apr 05, 2022, 11:16 AM" at bounding box center [746, 672] width 125 height 39
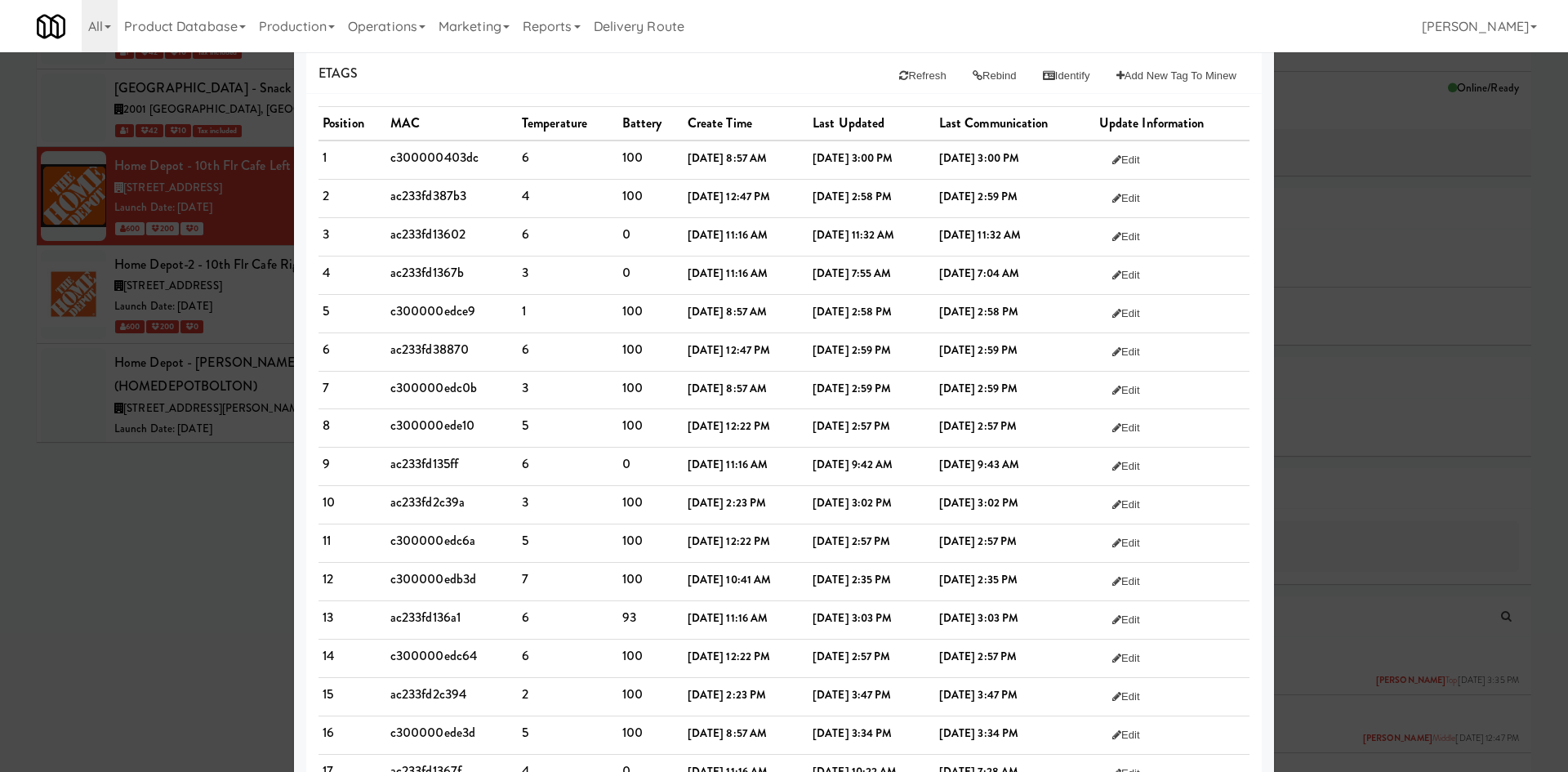
scroll to position [0, 0]
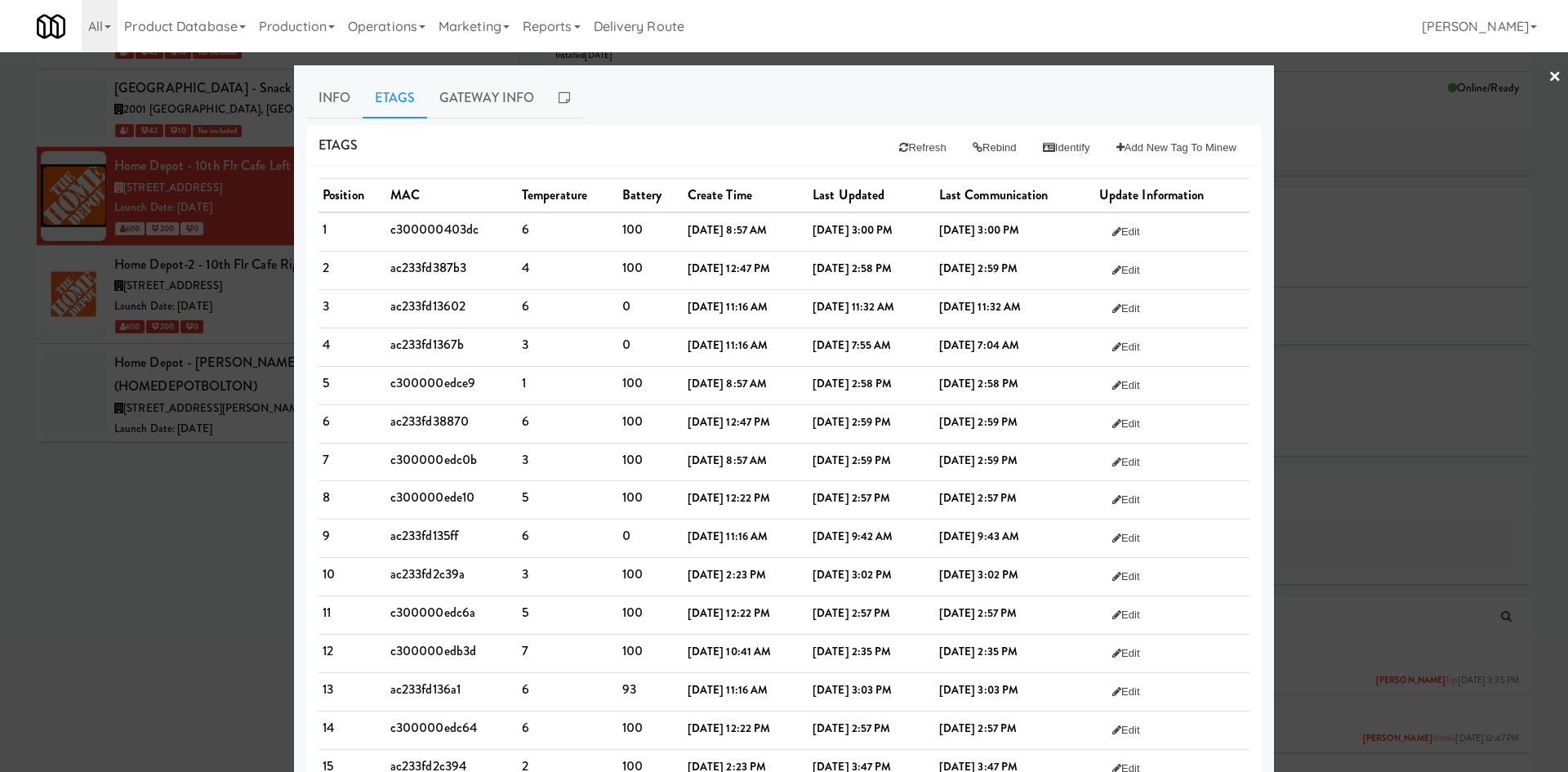
click at [116, 582] on div at bounding box center [784, 386] width 1568 height 772
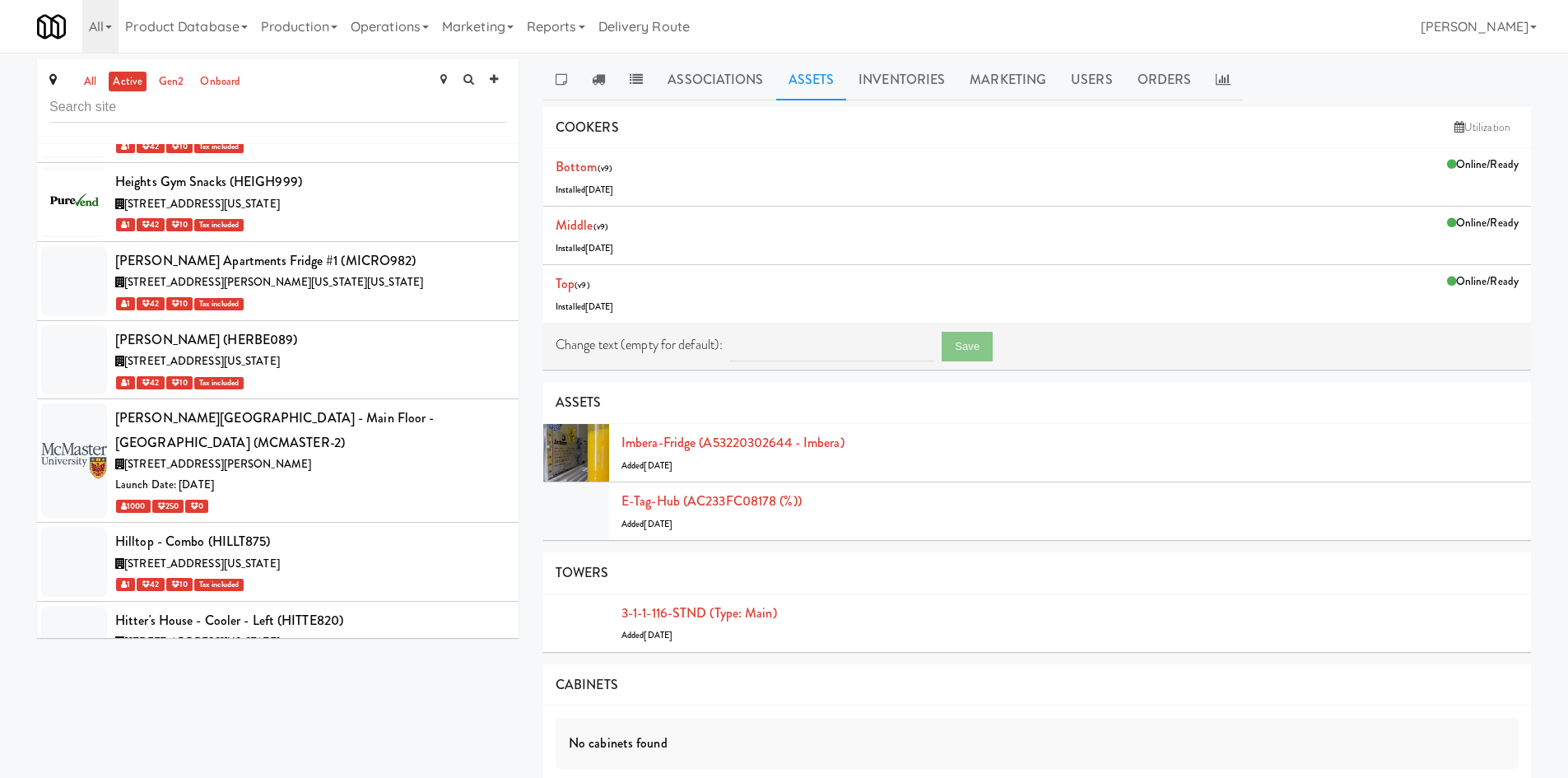
scroll to position [33753, 0]
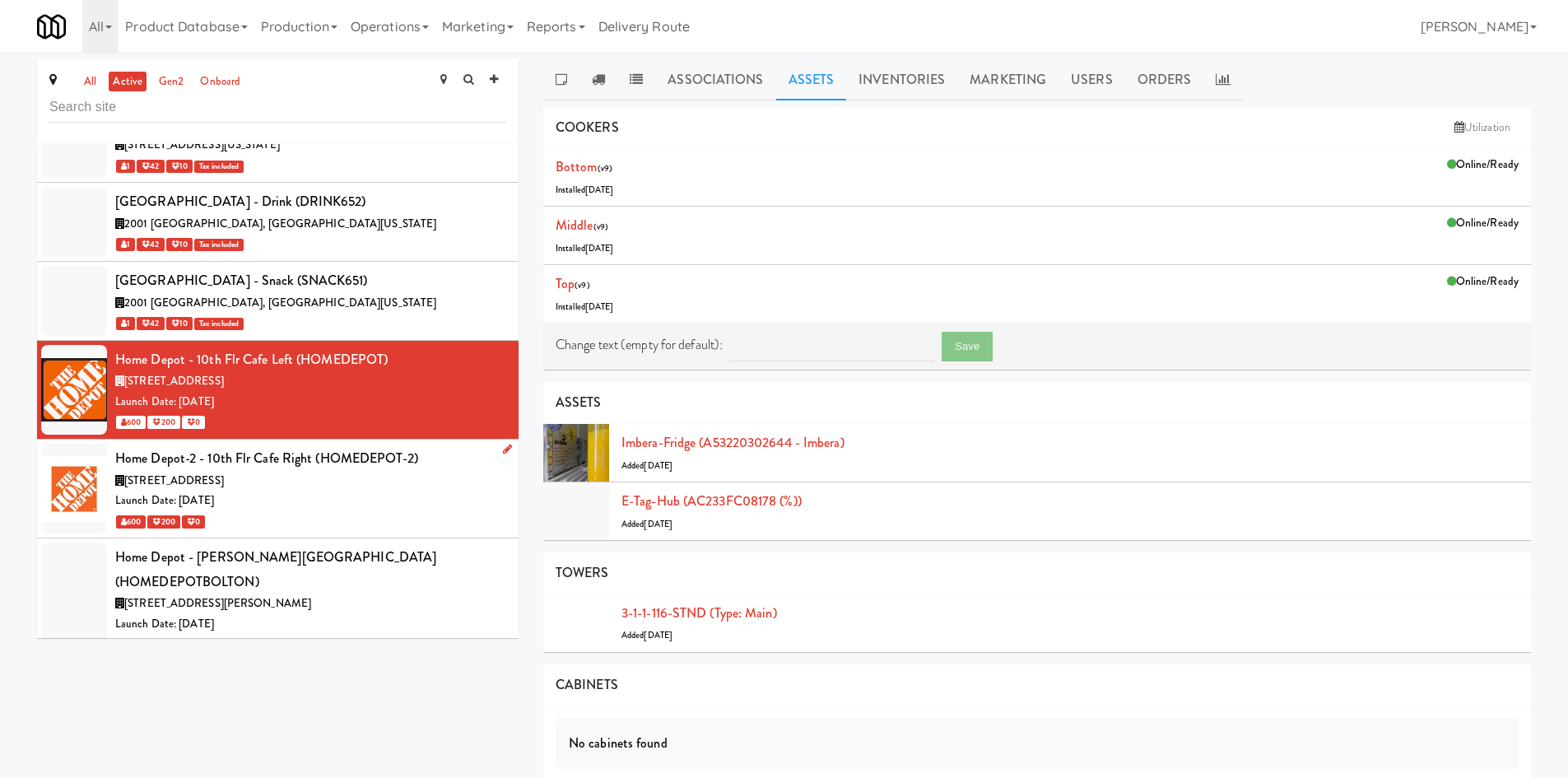
click at [395, 471] on div "1 Concorde Gate, Toronto ON" at bounding box center [311, 481] width 391 height 21
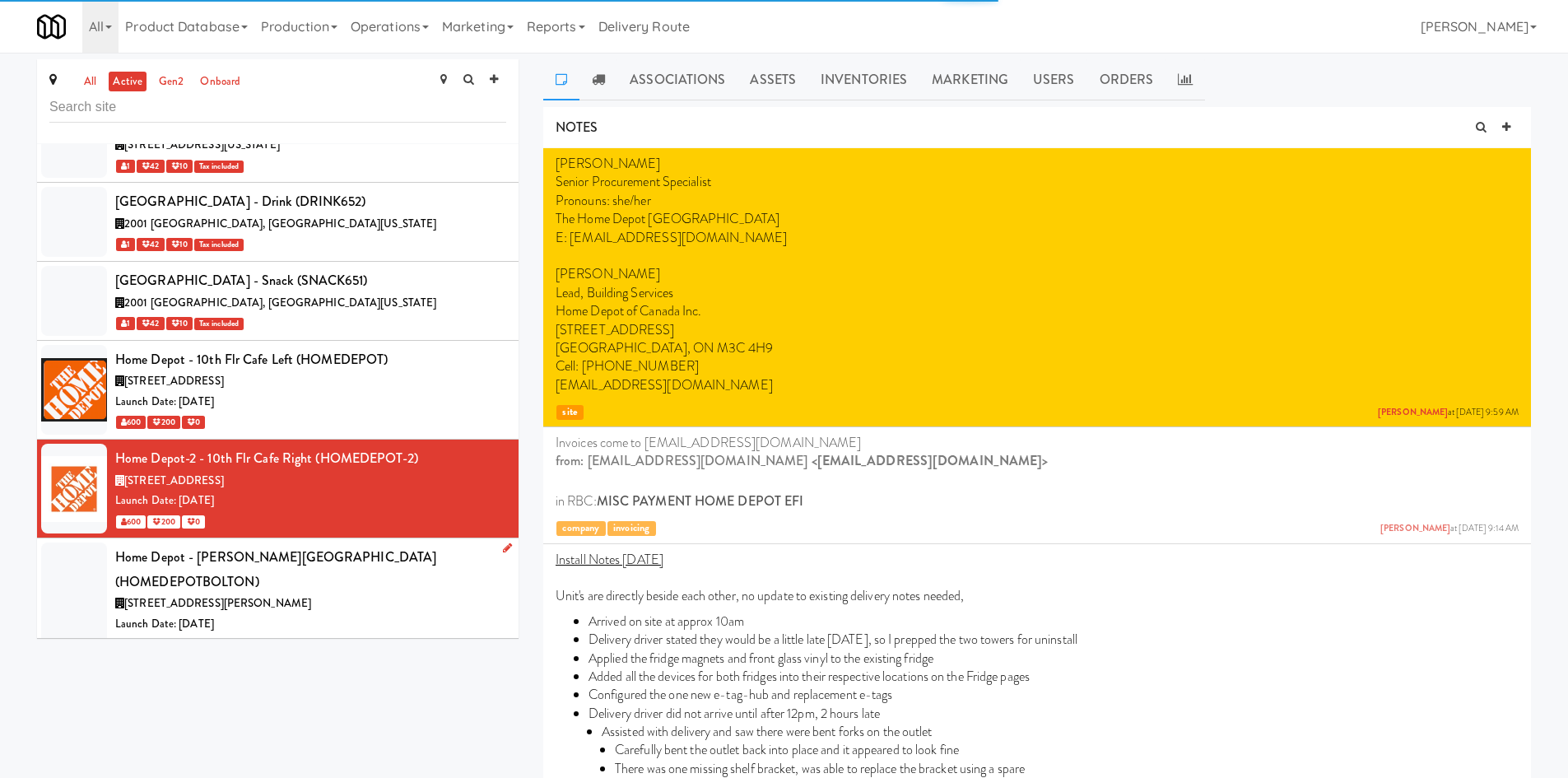
click at [428, 614] on div "Launch Date: Sep 08, 2025" at bounding box center [311, 625] width 391 height 21
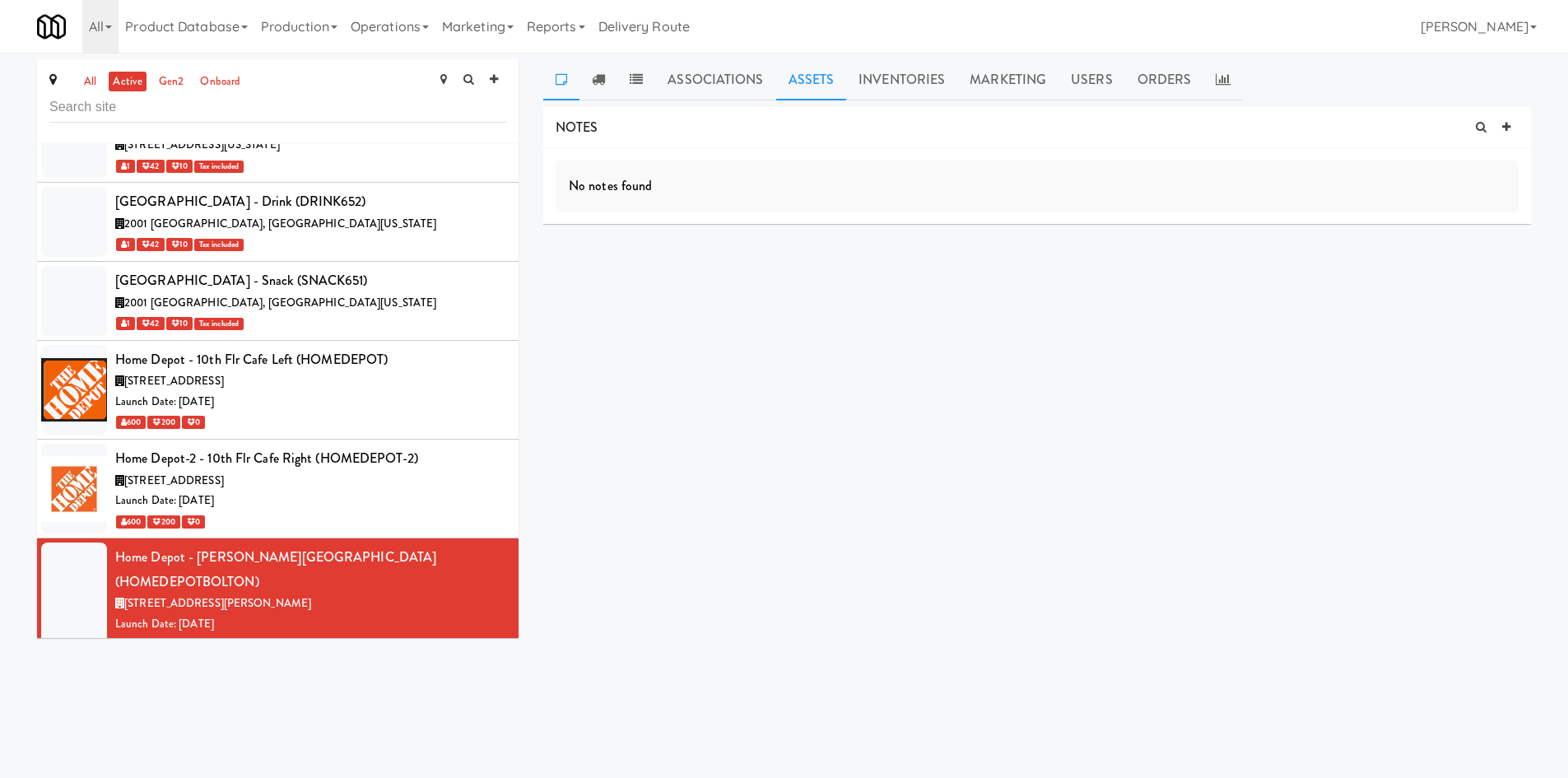
click at [801, 76] on link "Assets" at bounding box center [812, 80] width 71 height 42
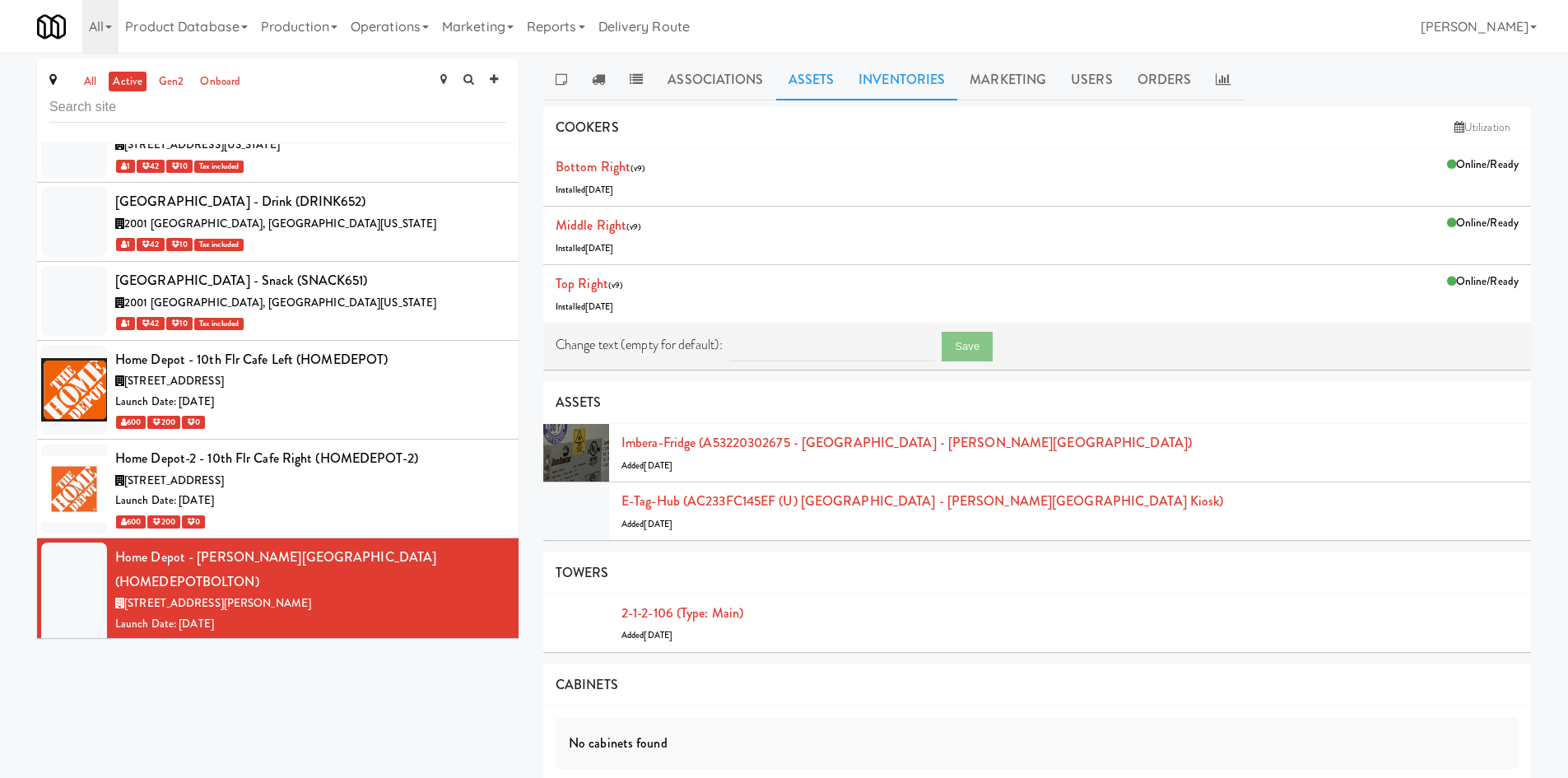
click at [907, 85] on link "Inventories" at bounding box center [902, 80] width 111 height 42
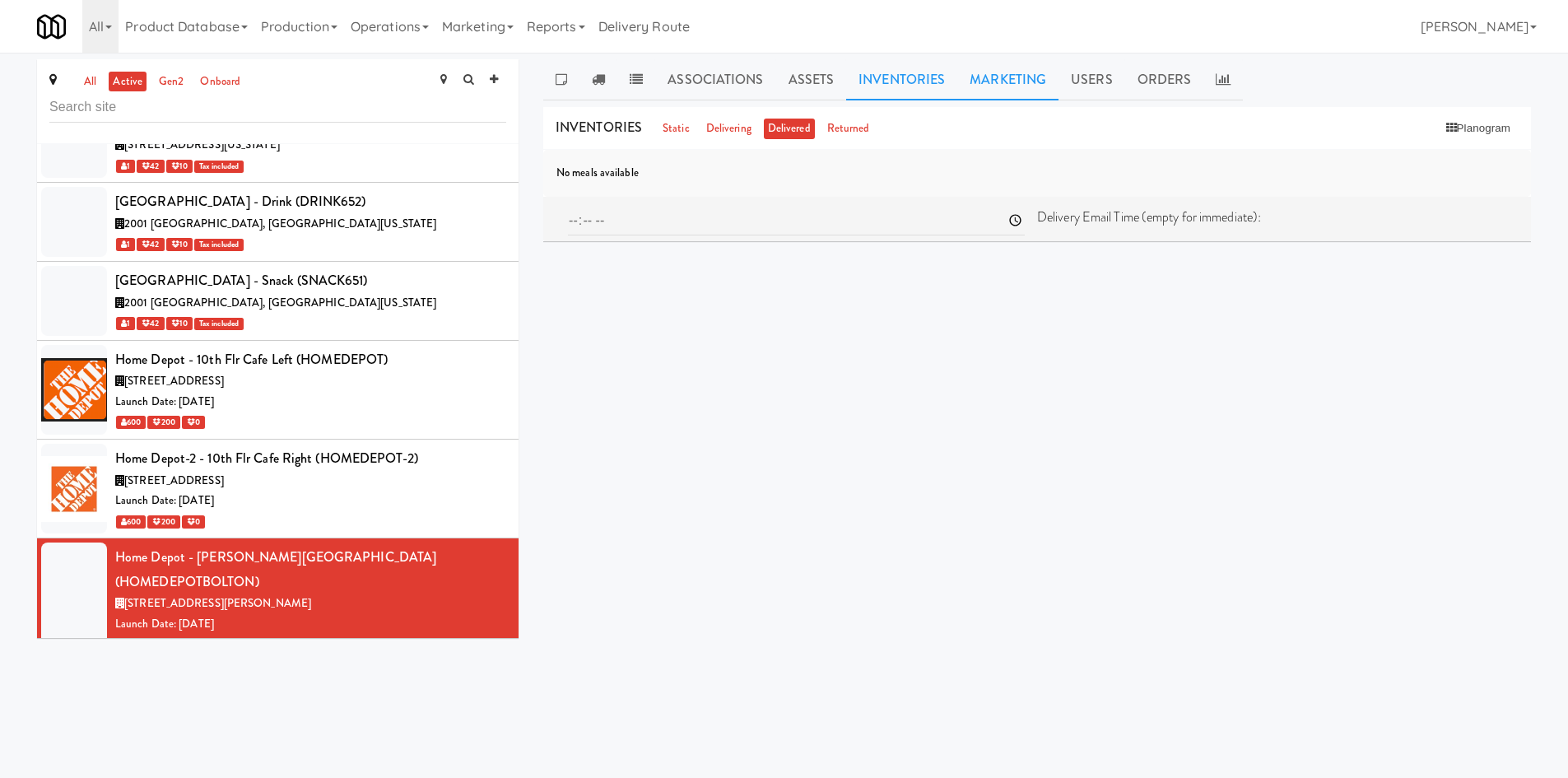
click at [994, 79] on link "Marketing" at bounding box center [1008, 80] width 101 height 42
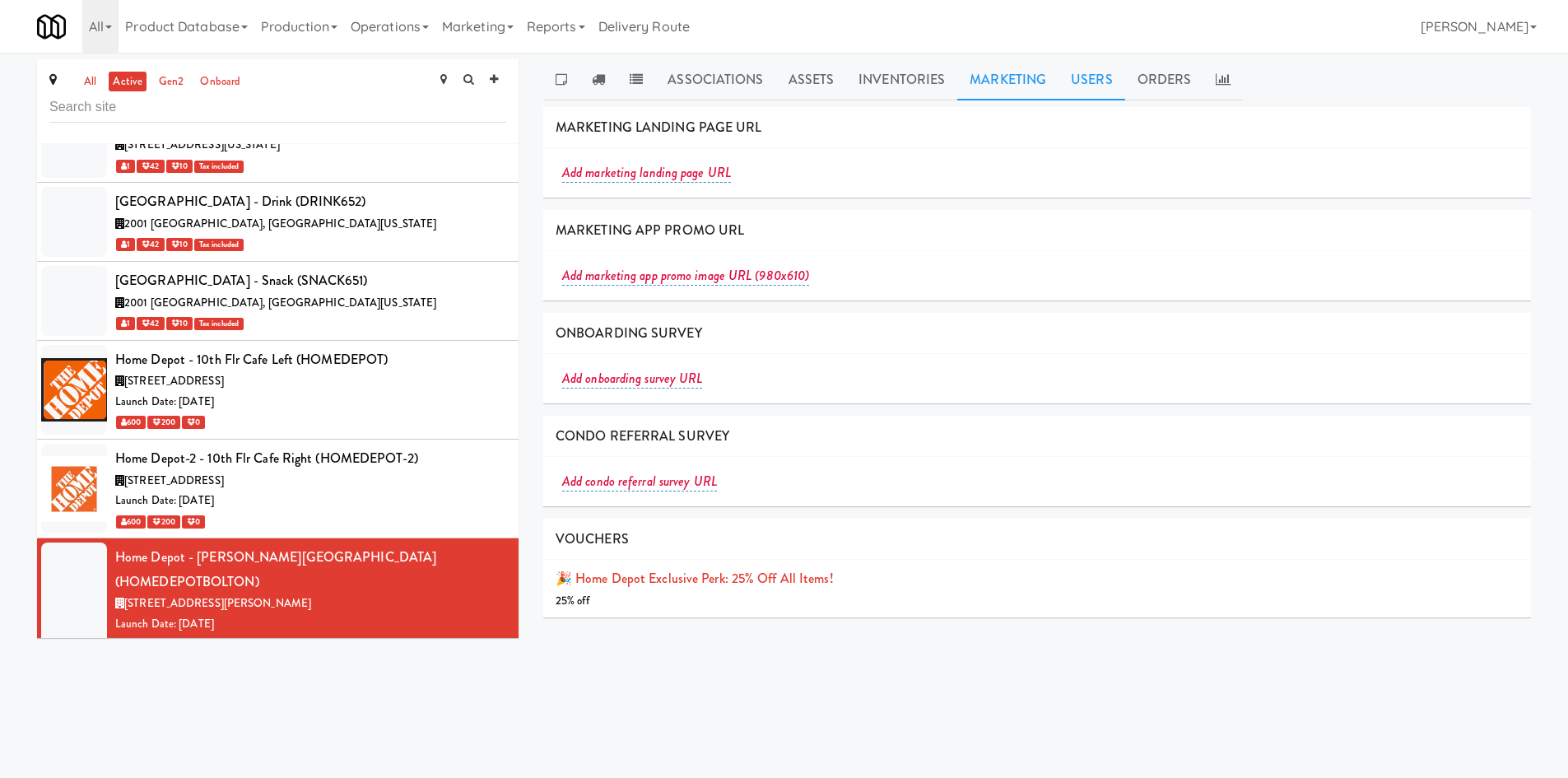
click at [1084, 86] on link "Users" at bounding box center [1092, 80] width 67 height 42
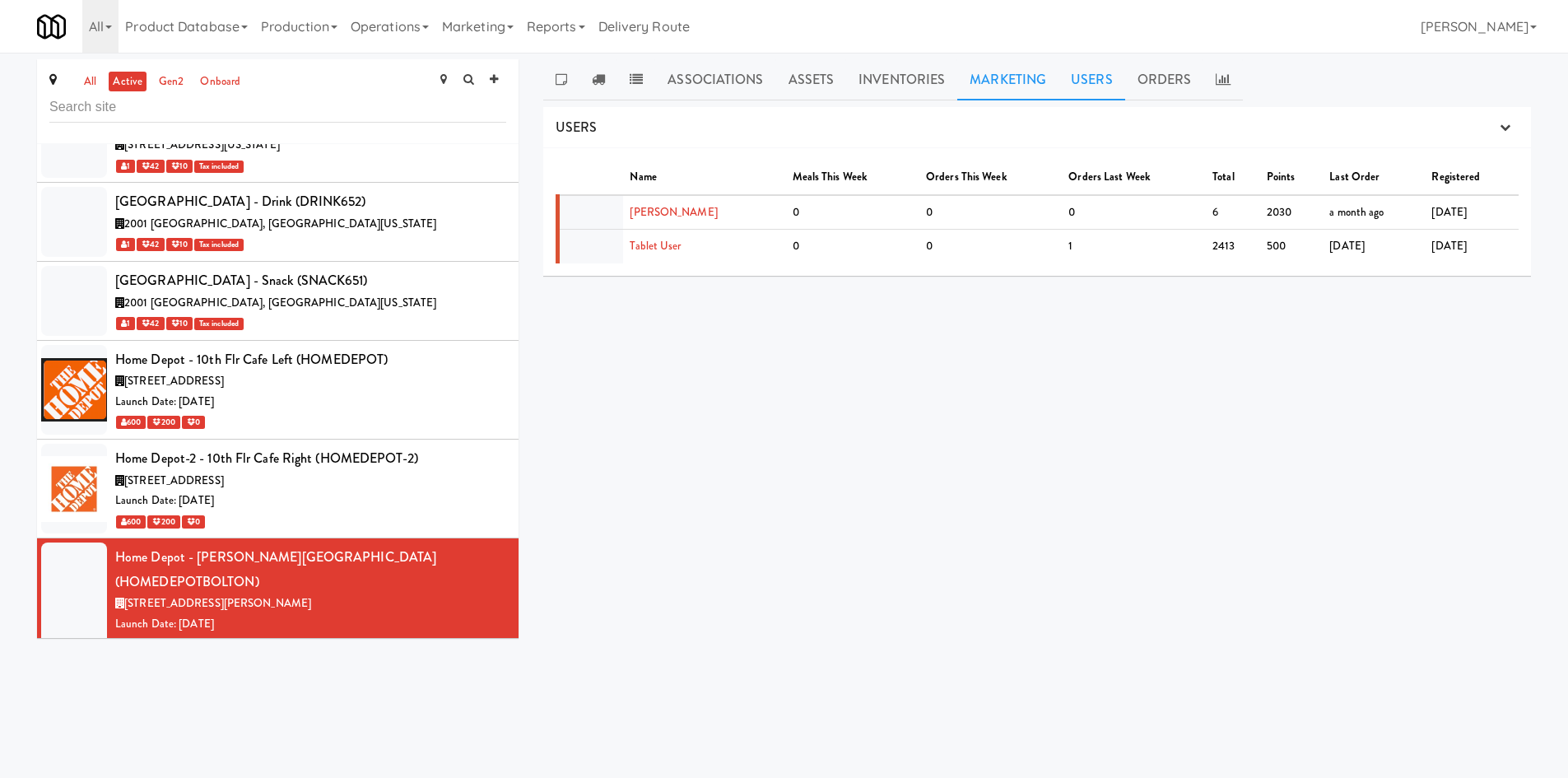
click at [1005, 72] on link "Marketing" at bounding box center [1008, 80] width 101 height 42
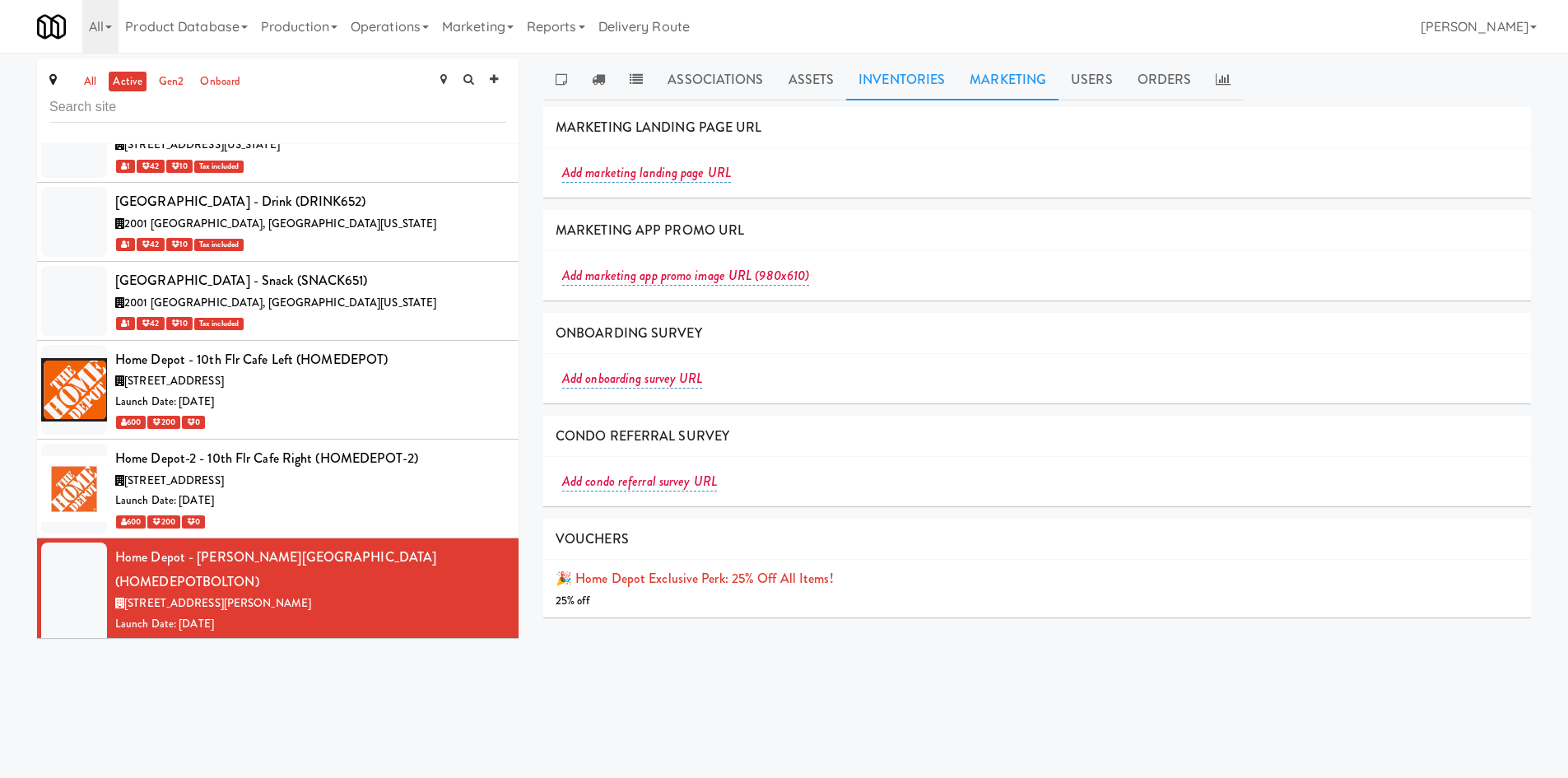
click at [873, 72] on link "Inventories" at bounding box center [902, 80] width 111 height 42
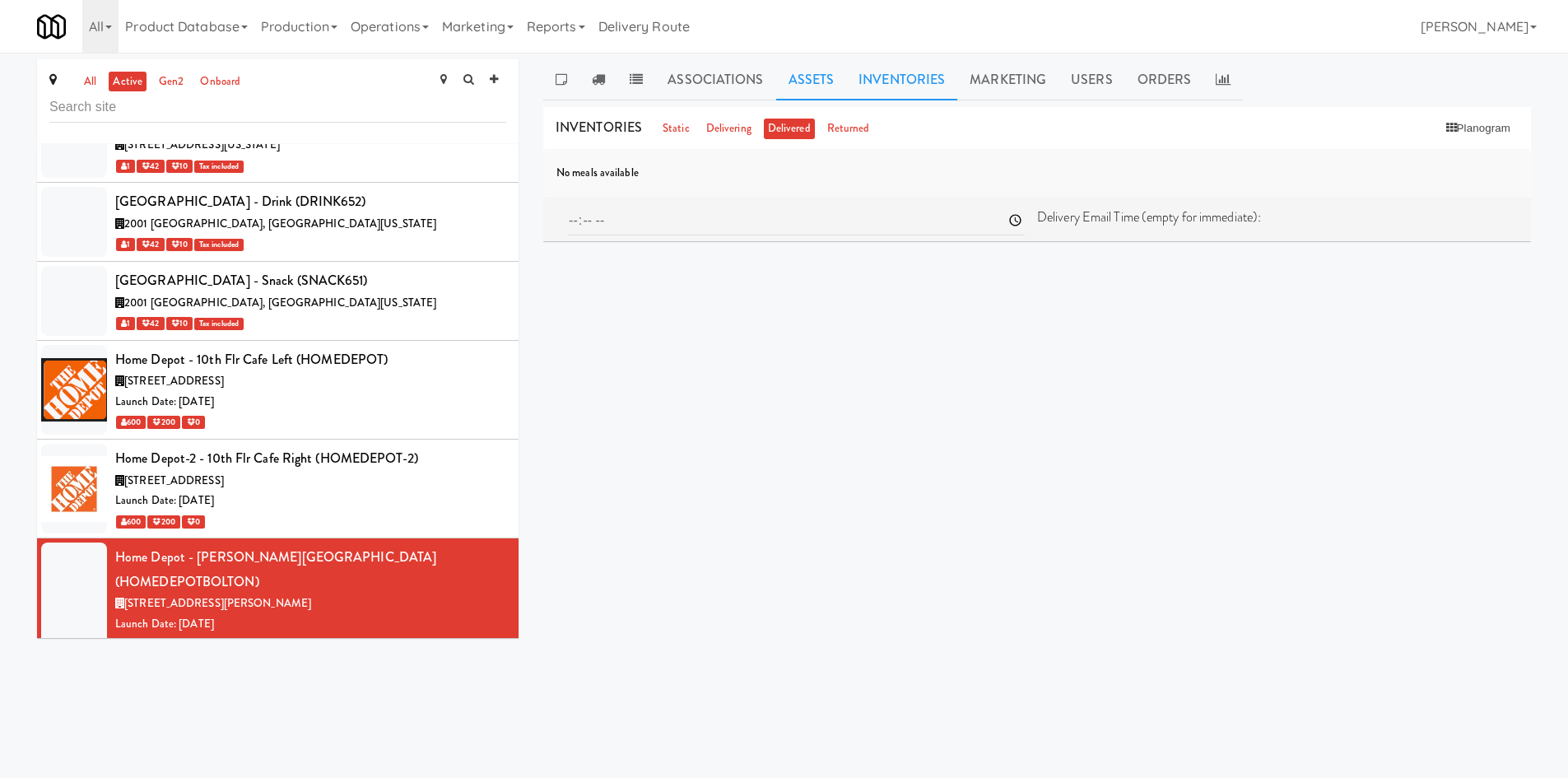
click at [790, 81] on link "Assets" at bounding box center [812, 80] width 71 height 42
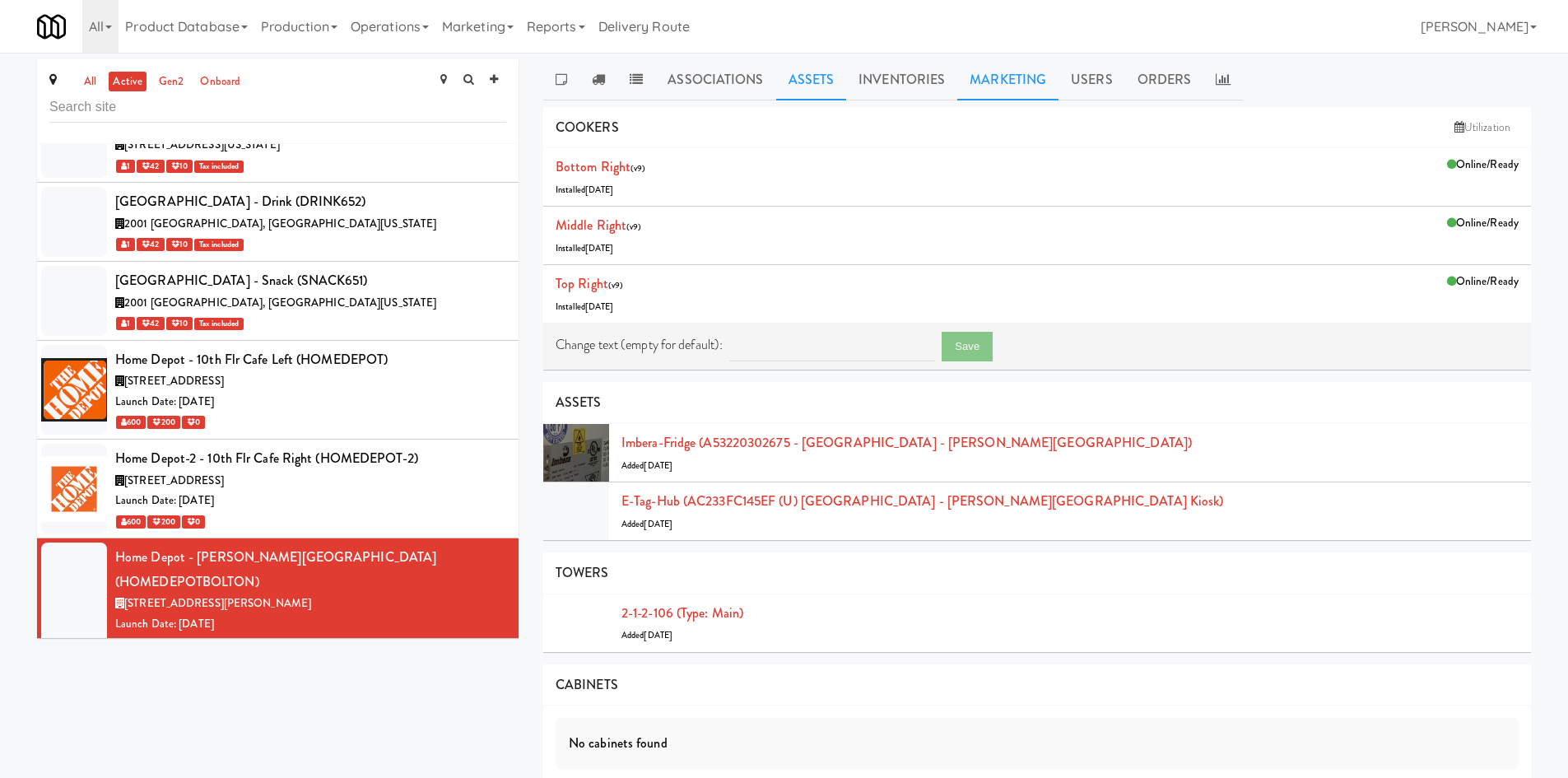
drag, startPoint x: 980, startPoint y: 93, endPoint x: 1015, endPoint y: 92, distance: 35.0
click at [980, 92] on link "Marketing" at bounding box center [1008, 80] width 101 height 42
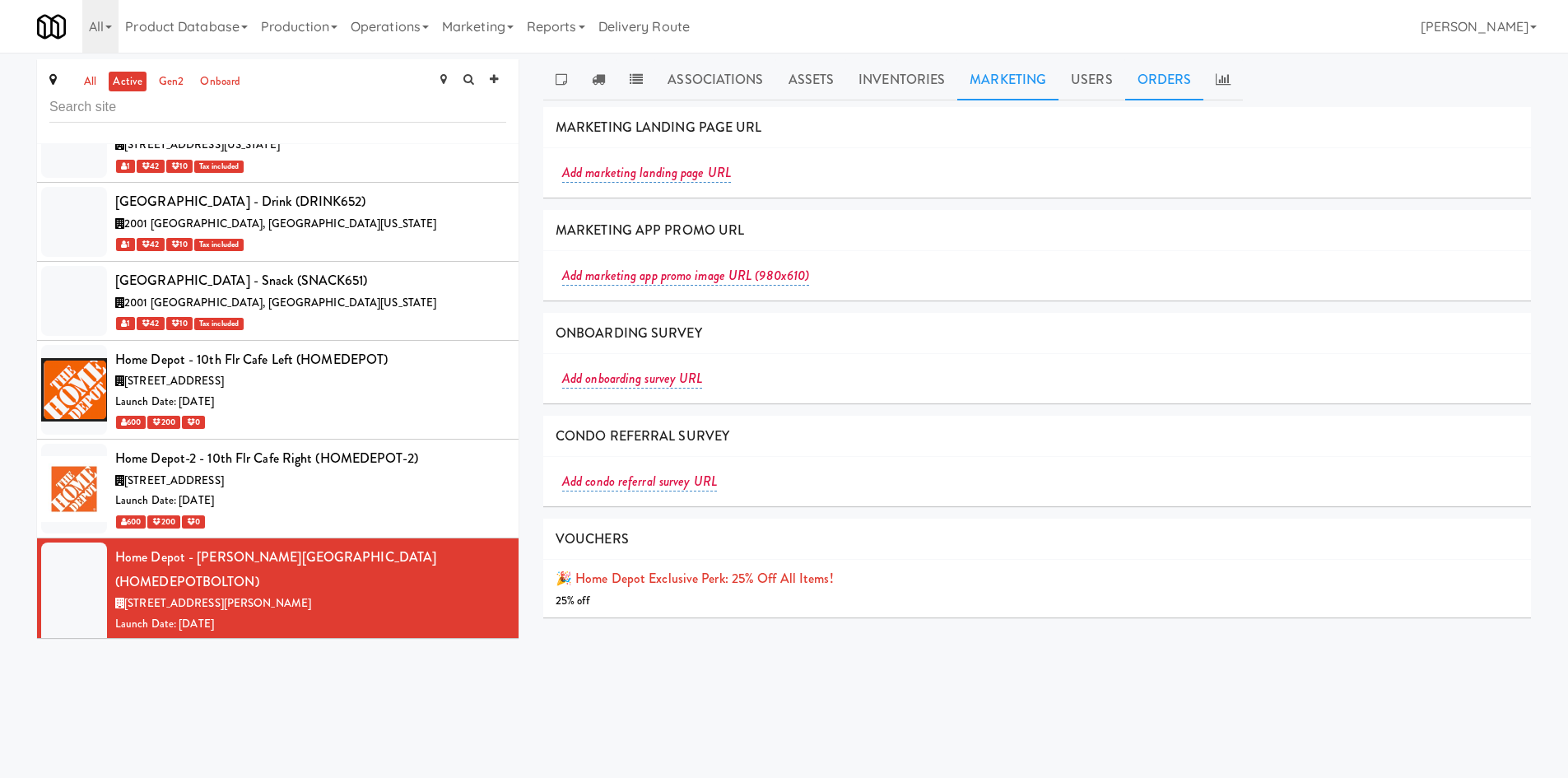
click at [1128, 89] on link "Orders" at bounding box center [1165, 80] width 79 height 42
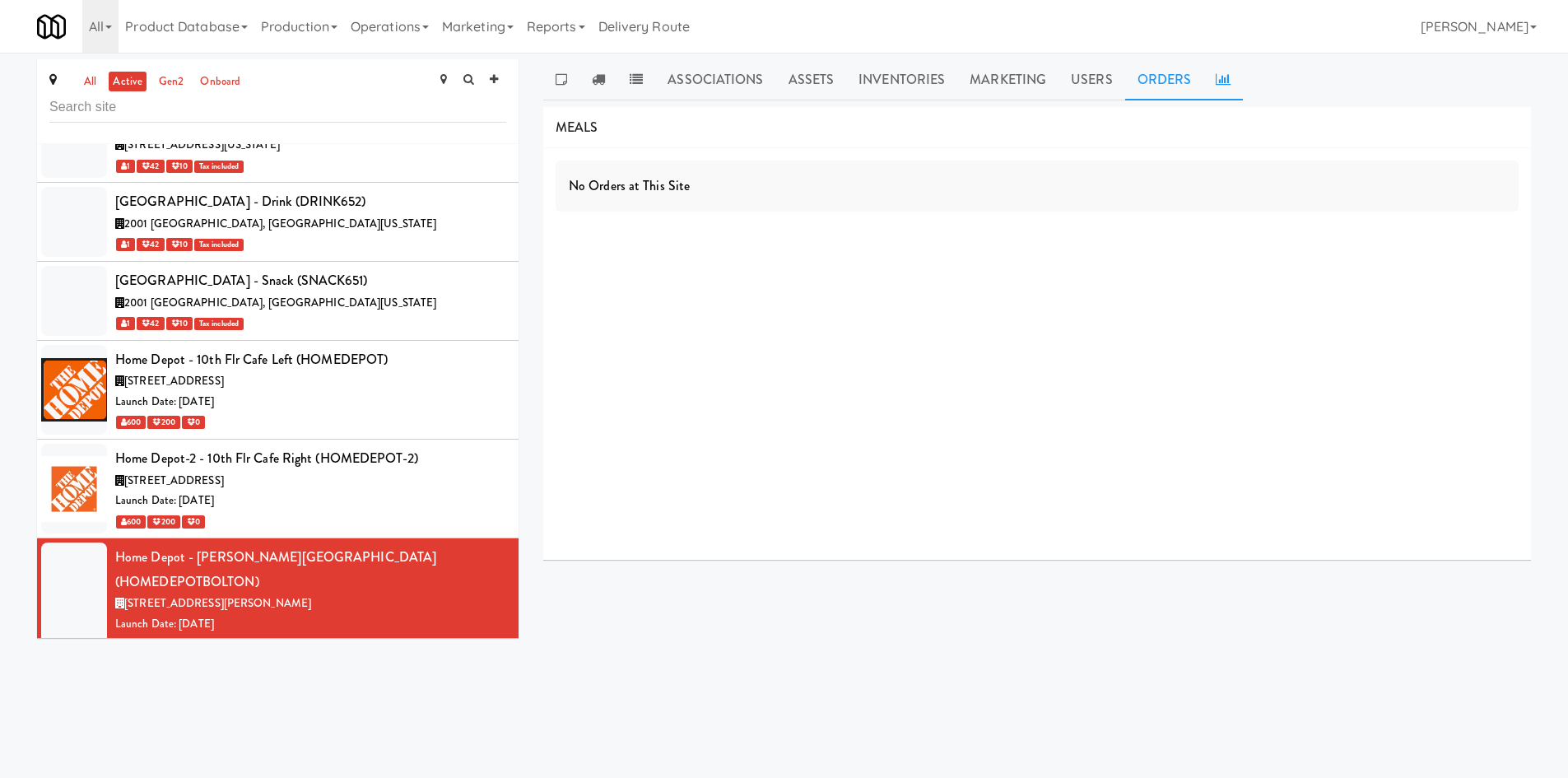
click at [1216, 82] on icon at bounding box center [1223, 79] width 15 height 13
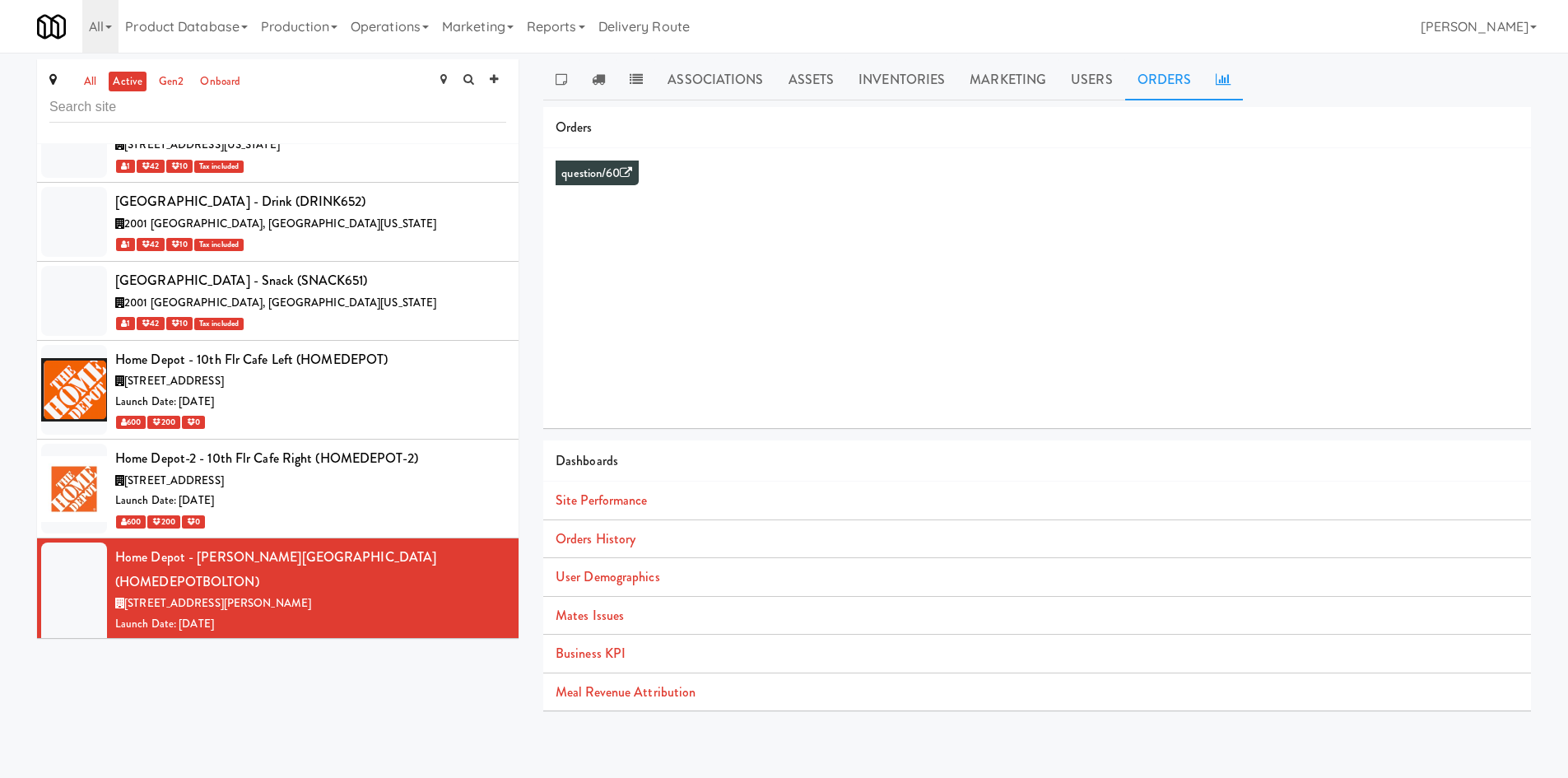
click at [1144, 79] on link "Orders" at bounding box center [1165, 80] width 79 height 42
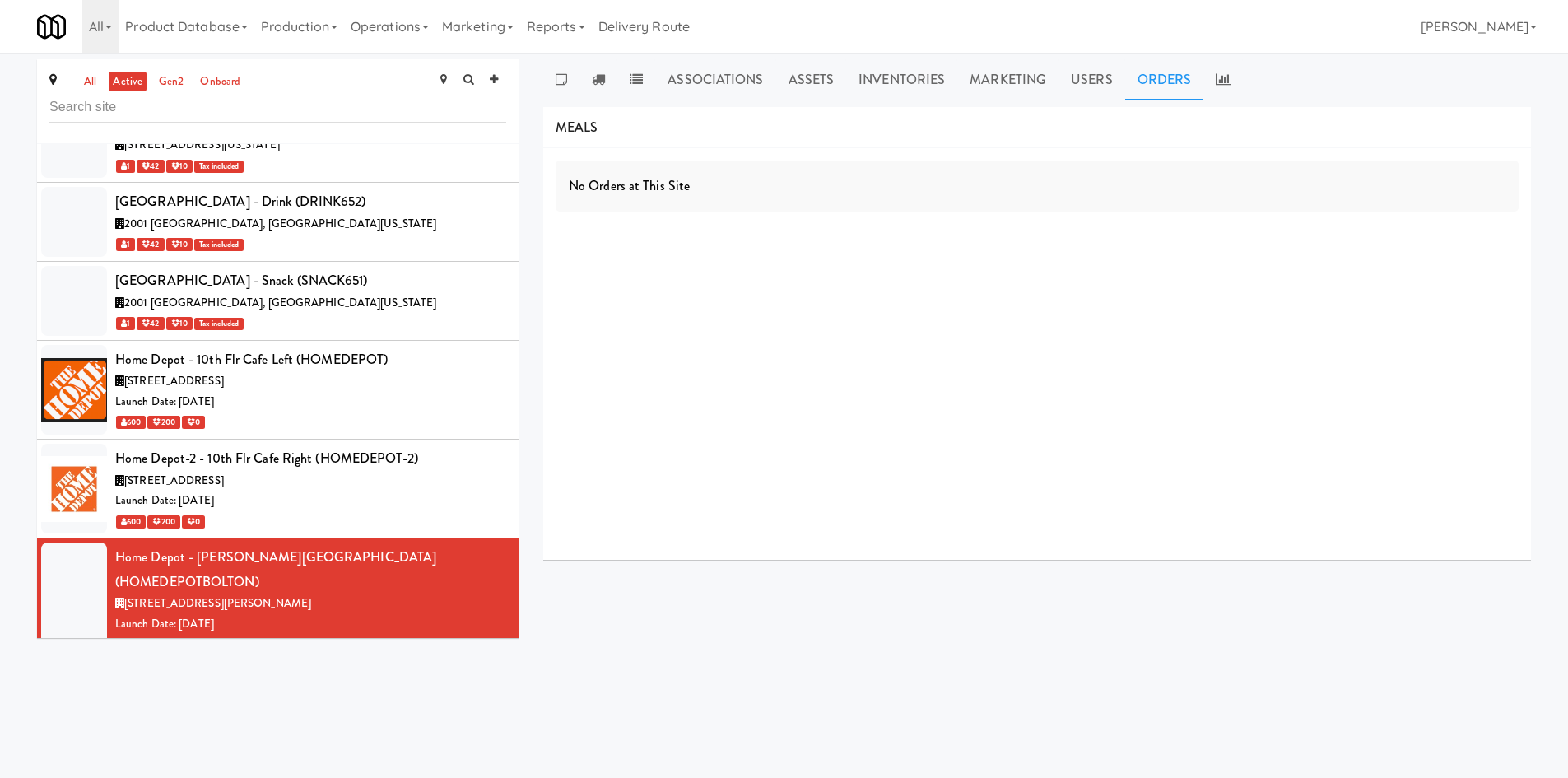
click at [377, 713] on div "Launch Date: Sep 08, 2025" at bounding box center [311, 723] width 391 height 21
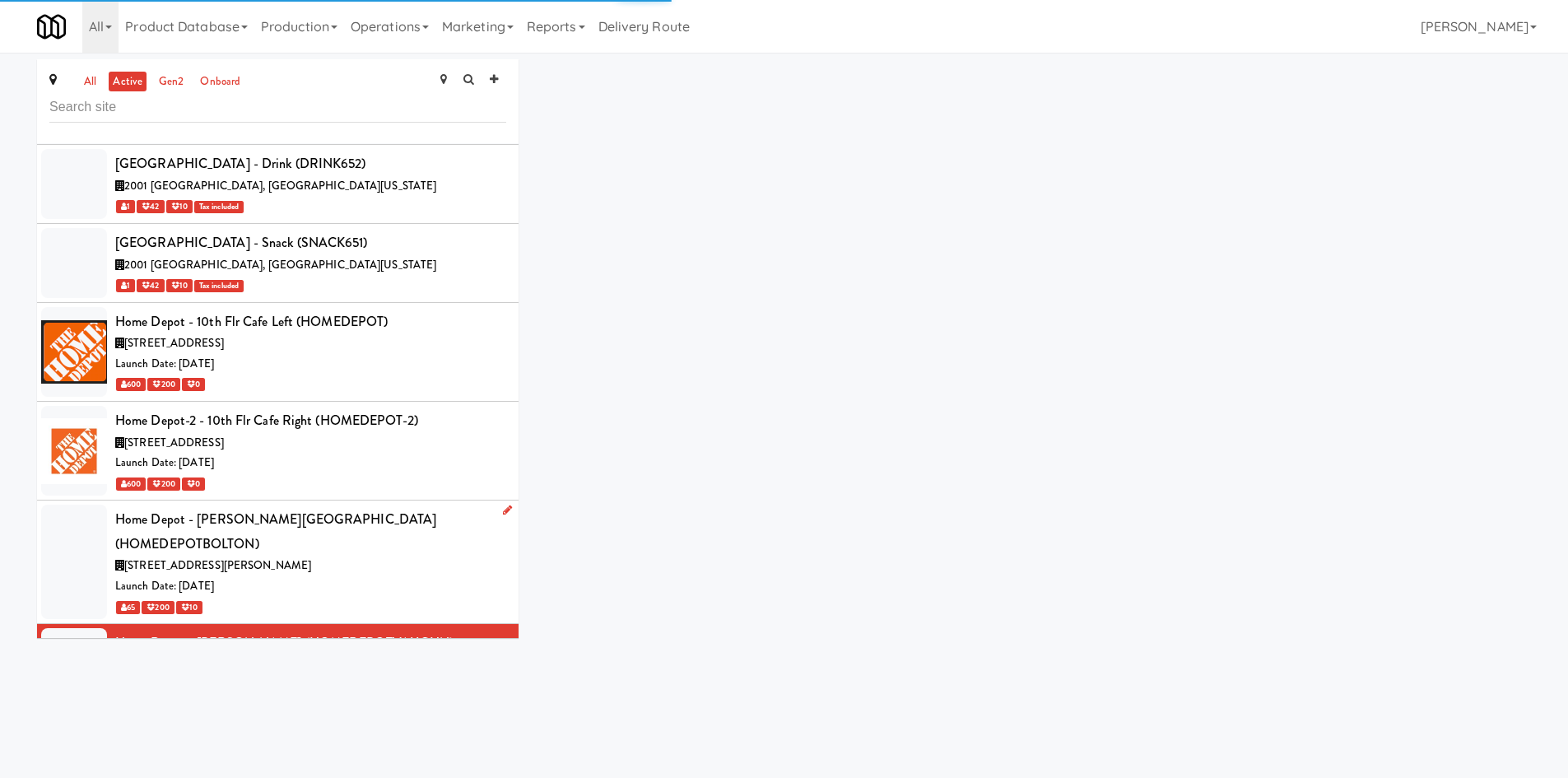
scroll to position [33753, 0]
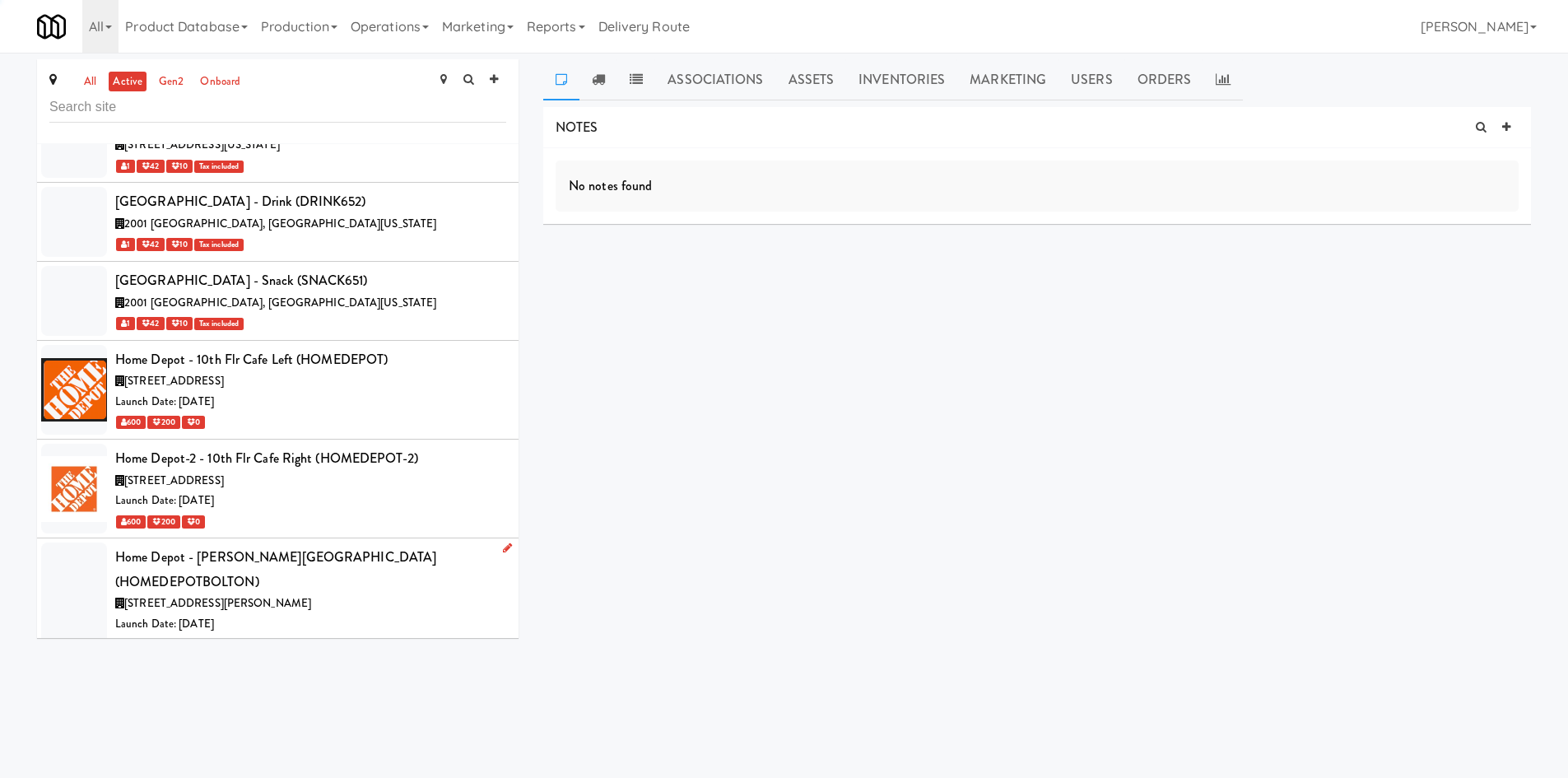
click at [356, 614] on div "Launch Date: Sep 08, 2025" at bounding box center [311, 625] width 391 height 21
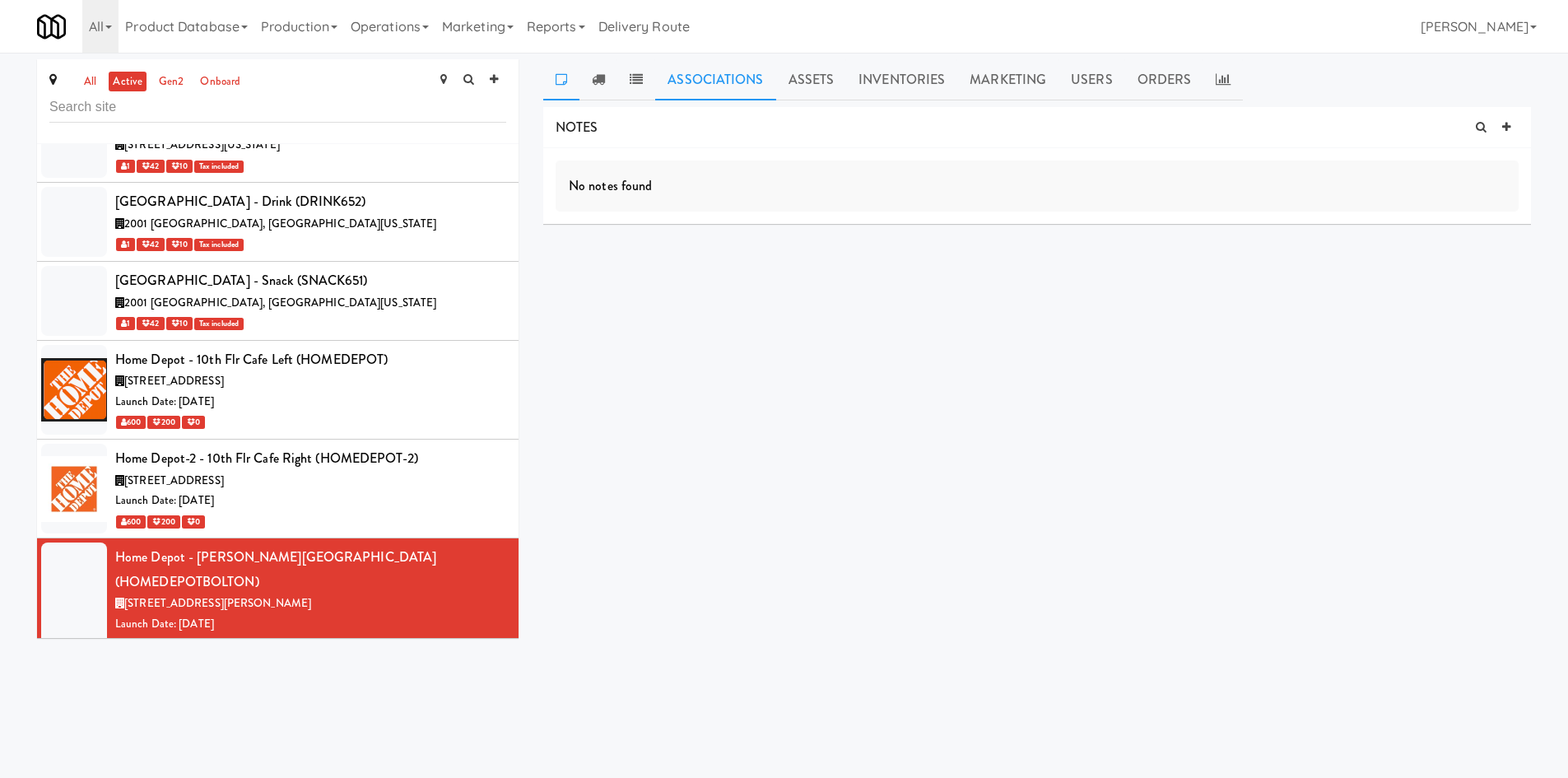
click at [722, 84] on link "Associations" at bounding box center [715, 80] width 120 height 42
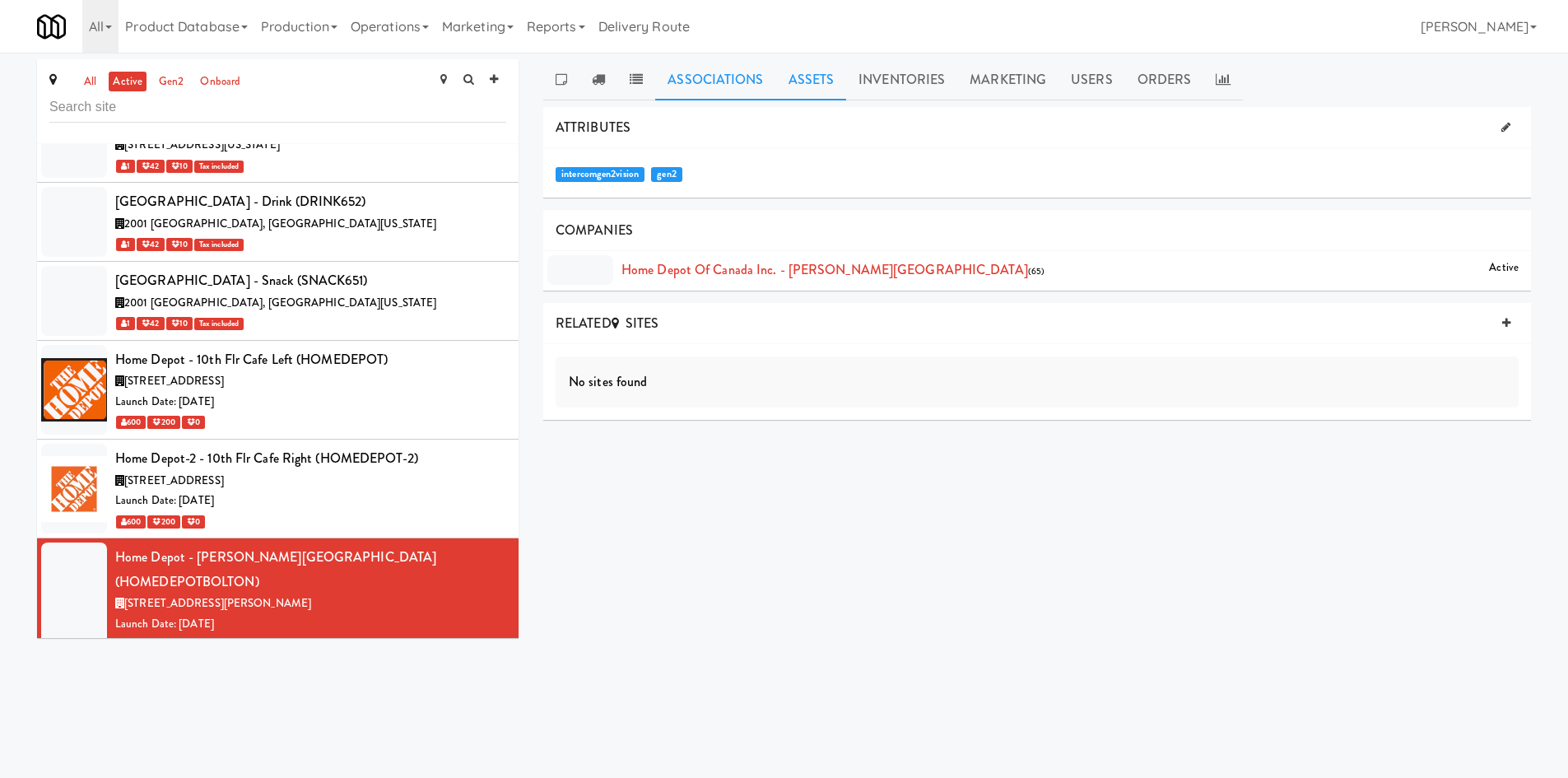
click at [779, 78] on link "Assets" at bounding box center [812, 80] width 71 height 42
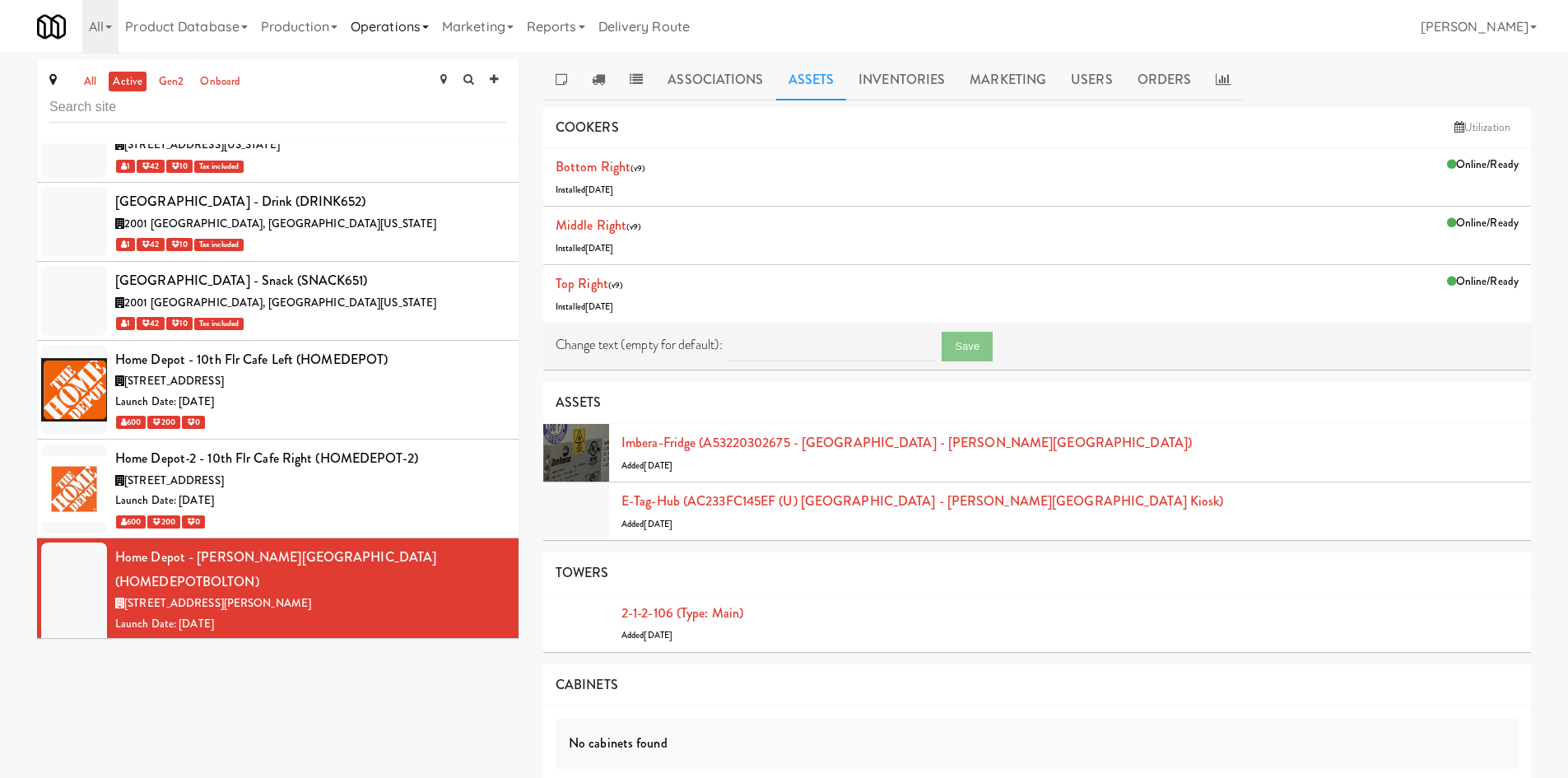
click at [428, 31] on link "Operations" at bounding box center [390, 26] width 92 height 53
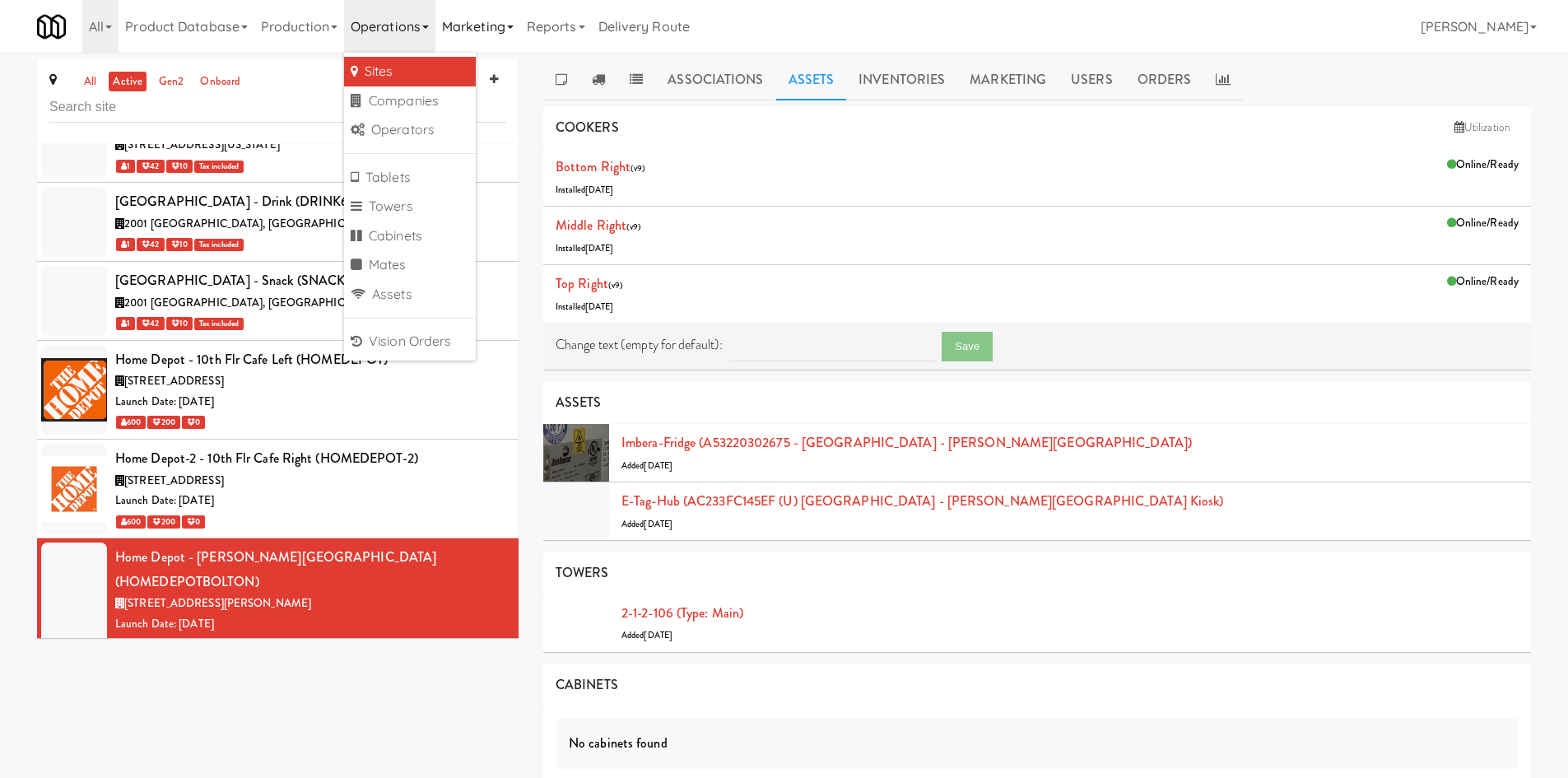
click at [488, 12] on link "Marketing" at bounding box center [478, 26] width 85 height 53
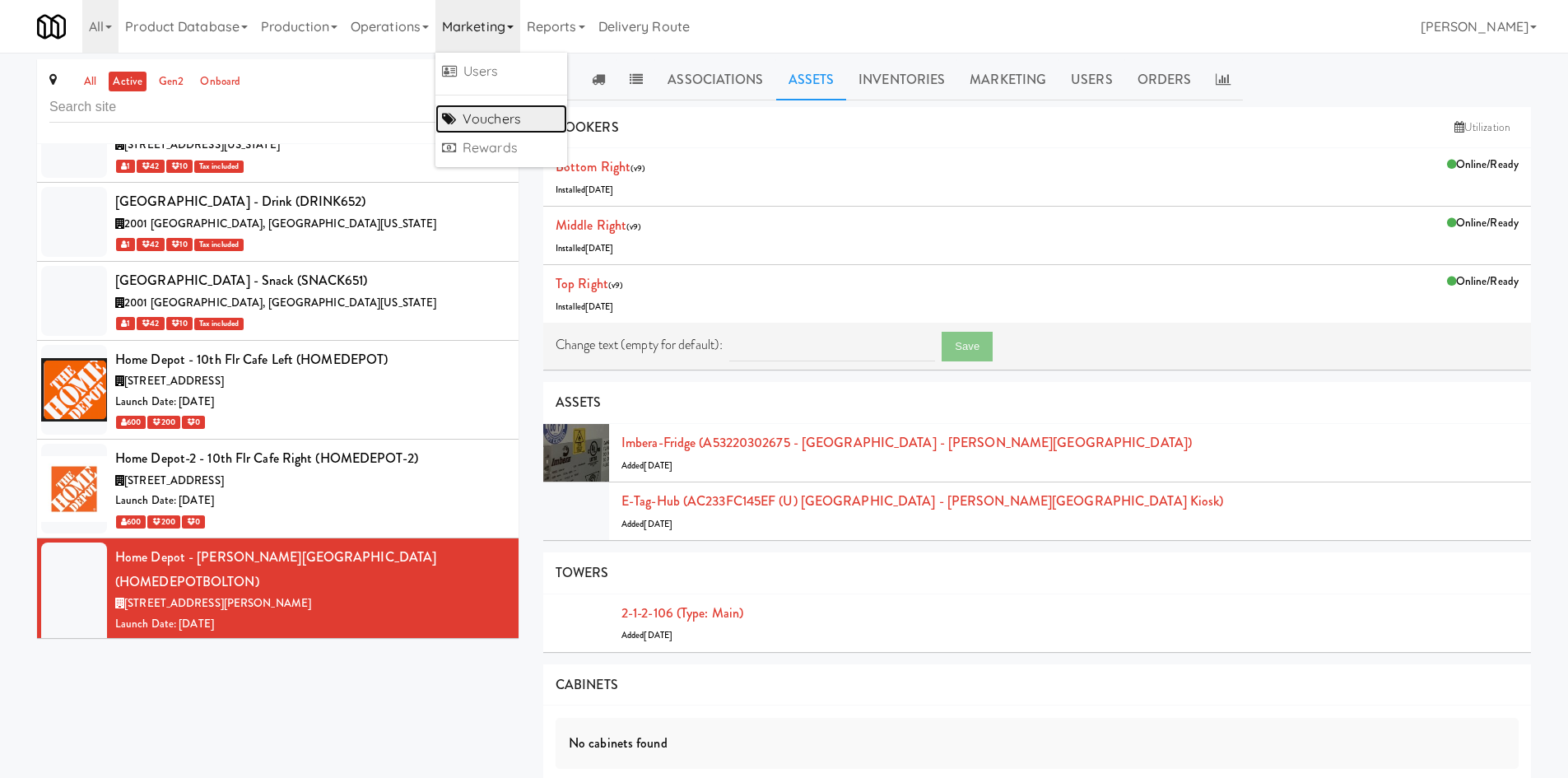
click at [492, 121] on link "Vouchers" at bounding box center [501, 119] width 132 height 29
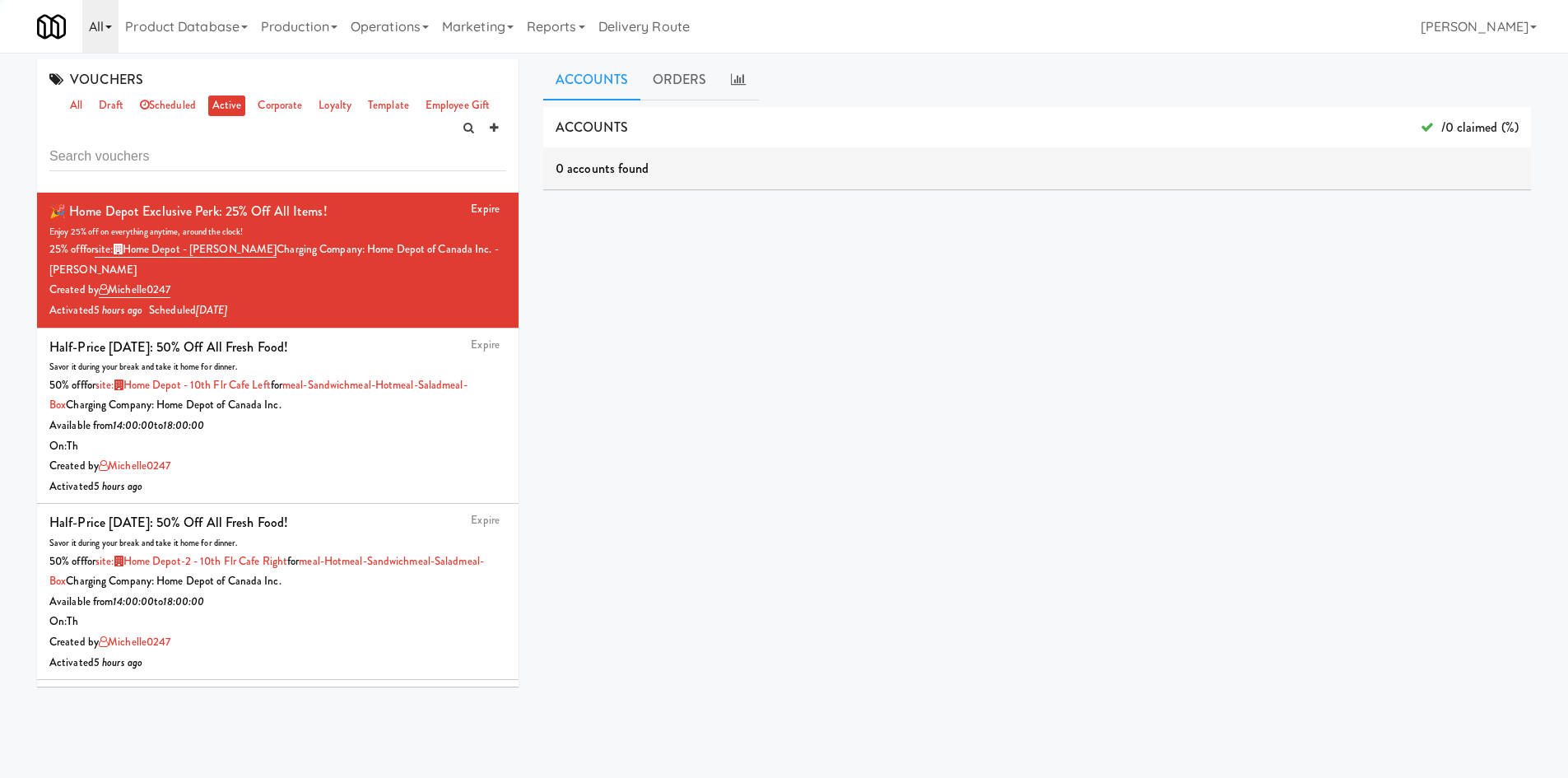
click at [100, 23] on link "All" at bounding box center [100, 26] width 36 height 53
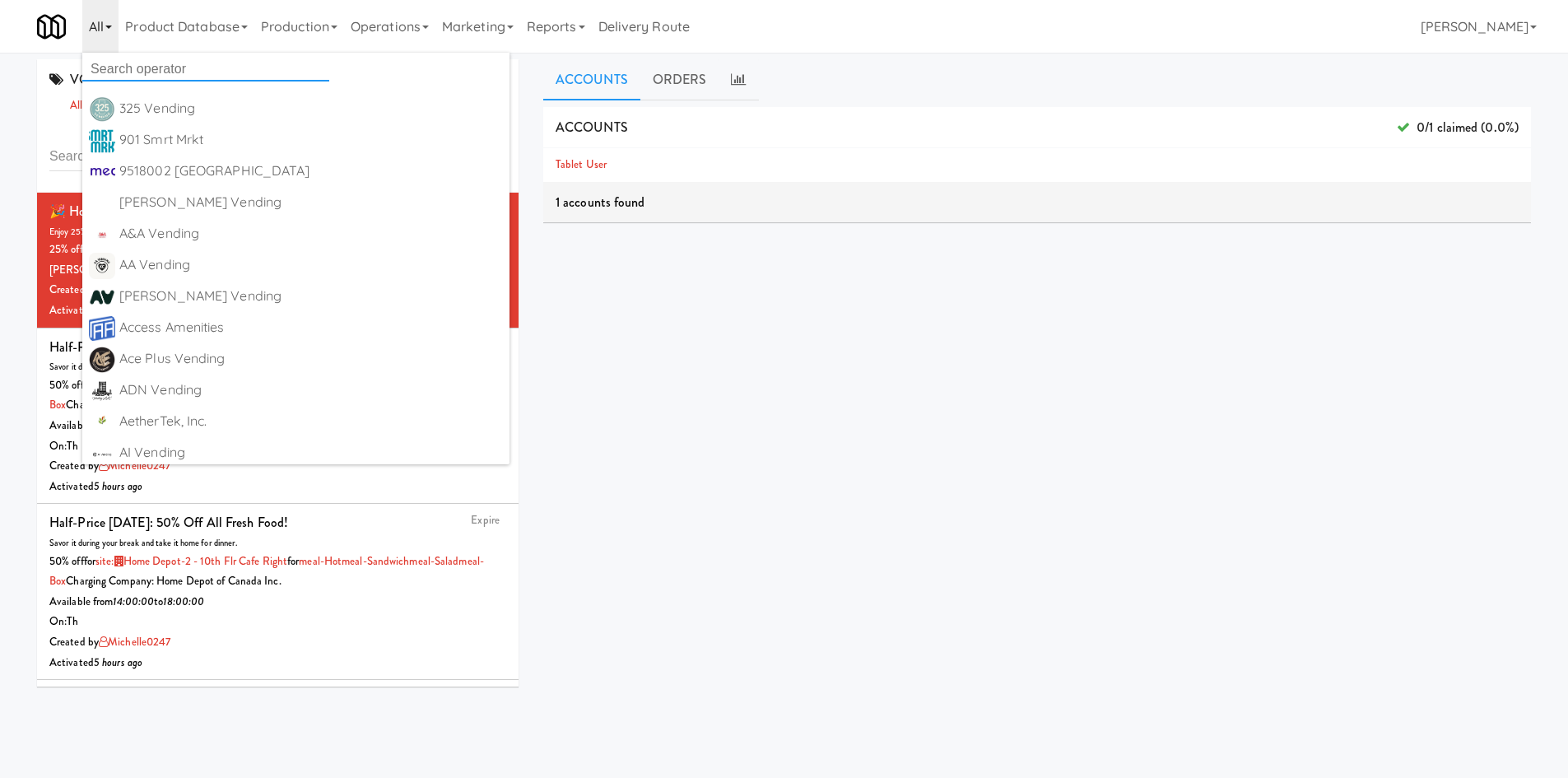
click at [125, 71] on input "text" at bounding box center [205, 69] width 247 height 25
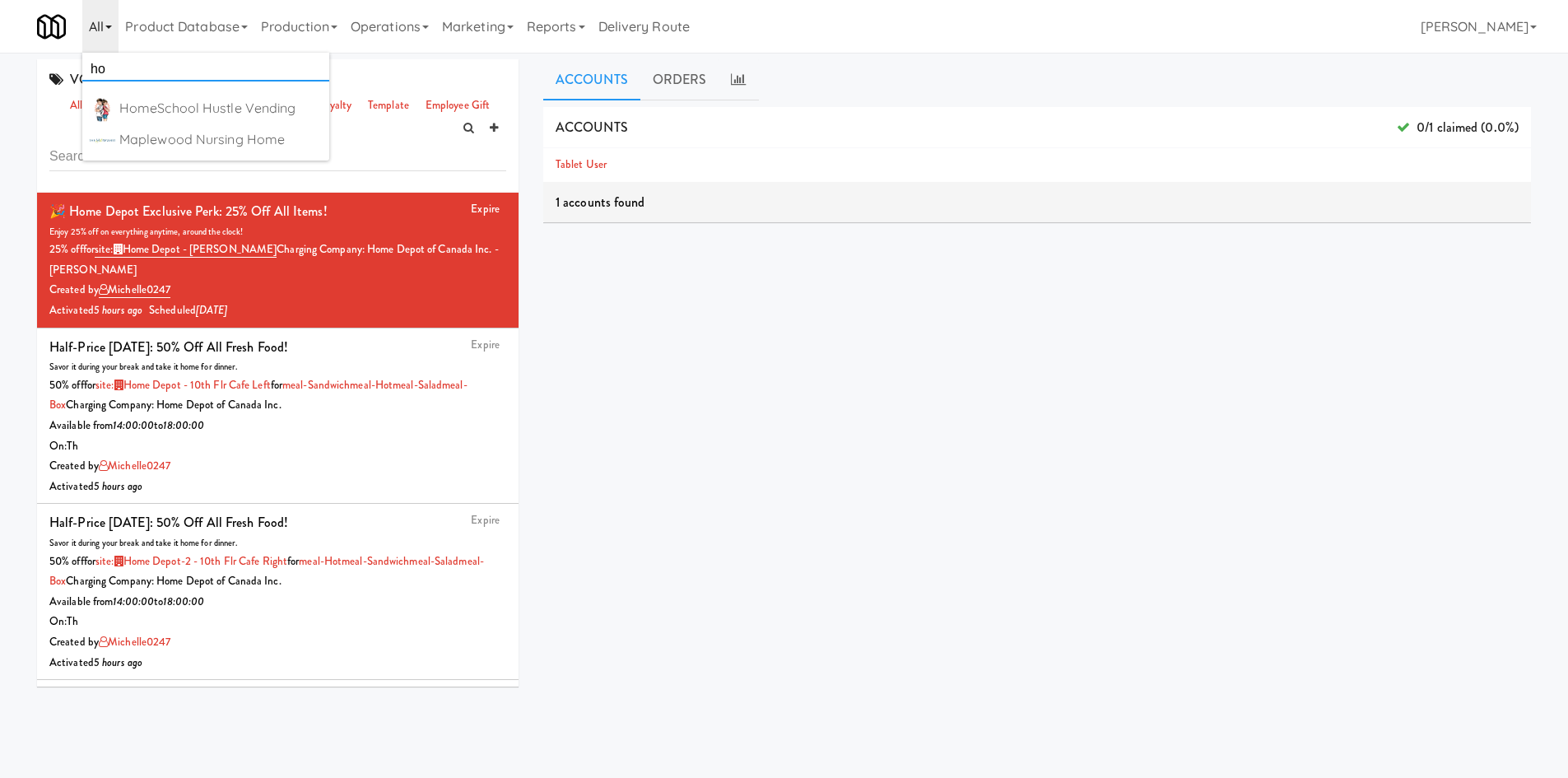
type input "h"
type input "kitche"
click at [146, 106] on div "KitchenMate" at bounding box center [221, 108] width 203 height 25
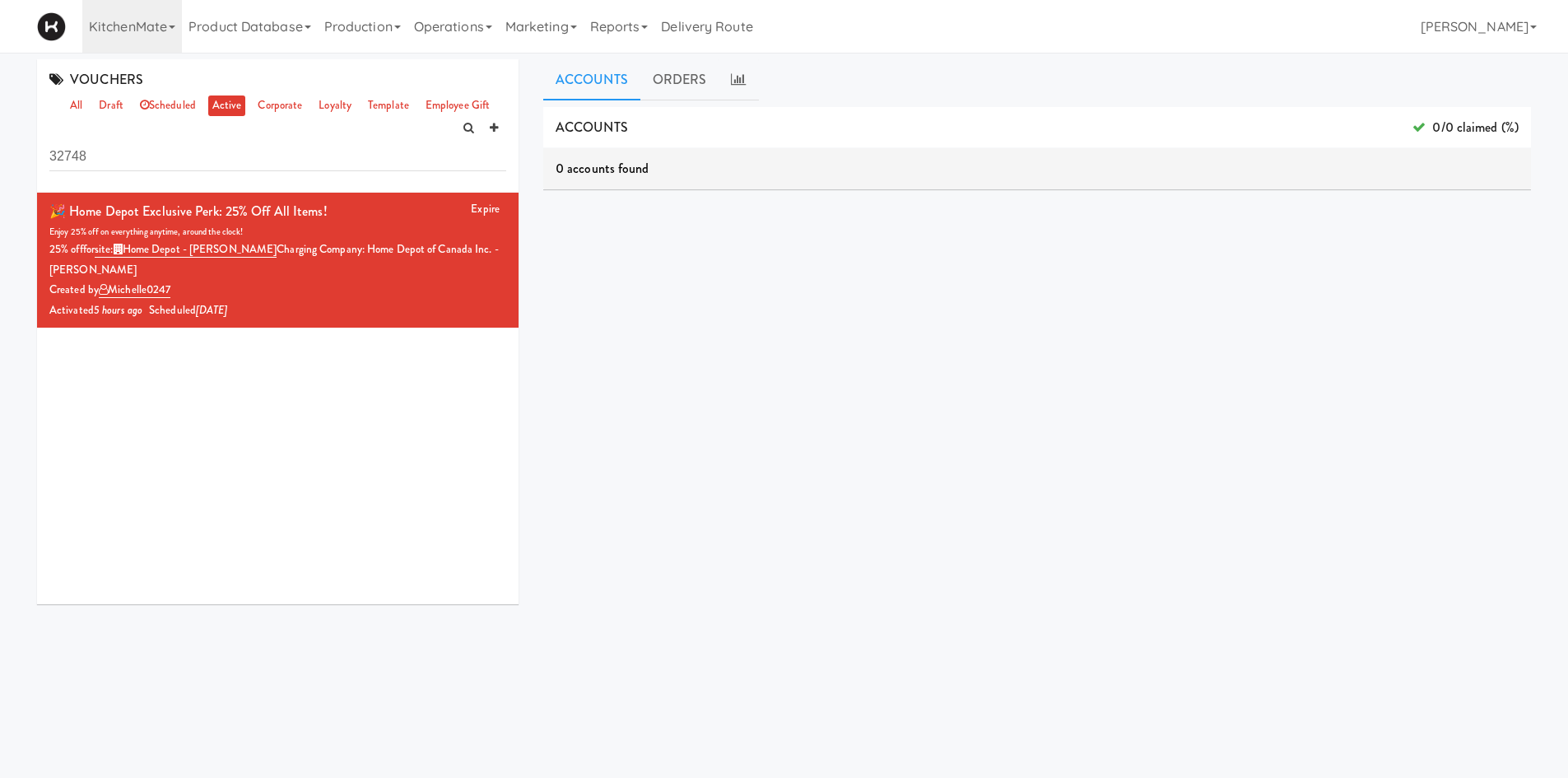
drag, startPoint x: 237, startPoint y: 436, endPoint x: 238, endPoint y: 372, distance: 64.0
click at [237, 436] on div "Expire 🎉 Home Depot Exclusive Perk: 25% off all items! Enjoy 25% off on everyth…" at bounding box center [278, 399] width 482 height 412
drag, startPoint x: 247, startPoint y: 296, endPoint x: 350, endPoint y: 296, distance: 103.0
click at [248, 296] on div "Created by michelle0247" at bounding box center [278, 290] width 457 height 21
click at [350, 296] on div "Created by michelle0247" at bounding box center [278, 290] width 457 height 21
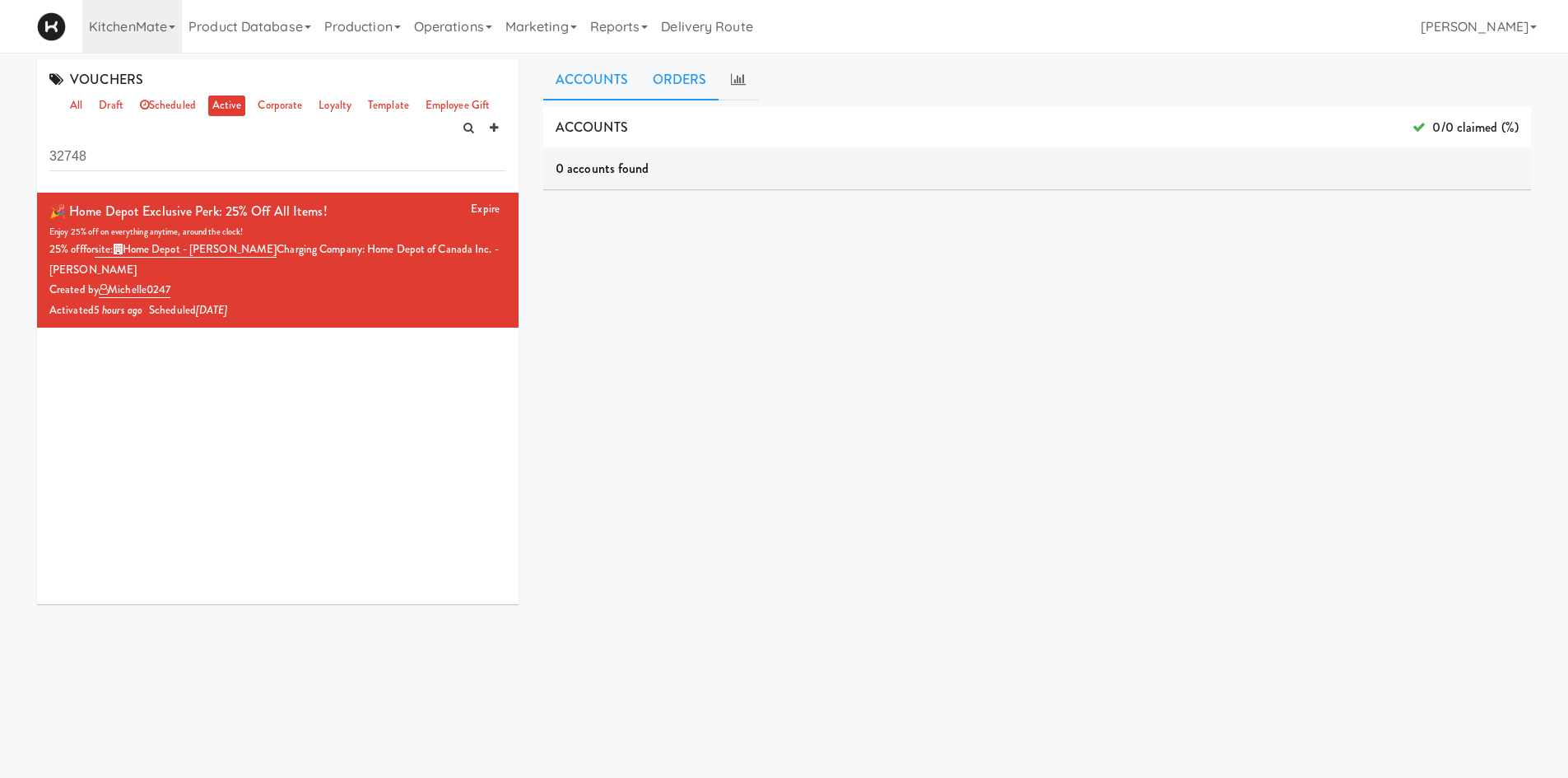
click at [706, 76] on link "ORDERS" at bounding box center [679, 80] width 79 height 42
click at [728, 76] on link at bounding box center [739, 80] width 40 height 42
click at [149, 447] on div "Expire 🎉 Home Depot Exclusive Perk: 25% off all items! Enjoy 25% off on everyth…" at bounding box center [278, 399] width 482 height 412
